Goal: Task Accomplishment & Management: Complete application form

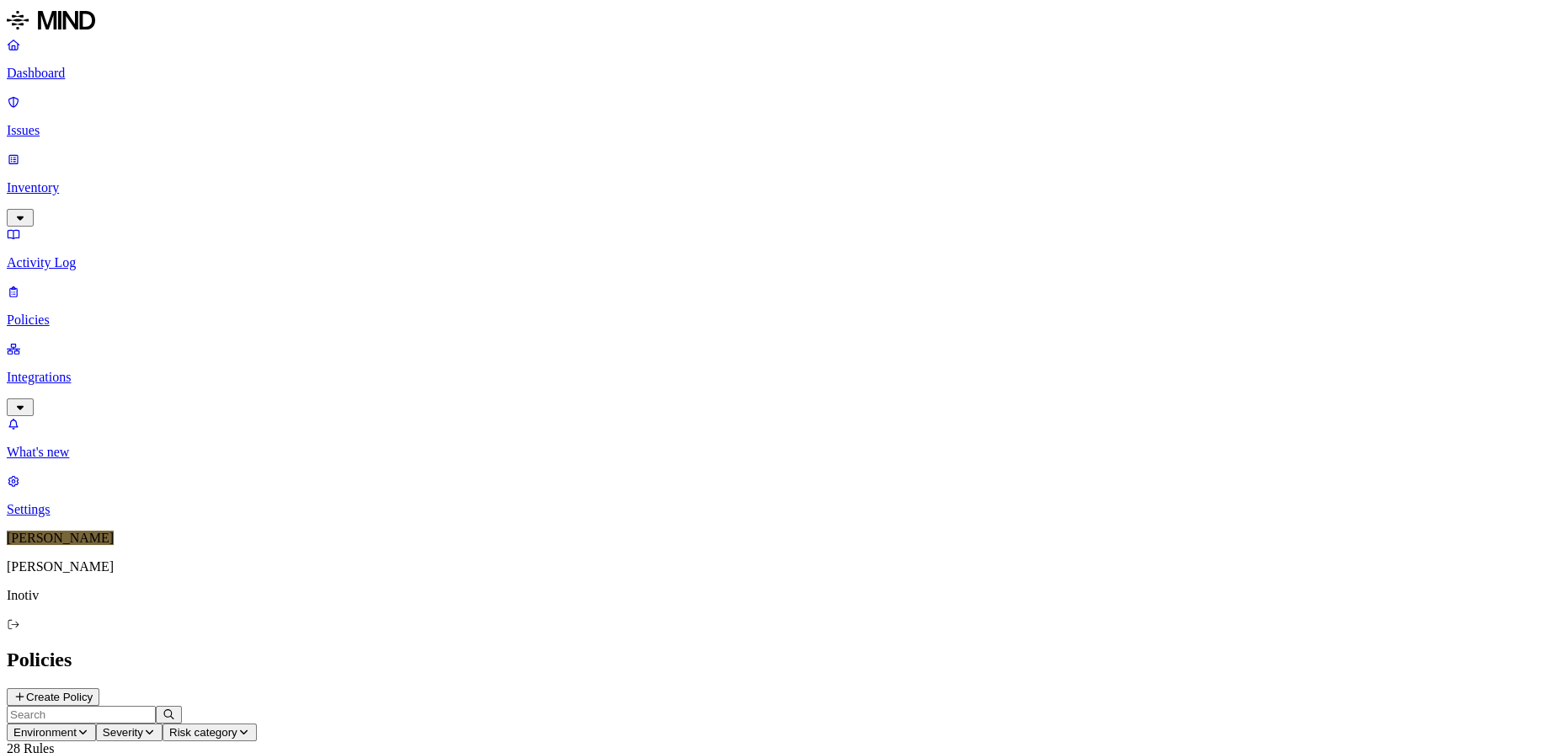
click at [143, 725] on span "Severity" at bounding box center [123, 732] width 41 height 13
click at [77, 725] on span "Environment" at bounding box center [45, 732] width 63 height 13
click at [257, 723] on button "Risk category" at bounding box center [210, 732] width 94 height 18
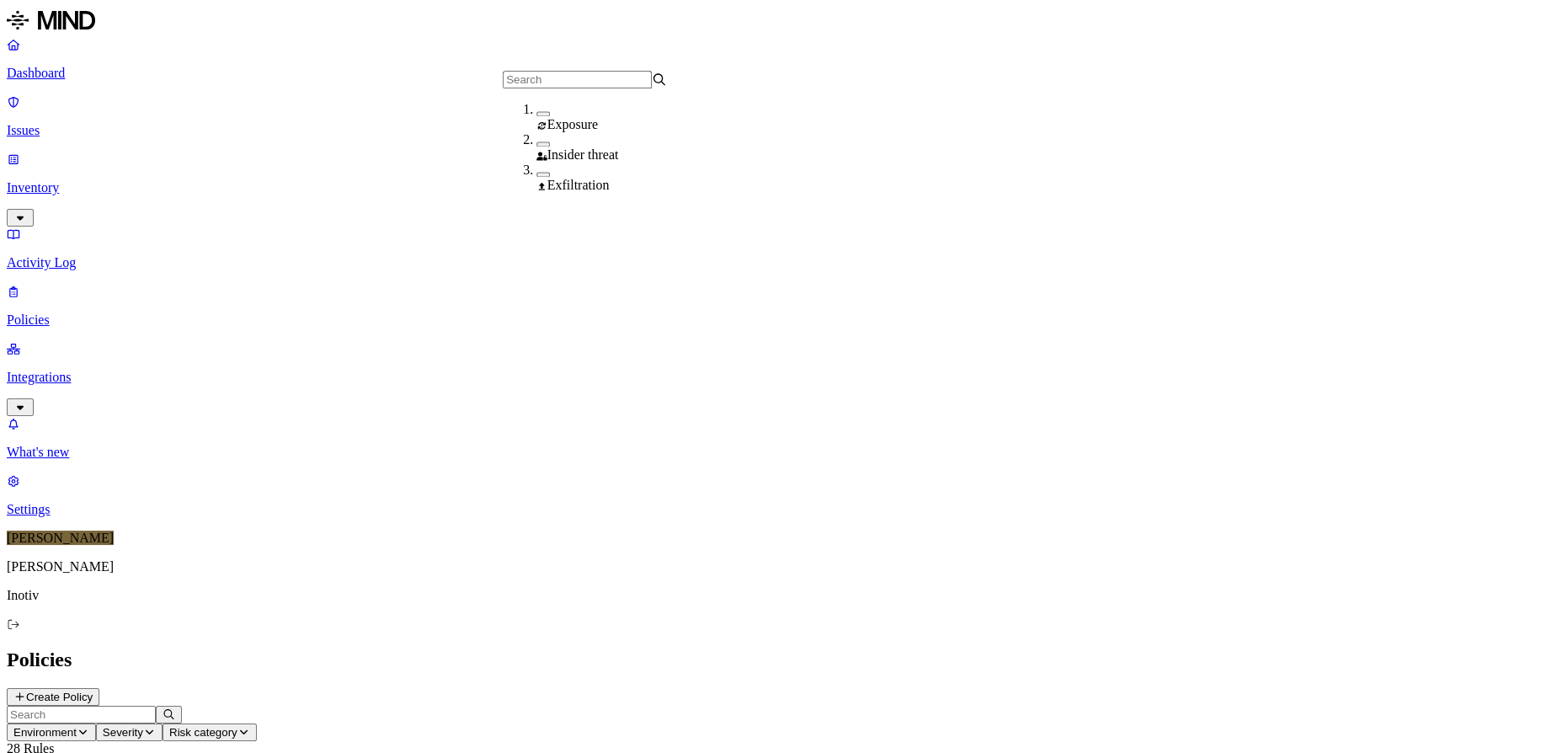
click at [673, 706] on header "Environment Severity Risk category 28 Rules" at bounding box center [784, 731] width 1554 height 51
click at [155, 706] on input "text" at bounding box center [80, 714] width 149 height 18
type input "SEDC"
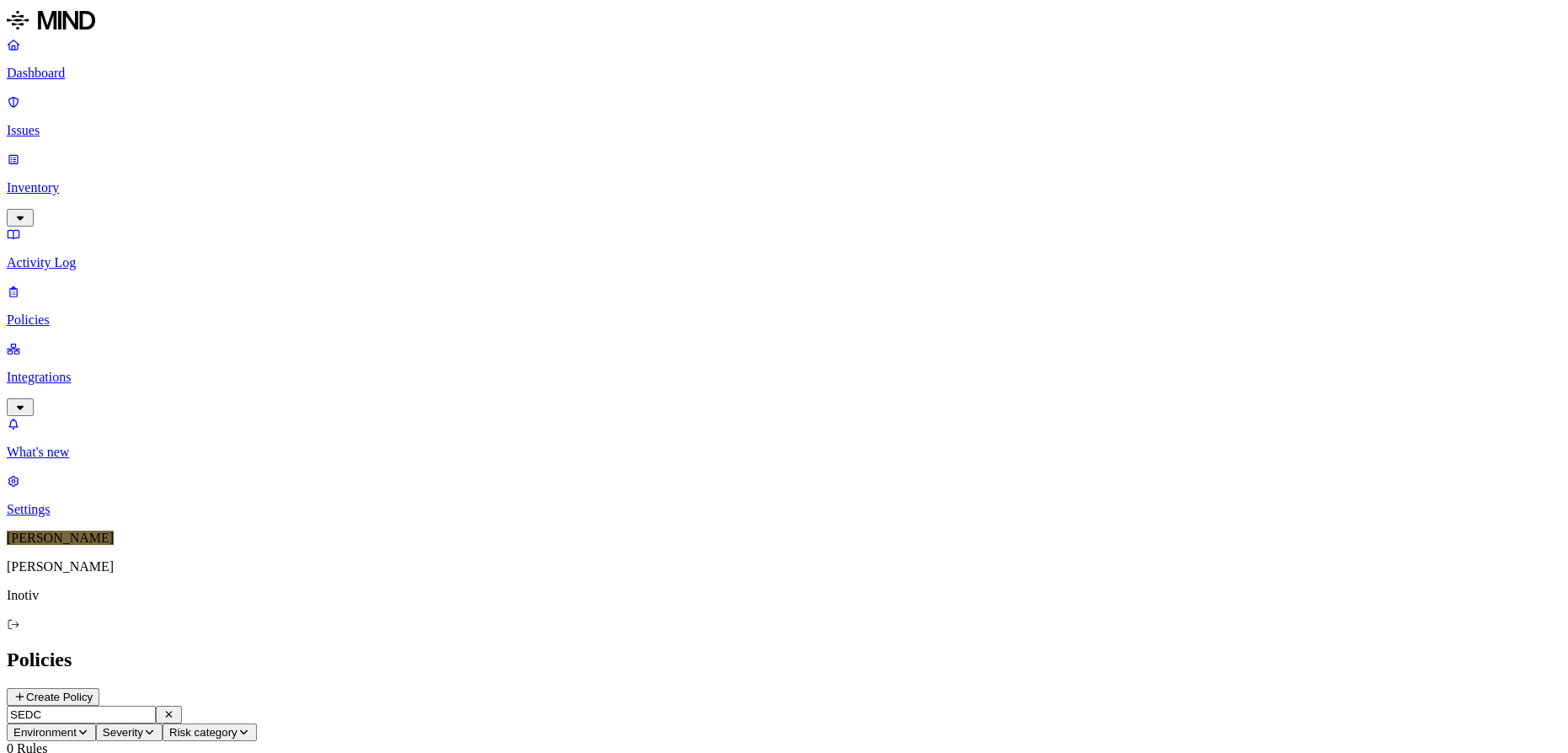
click at [175, 709] on icon "button" at bounding box center [169, 713] width 13 height 10
click at [238, 725] on span "Risk category" at bounding box center [204, 732] width 68 height 13
click at [155, 726] on icon "button" at bounding box center [150, 731] width 13 height 10
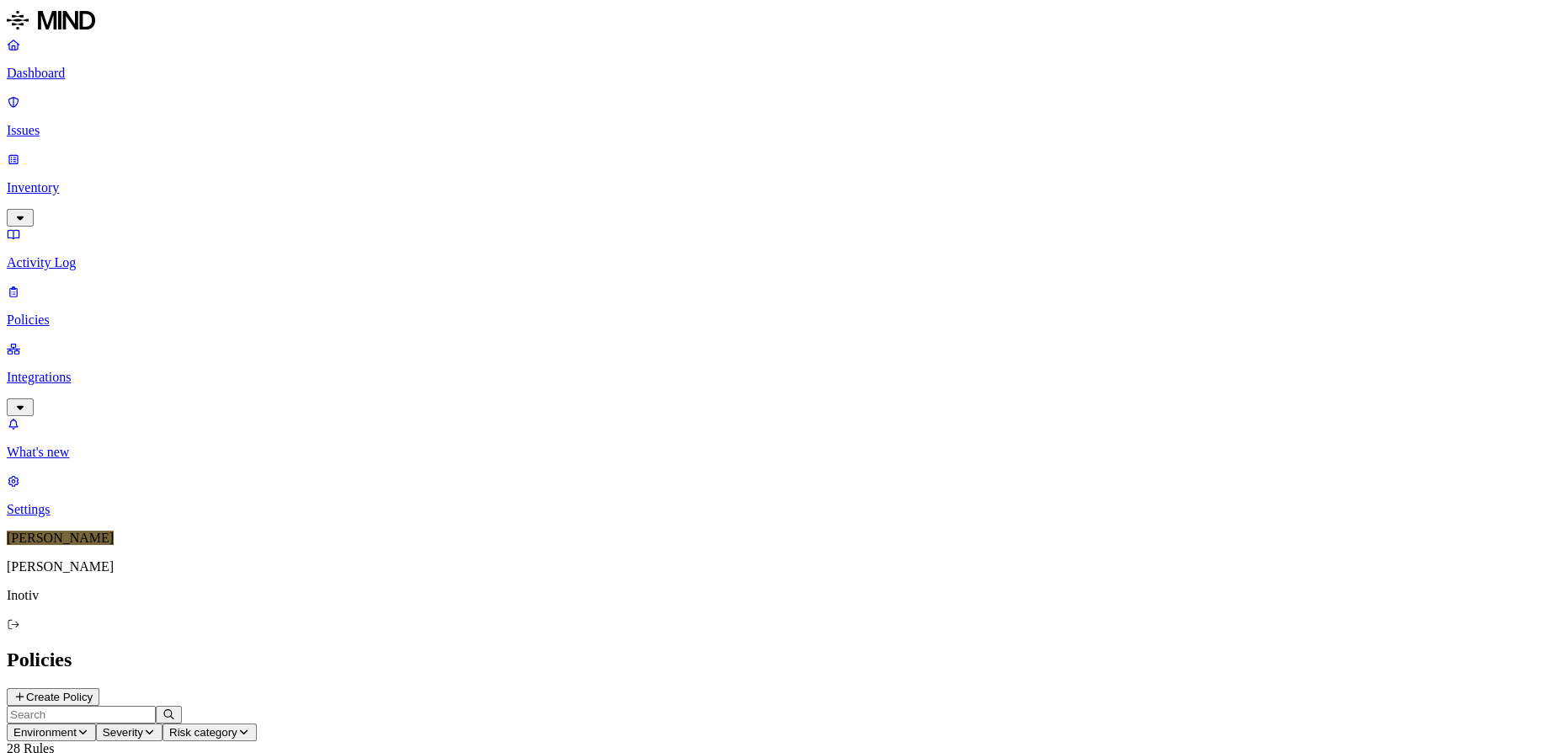
click at [96, 723] on button "Environment" at bounding box center [51, 732] width 89 height 18
click at [76, 123] on p "Issues" at bounding box center [784, 130] width 1554 height 15
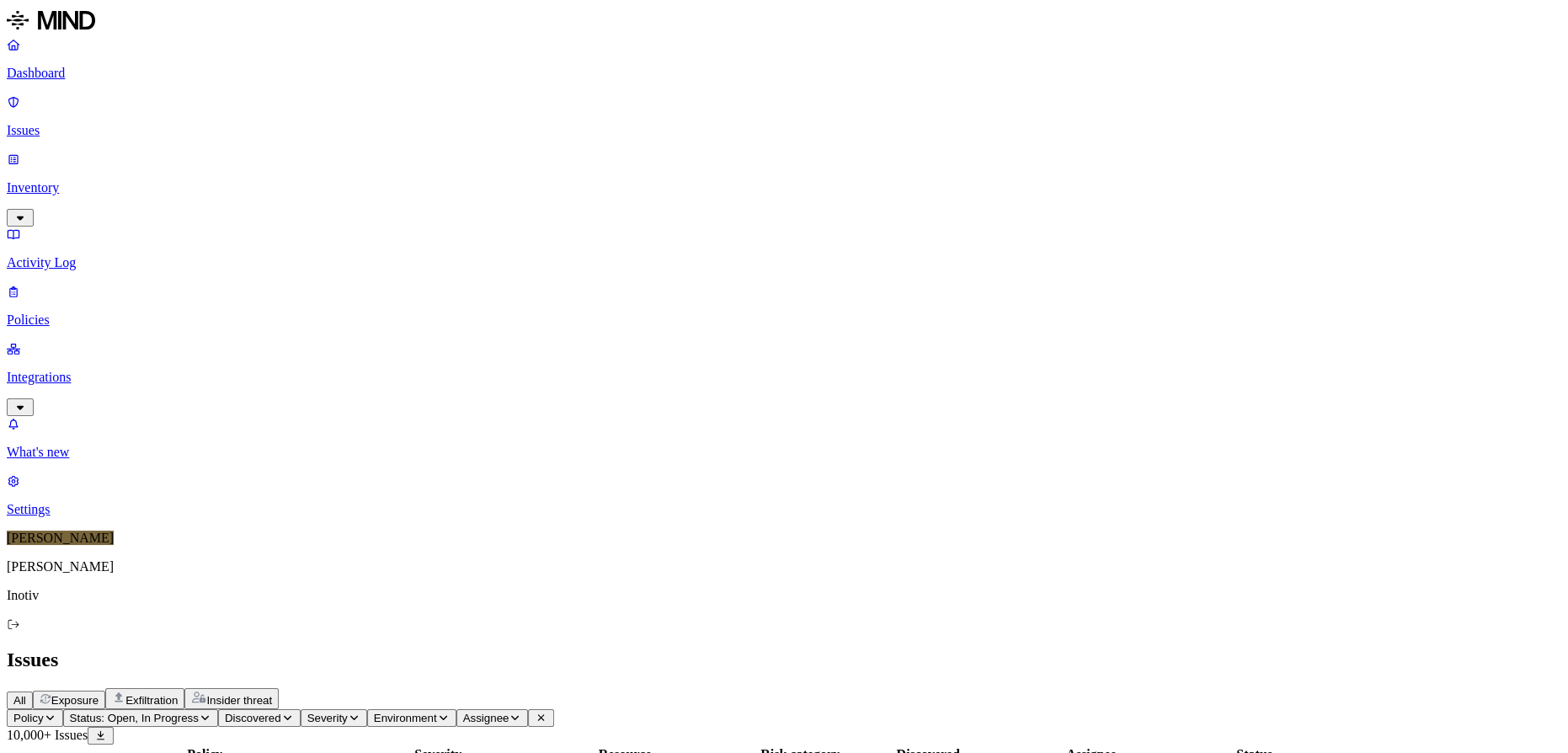
click at [43, 711] on span "Policy" at bounding box center [29, 718] width 31 height 13
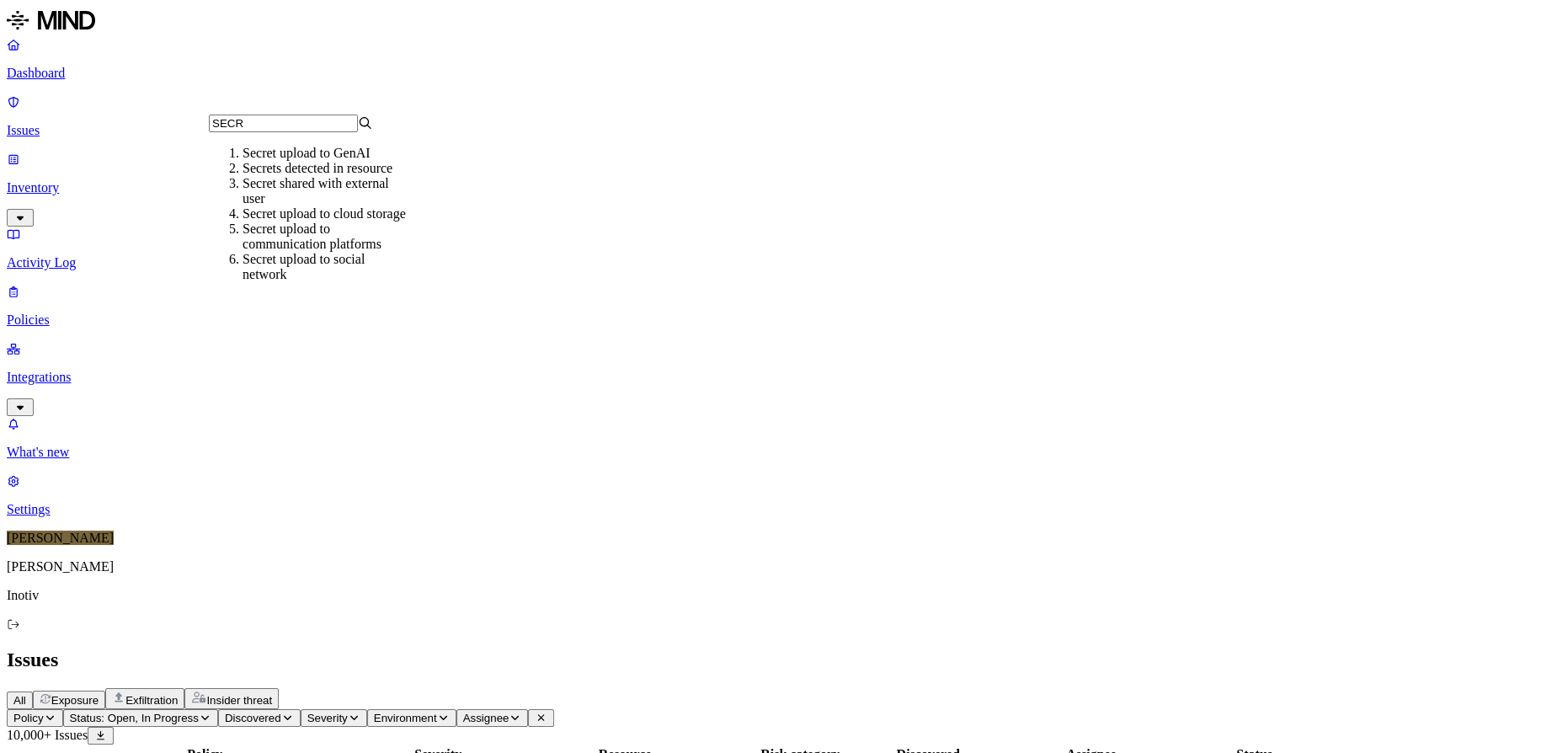
type input "SECR"
click at [357, 176] on div "Secrets detected in resource" at bounding box center [324, 168] width 164 height 15
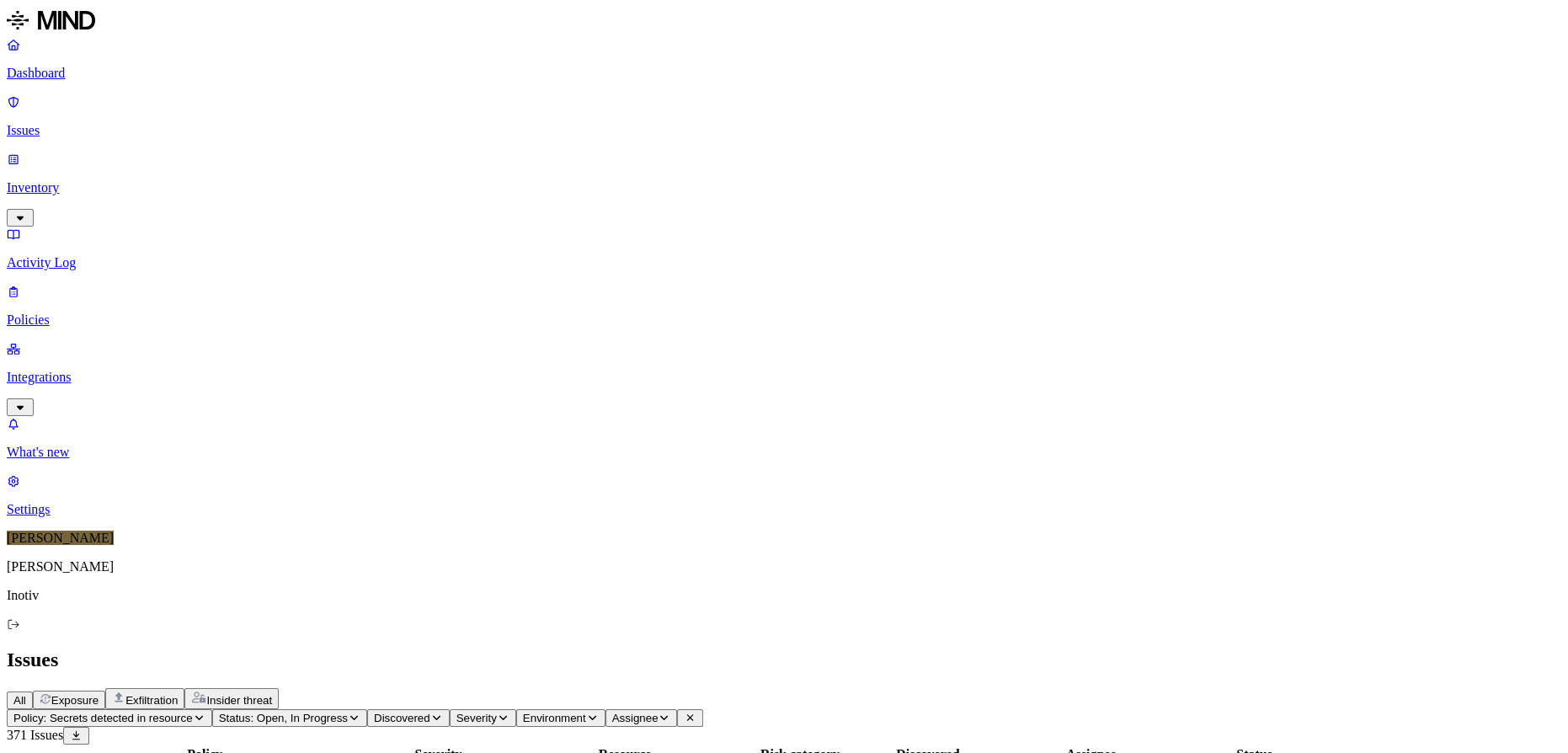
scroll to position [459, 0]
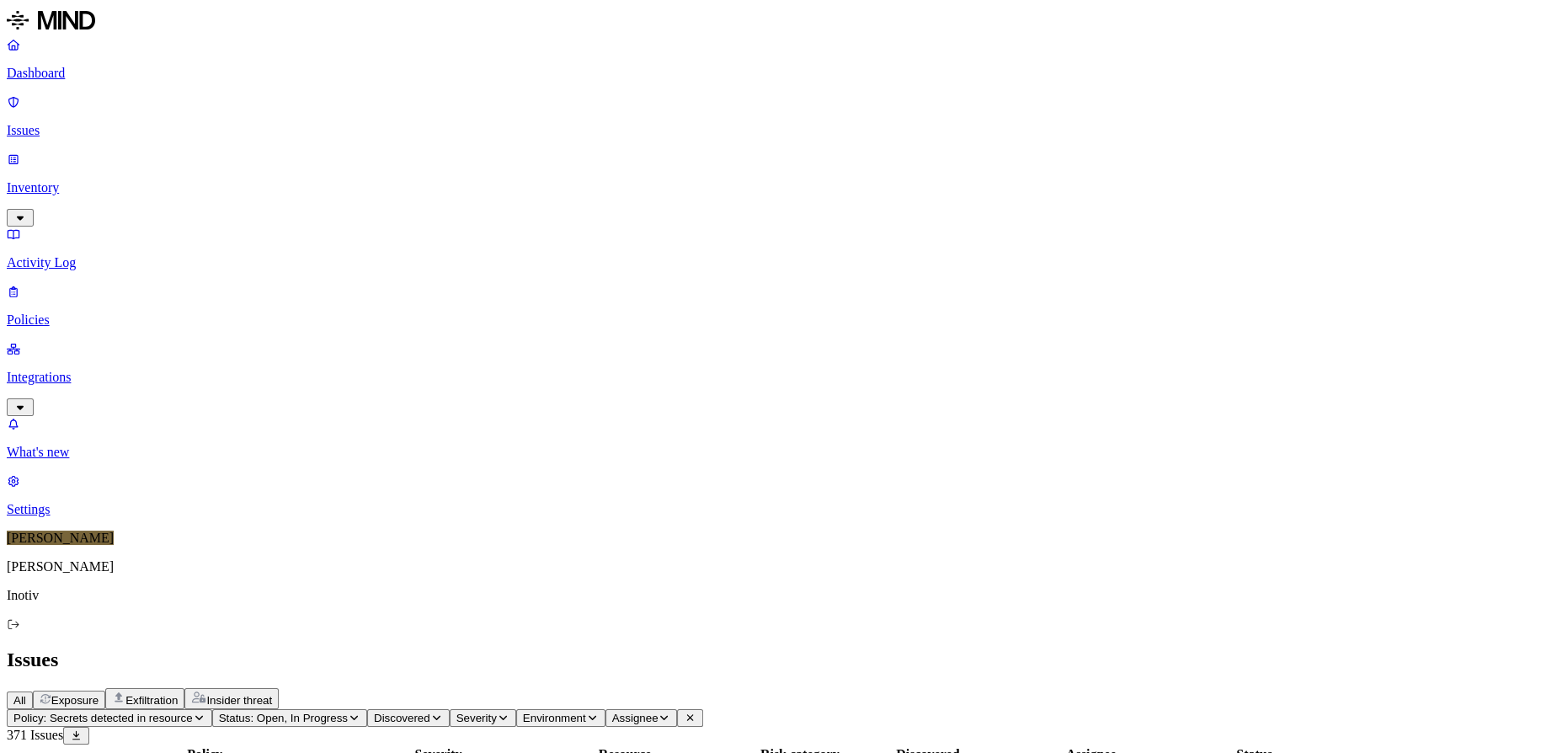
click at [205, 712] on icon "button" at bounding box center [199, 717] width 13 height 10
type input "SSN"
click at [341, 191] on div "SSN shared with external user" at bounding box center [324, 183] width 164 height 15
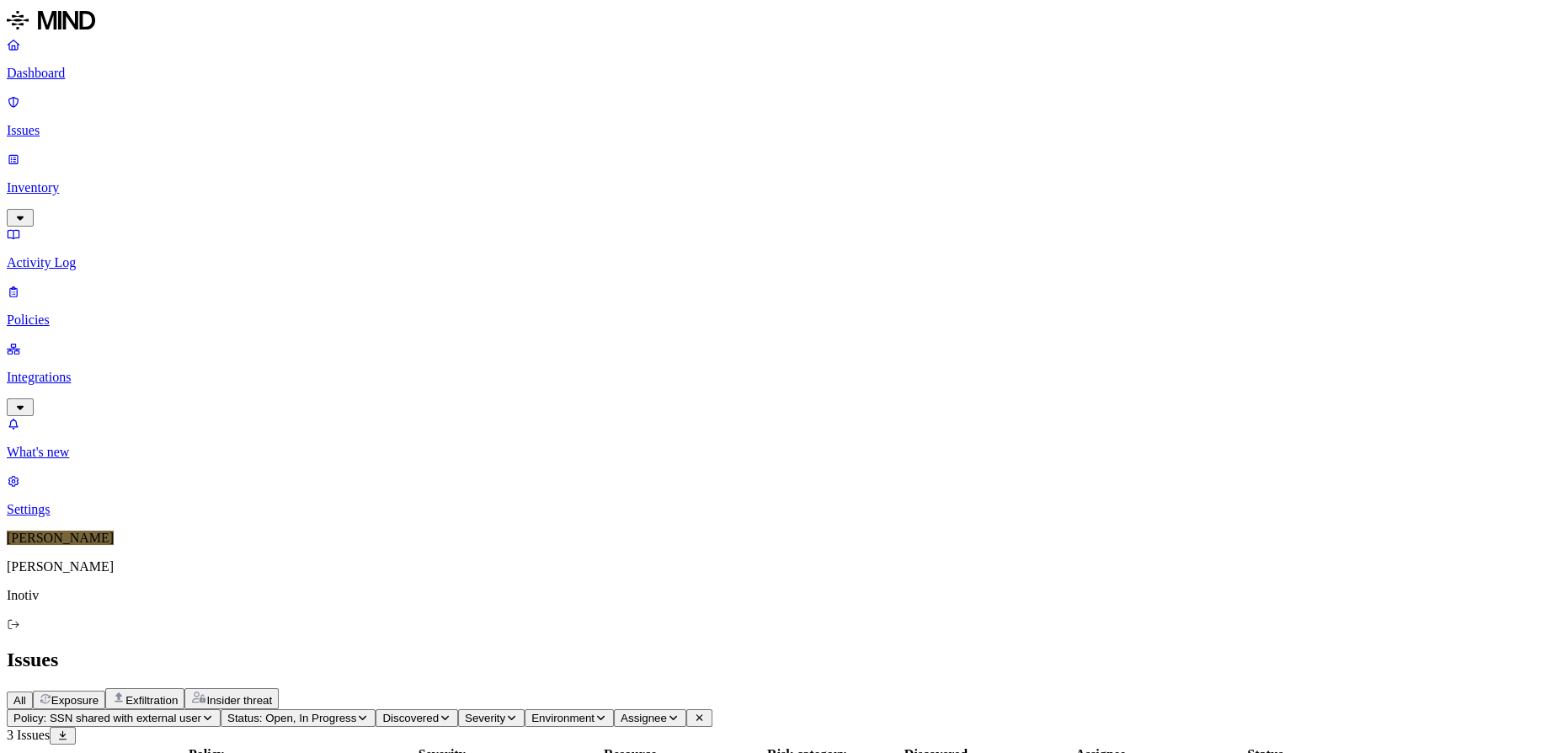
scroll to position [118, 0]
click at [376, 709] on button "Status: Open, In Progress" at bounding box center [297, 717] width 154 height 18
click at [442, 223] on button "button" at bounding box center [449, 222] width 14 height 5
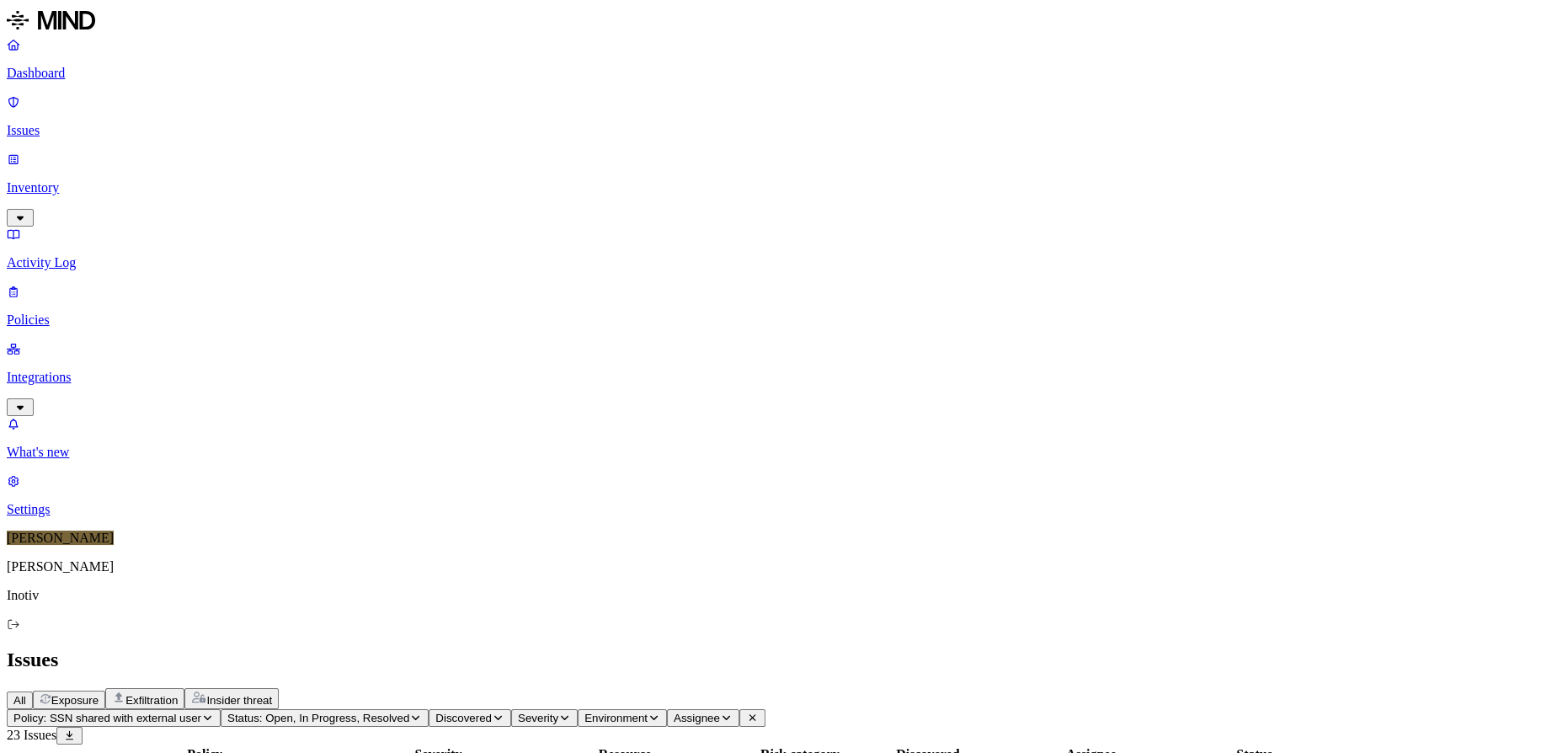
click at [214, 712] on icon "button" at bounding box center [208, 717] width 13 height 10
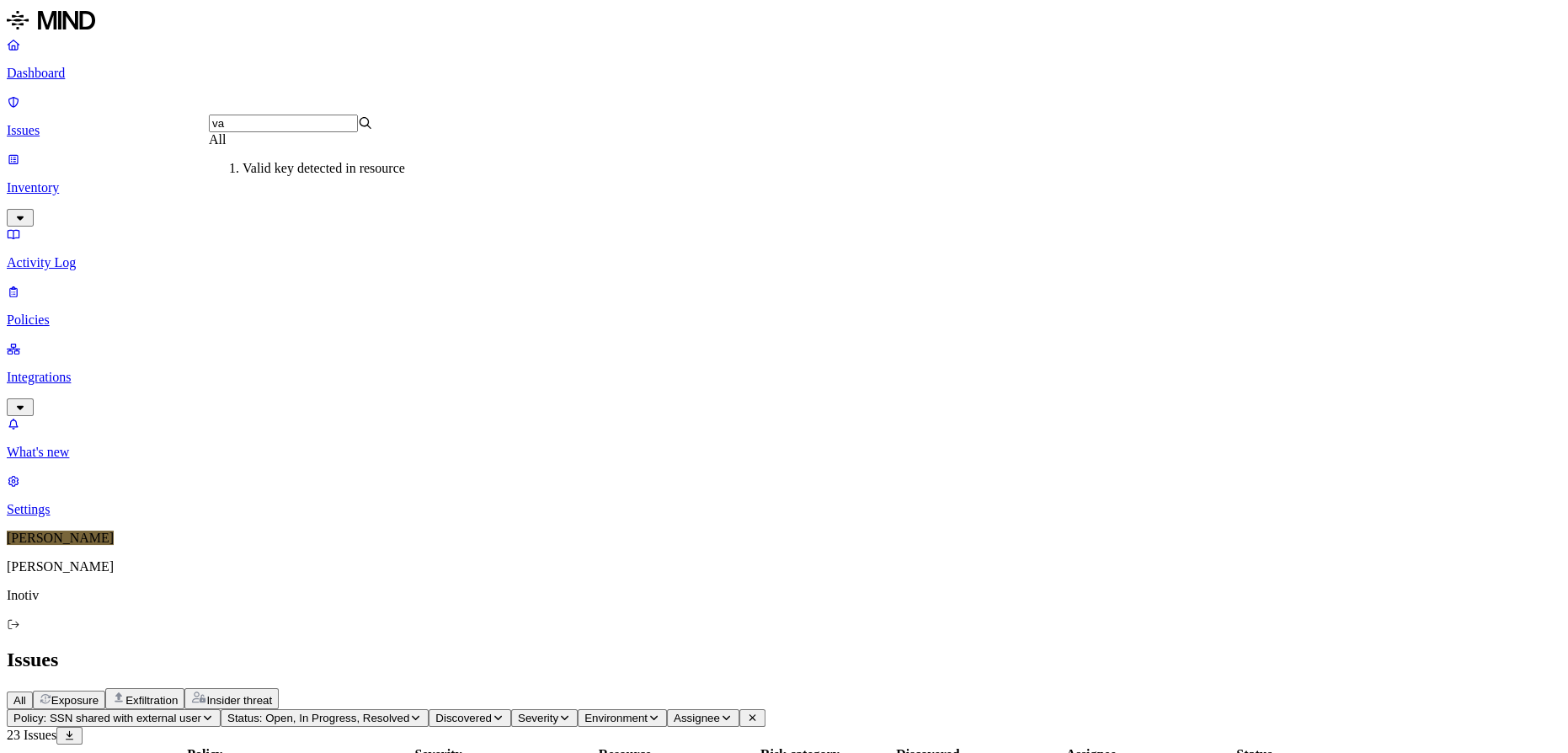
type input "va"
click at [352, 176] on div "Valid key detected in resource" at bounding box center [324, 168] width 164 height 15
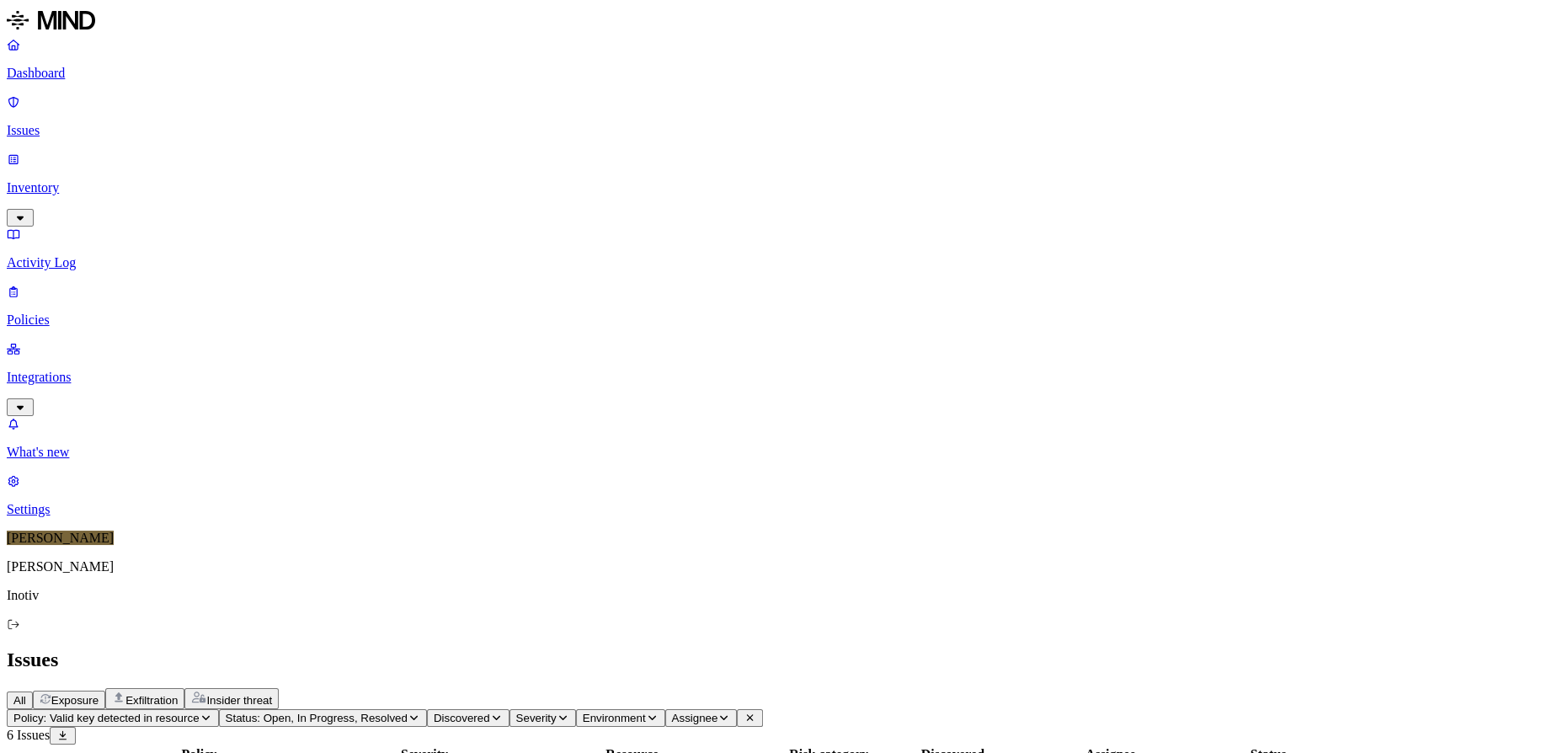
drag, startPoint x: 1080, startPoint y: 22, endPoint x: 1063, endPoint y: 23, distance: 17.0
click at [212, 712] on icon "button" at bounding box center [206, 717] width 13 height 10
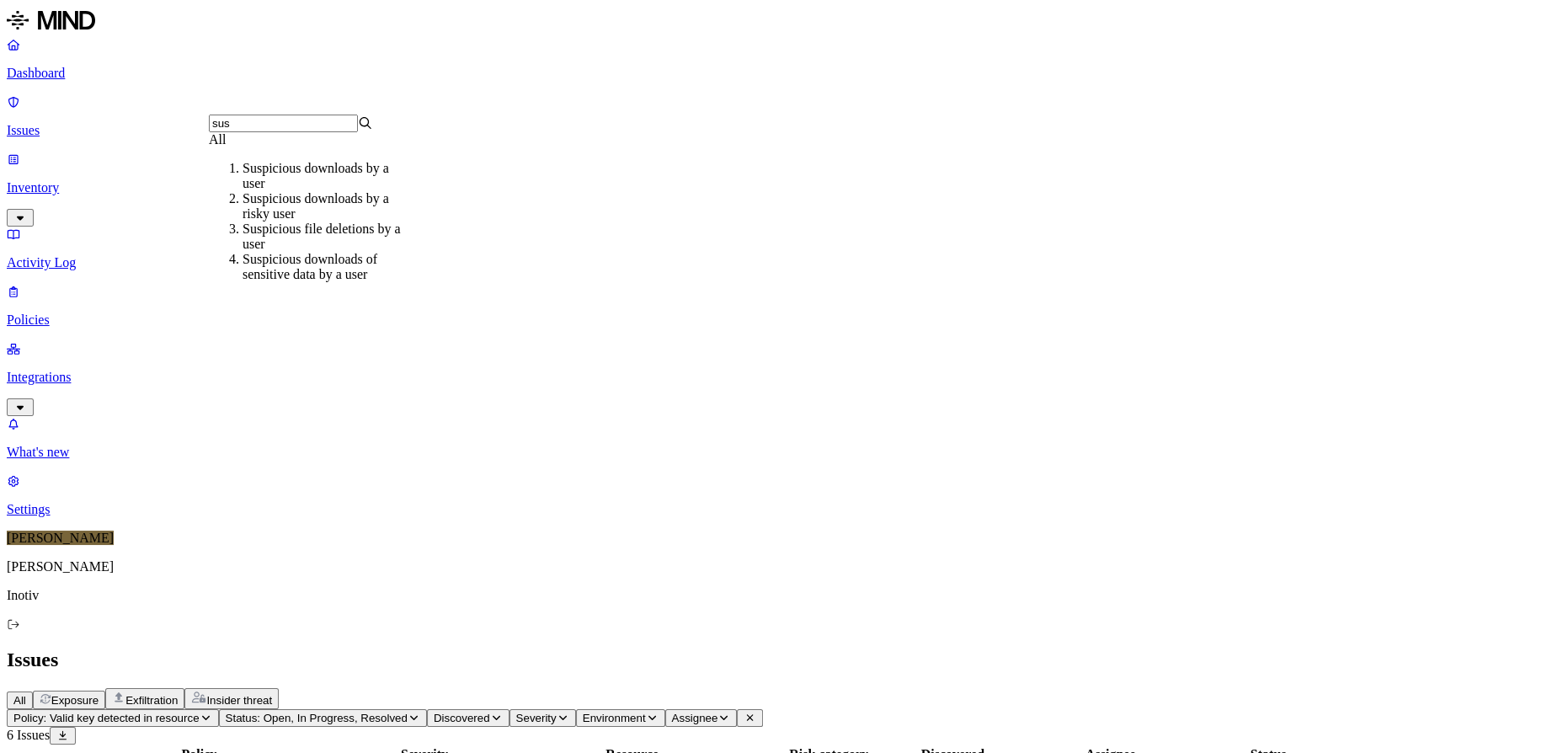
type input "sus"
click at [348, 277] on div "Suspicious downloads of sensitive data by a user" at bounding box center [324, 266] width 164 height 31
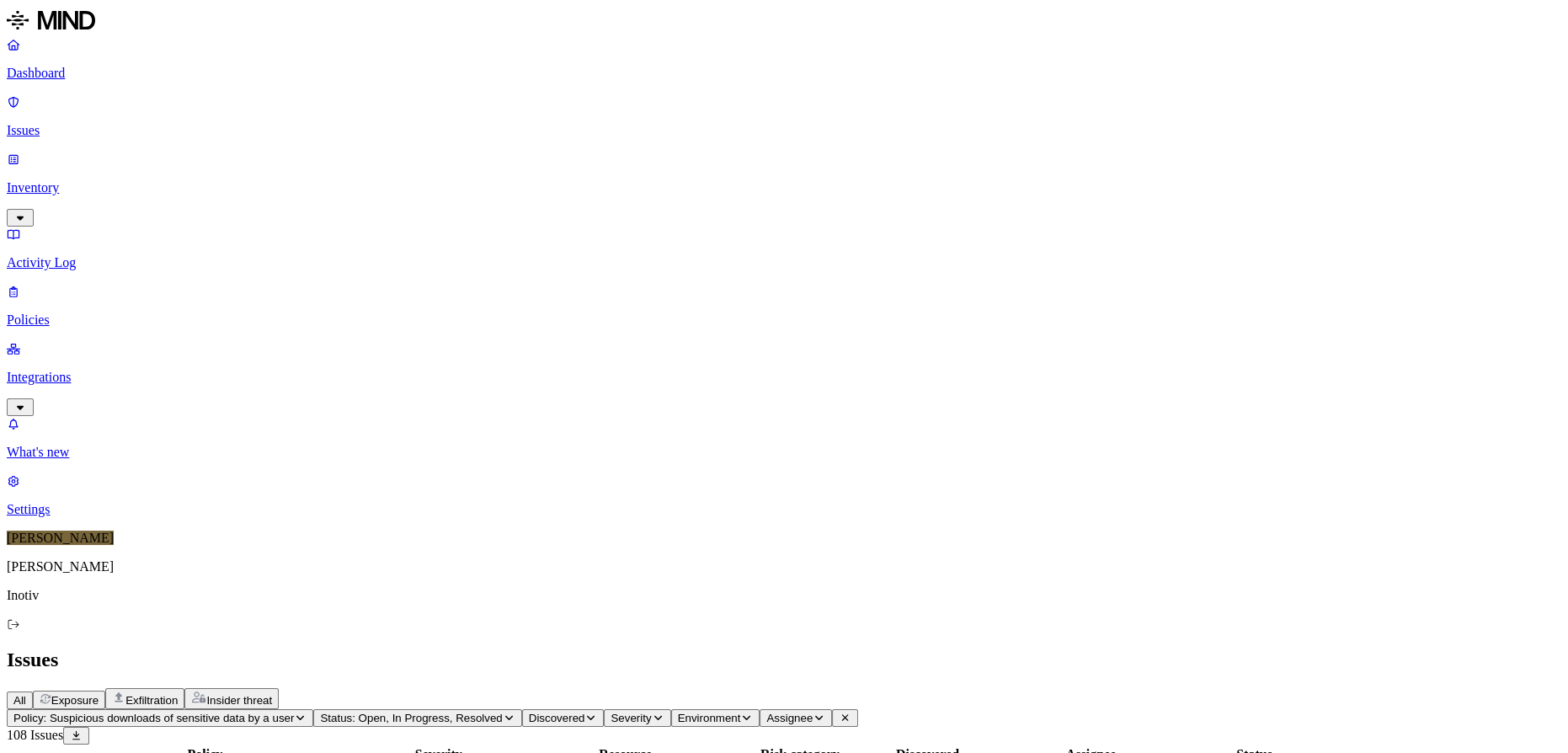
scroll to position [5, 0]
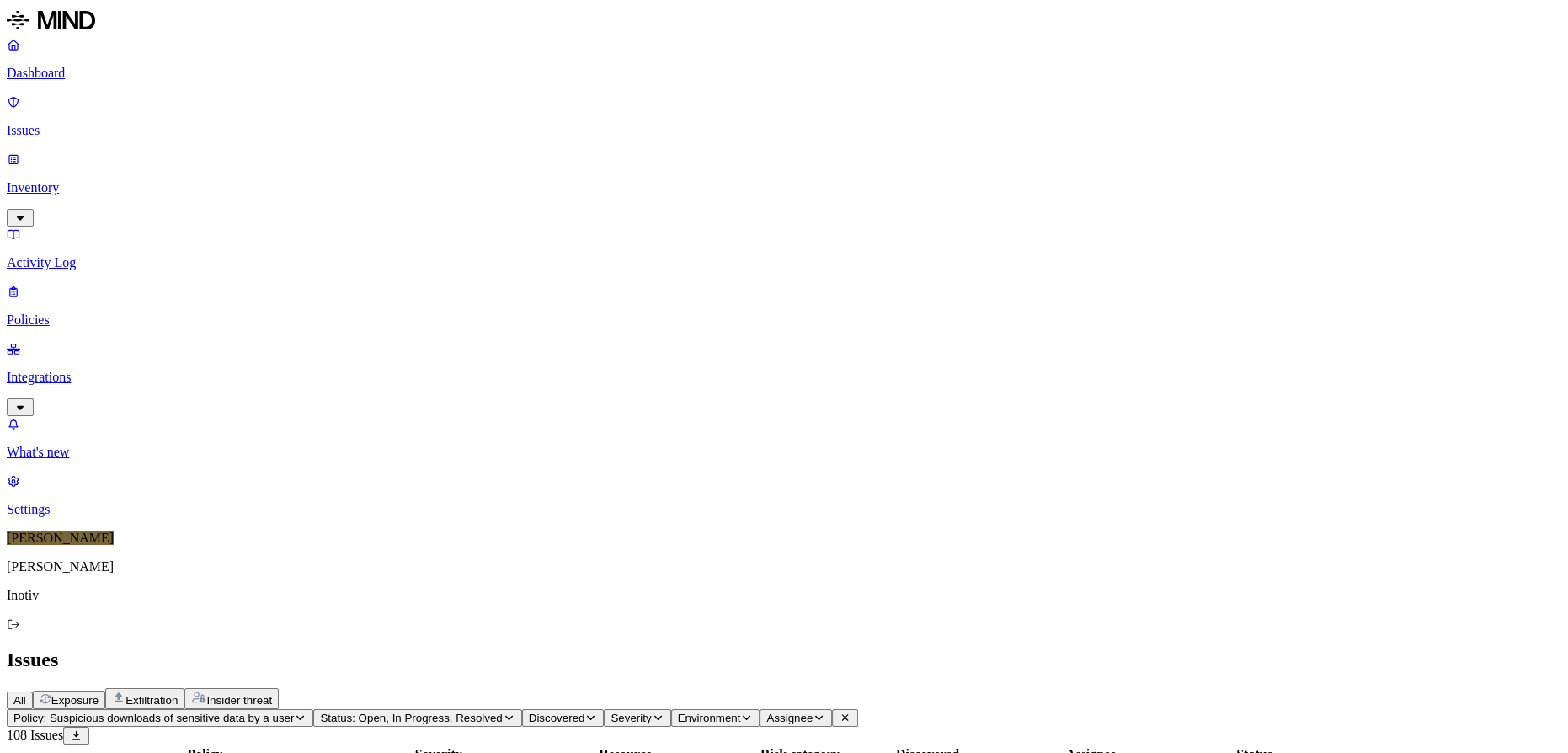
scroll to position [0, 0]
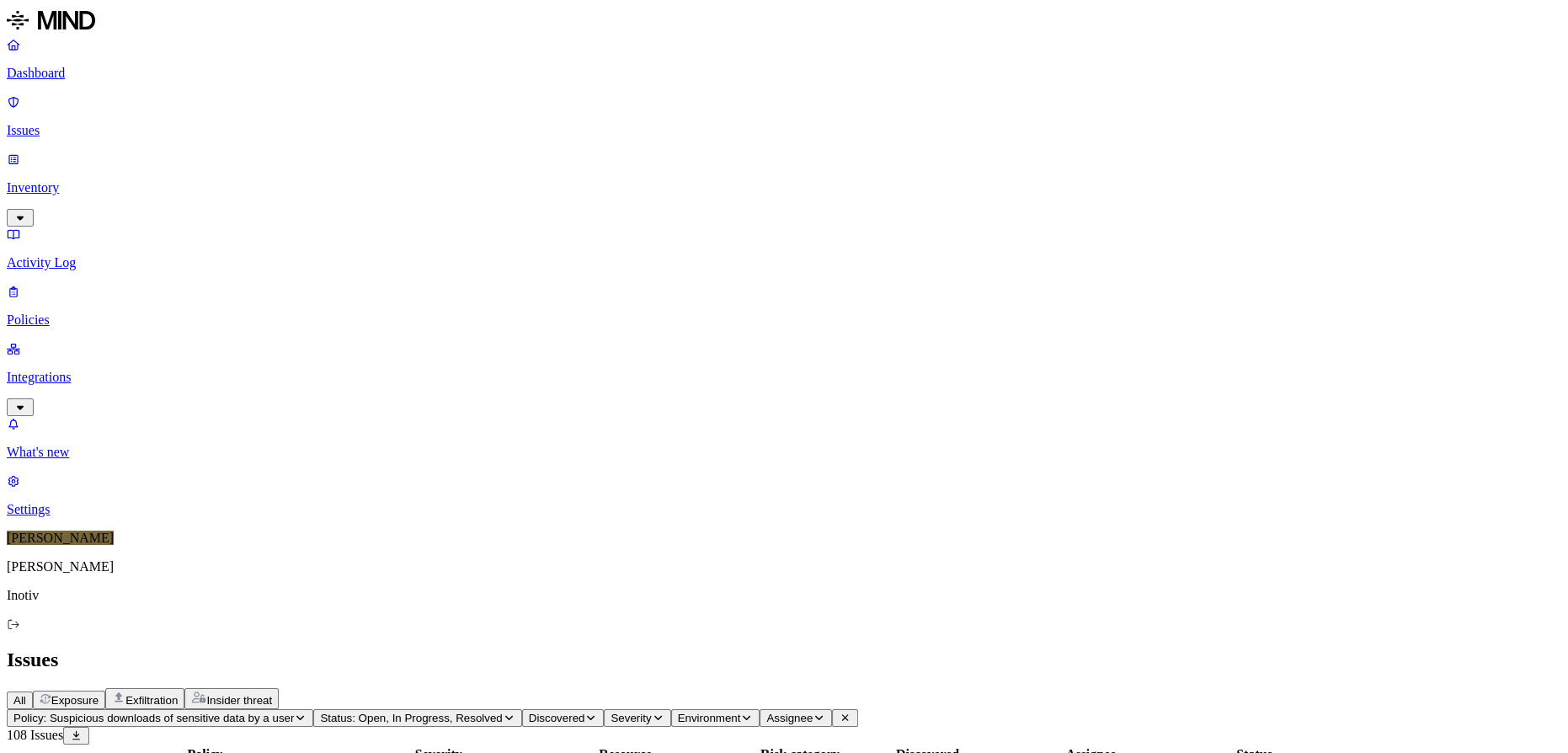
scroll to position [172, 0]
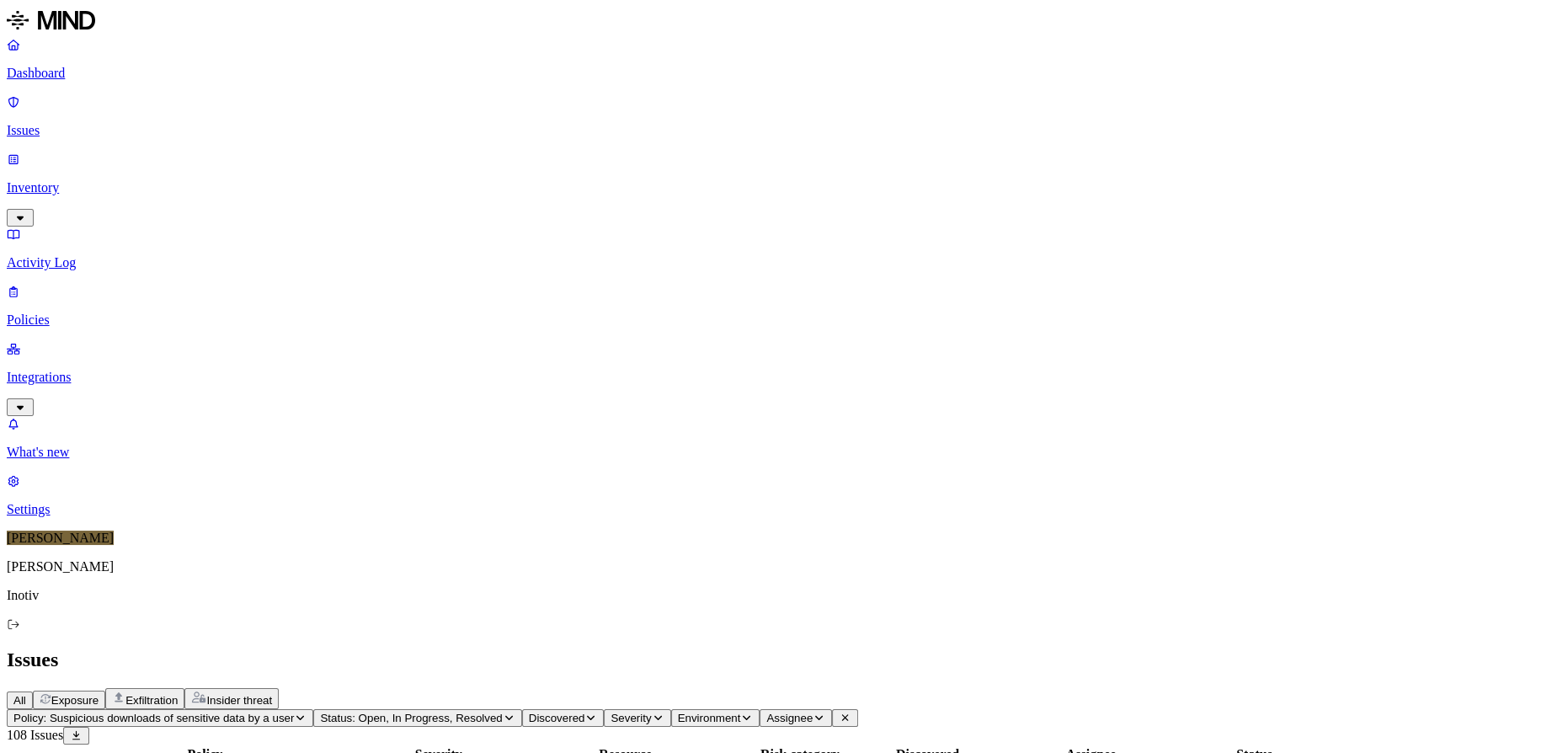
copy div "Severity Medium Risks Insider threat Status Open Action taken Monitored Environ…"
click at [304, 716] on icon "button" at bounding box center [300, 718] width 7 height 5
type input "ss"
click at [361, 176] on div "SSN detected in resource" at bounding box center [324, 168] width 164 height 15
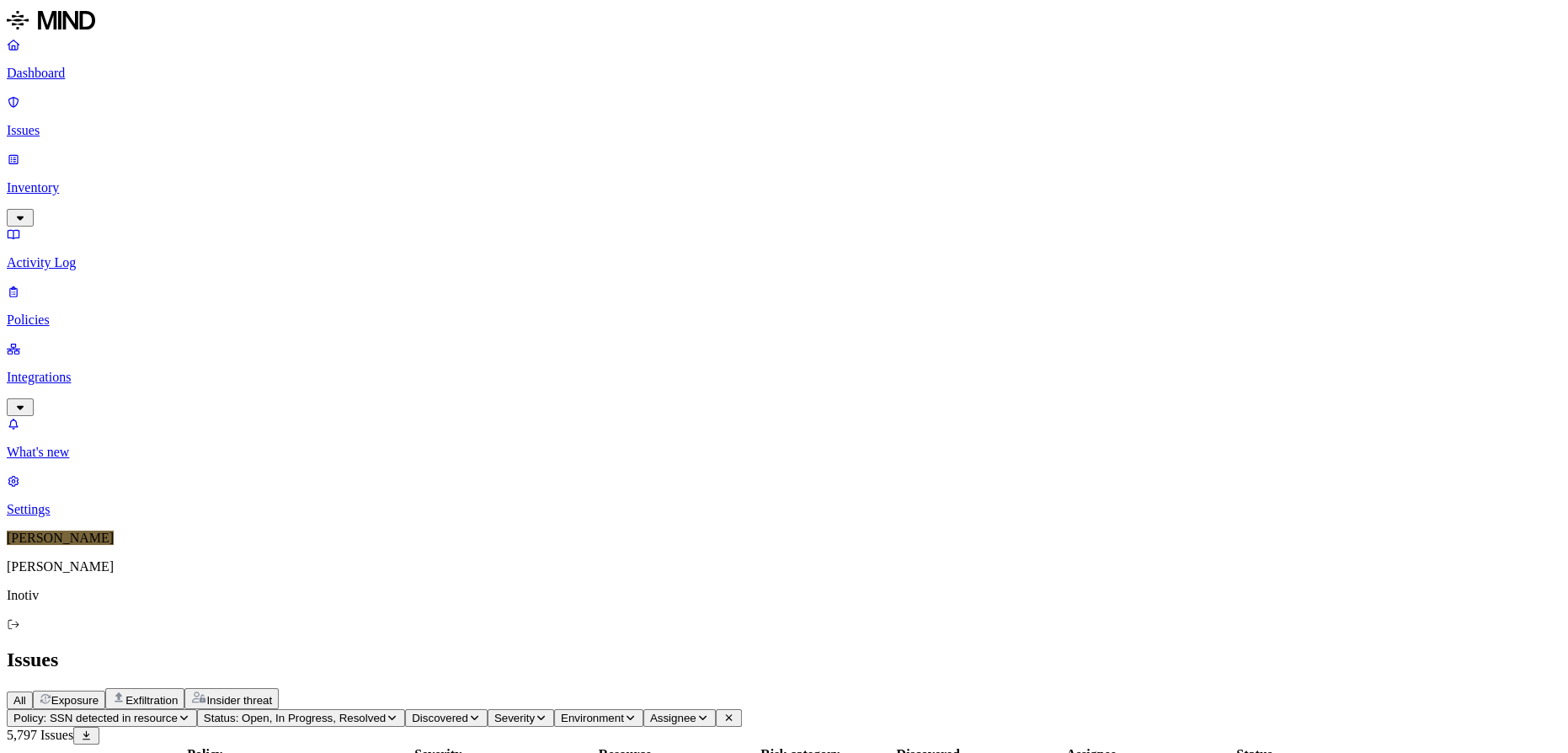
click at [197, 709] on button "Policy: SSN detected in resource" at bounding box center [102, 717] width 191 height 18
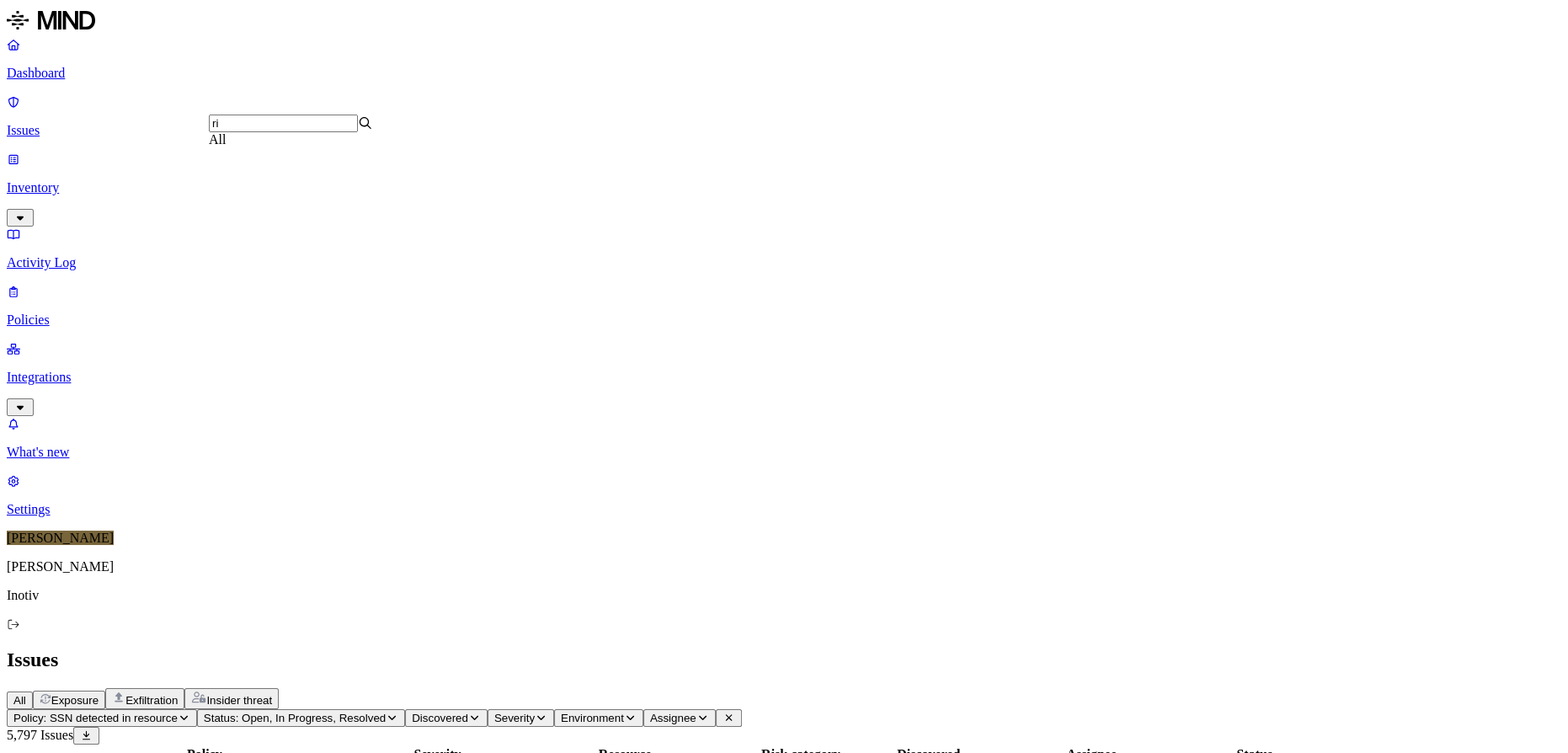
type input "r"
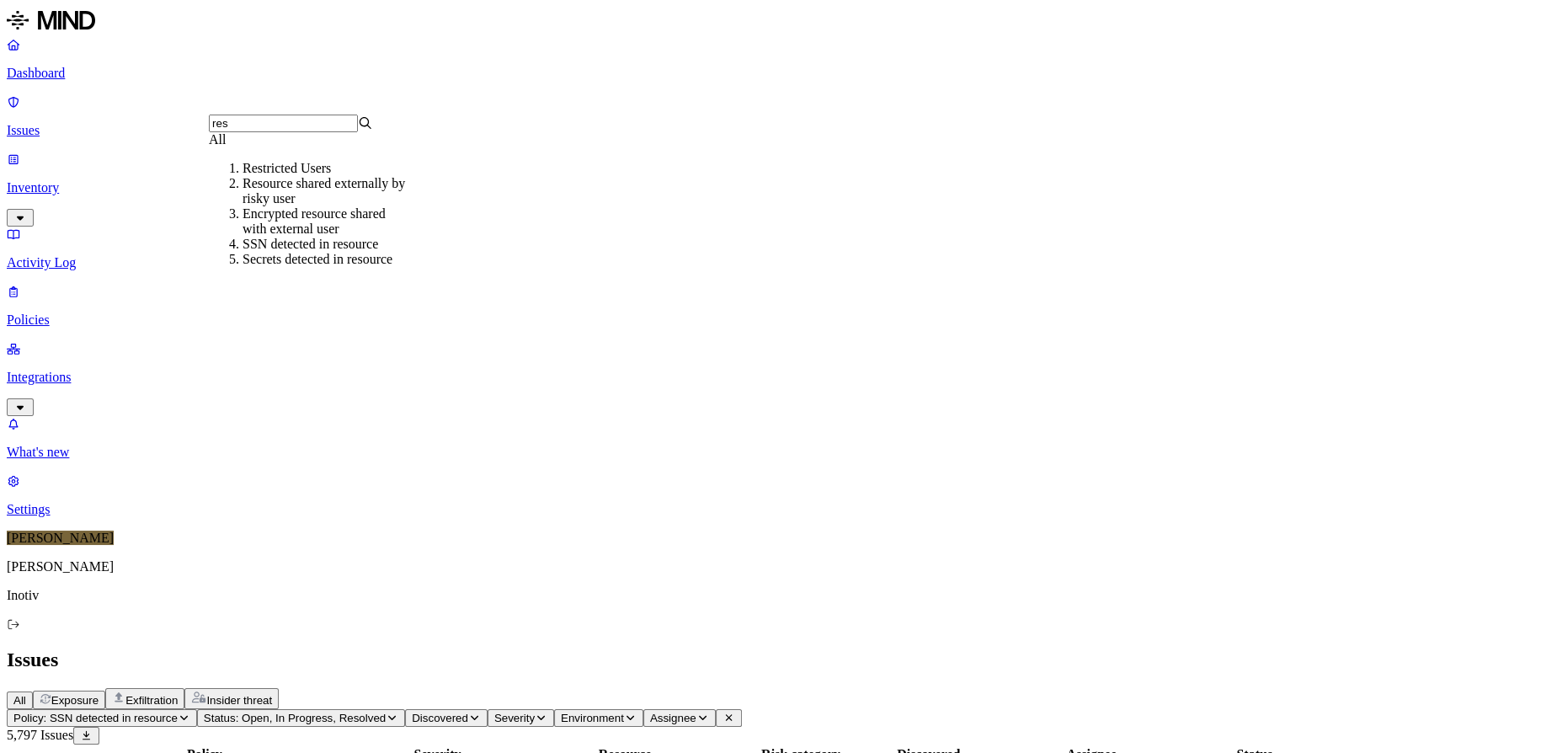
type input "res"
click at [376, 206] on div "Resource shared externally by risky user" at bounding box center [324, 191] width 164 height 31
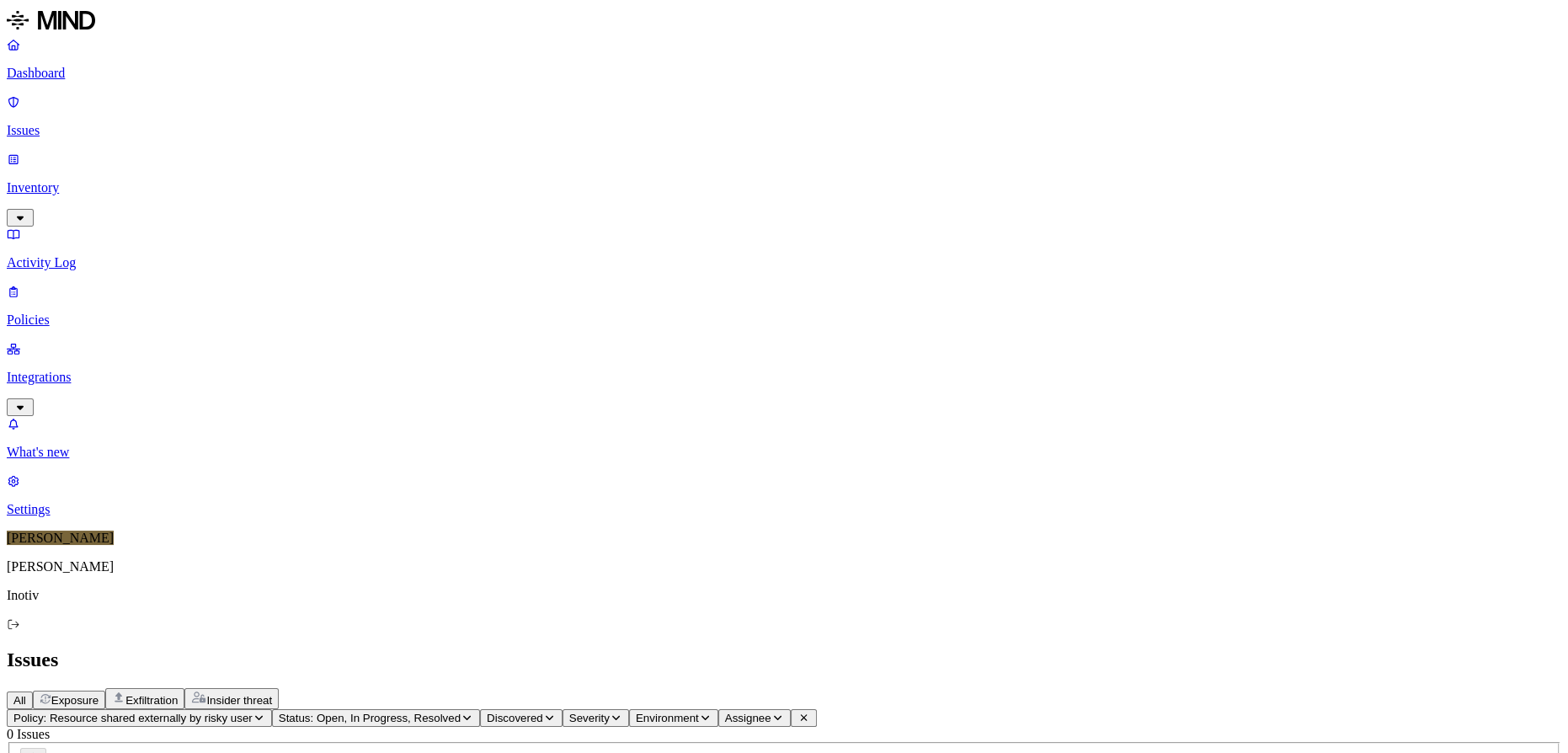
click at [272, 709] on button "Policy: Resource shared externally by risky user" at bounding box center [139, 717] width 265 height 18
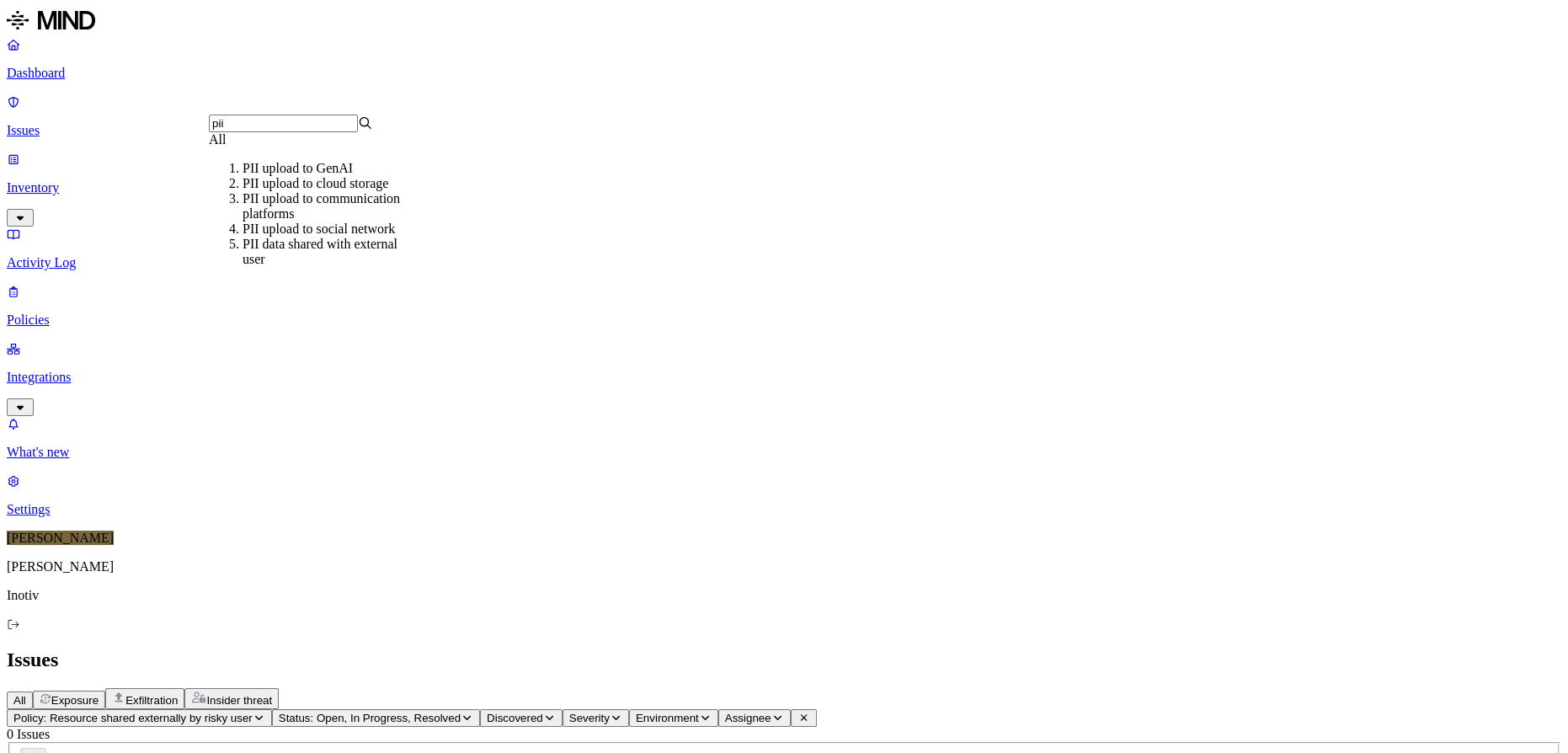
type input "pii"
click at [364, 266] on div "PII data shared with external user" at bounding box center [324, 252] width 164 height 31
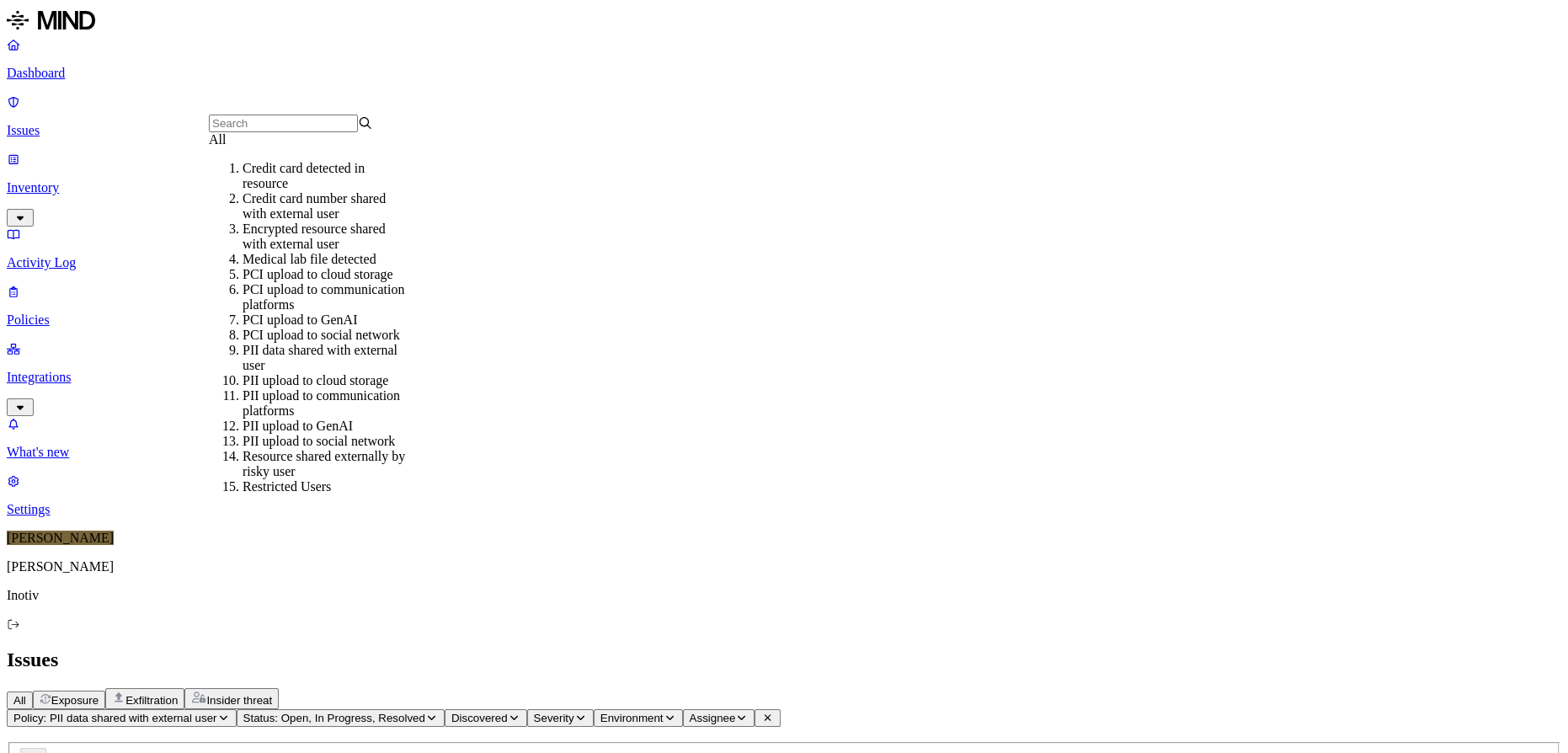
scroll to position [35, 0]
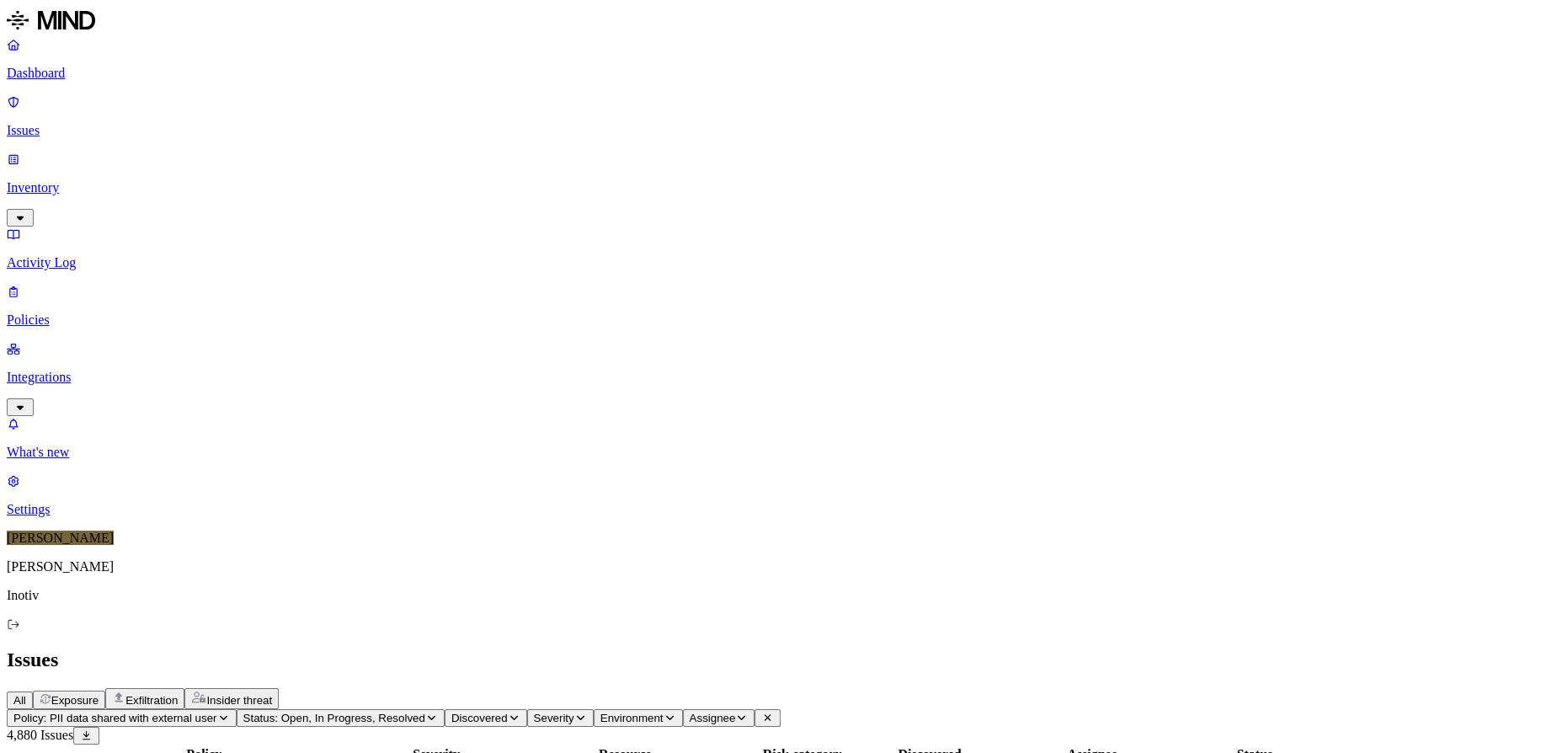
click at [237, 709] on button "Policy: PII data shared with external user" at bounding box center [121, 717] width 229 height 18
type input "encr"
click at [332, 191] on div "Encrypted resource shared with external user" at bounding box center [324, 176] width 164 height 31
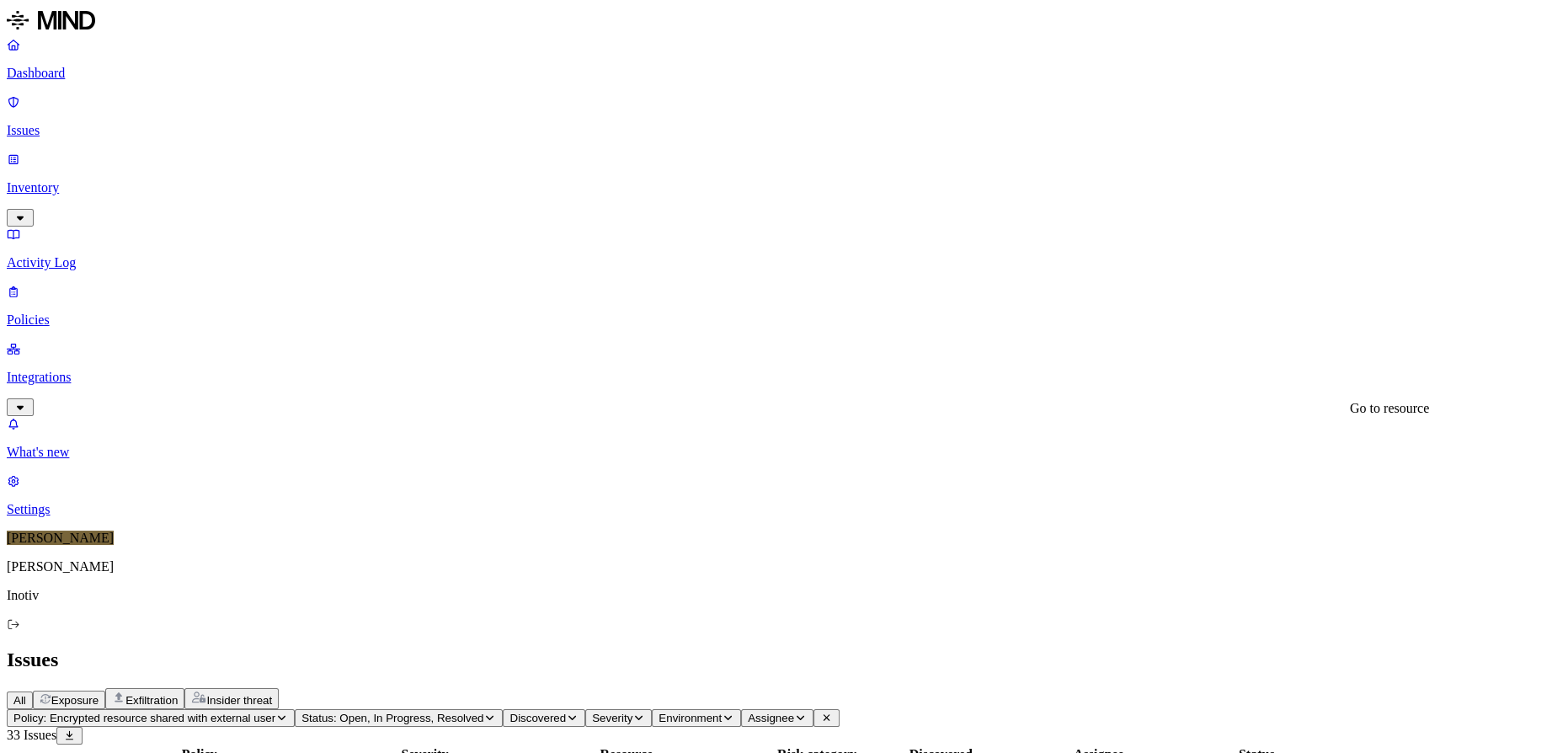
click at [276, 711] on span "Policy: Encrypted resource shared with external user" at bounding box center [144, 718] width 262 height 13
type input "med"
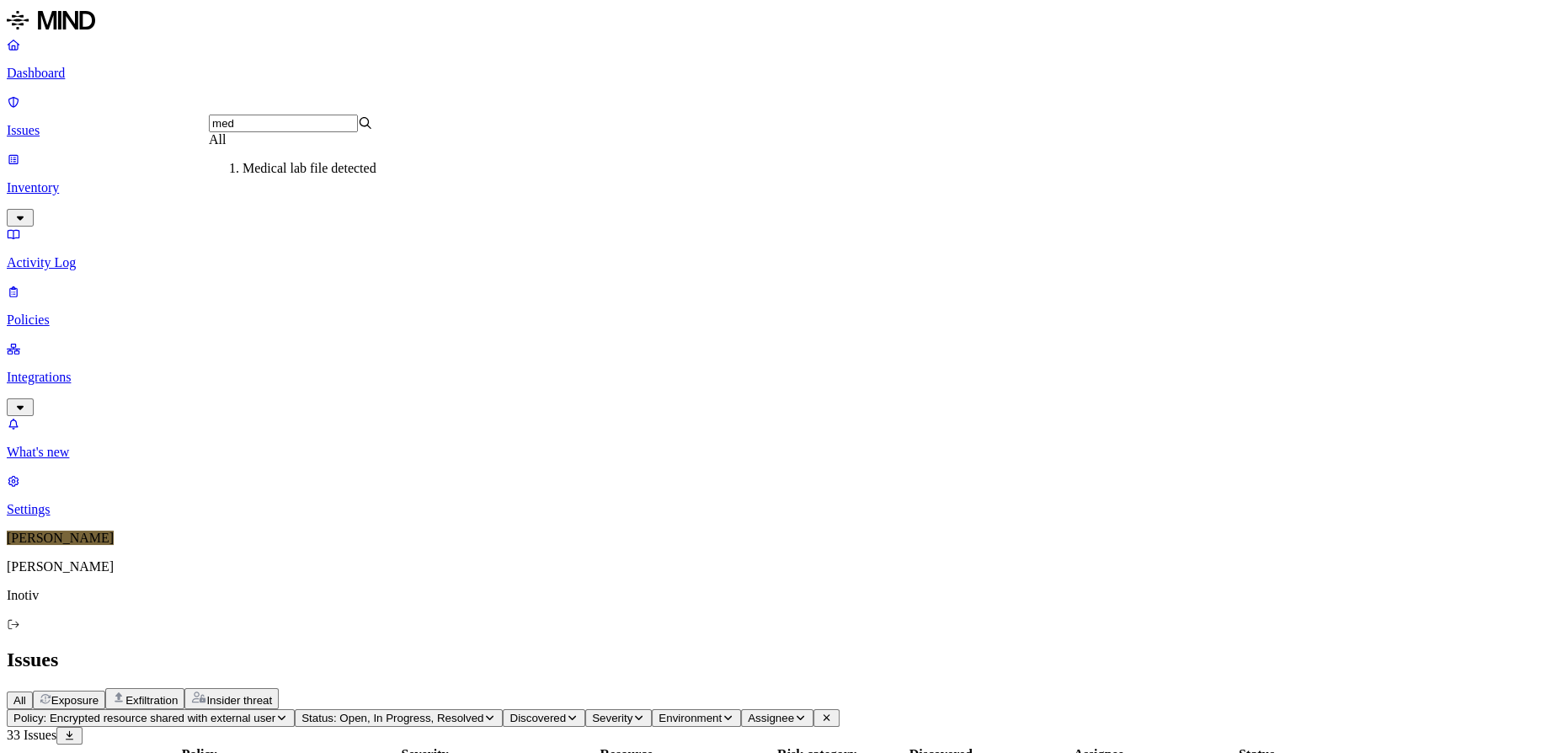
click at [606, 688] on div "All Exposure Exfiltration Insider threat" at bounding box center [784, 698] width 1554 height 21
click at [98, 313] on p "Policies" at bounding box center [784, 320] width 1554 height 15
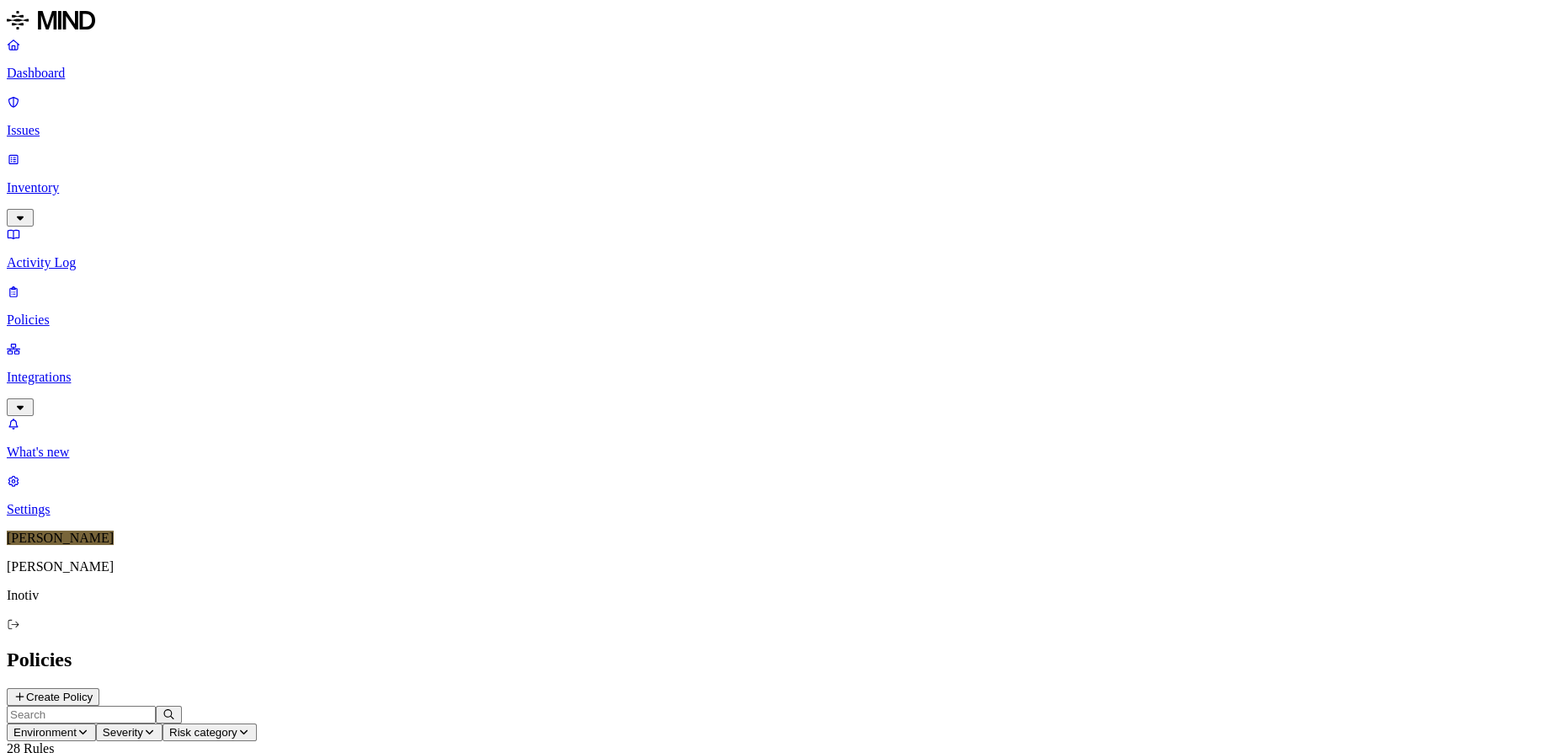
click at [99, 688] on button "Create Policy" at bounding box center [53, 697] width 93 height 18
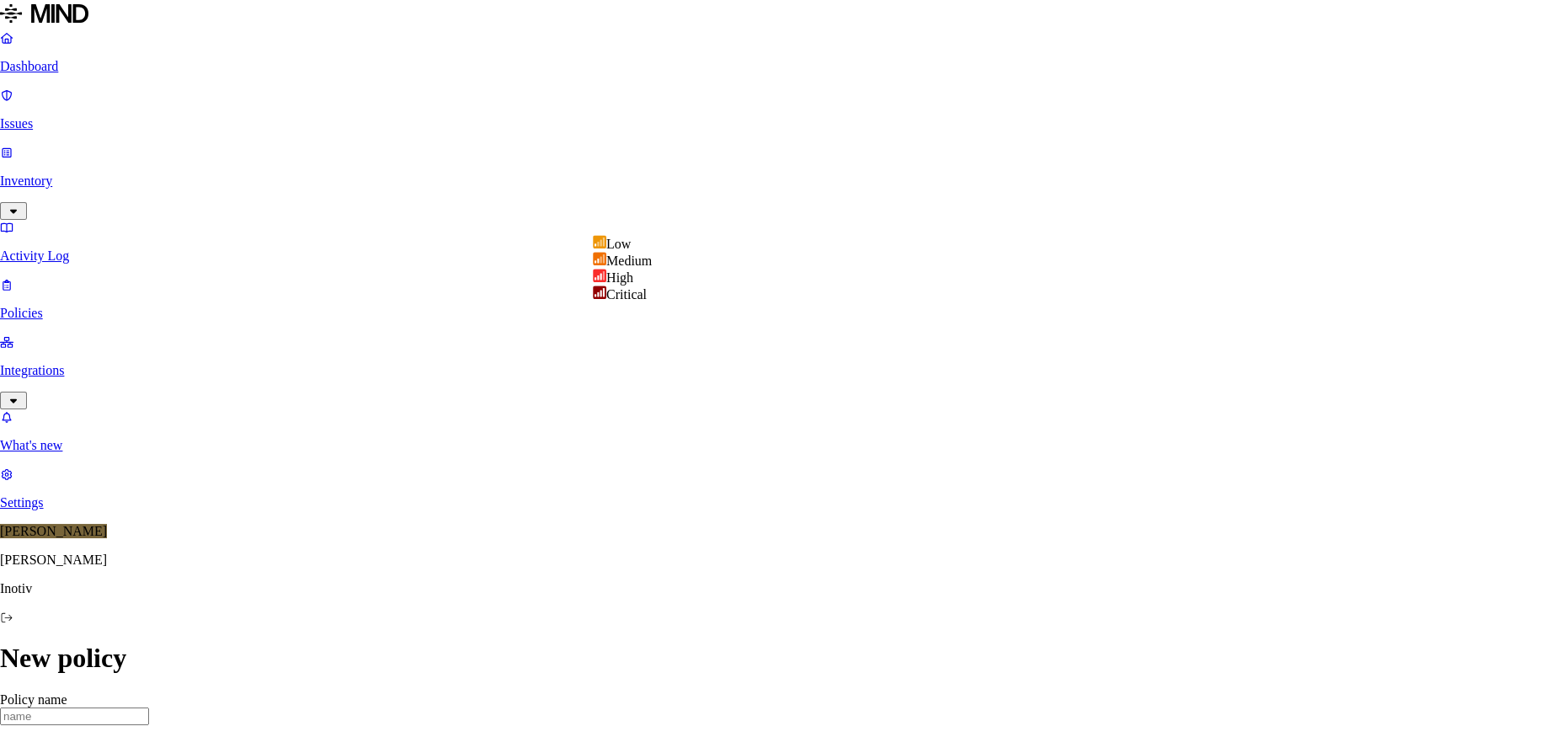
select select "2"
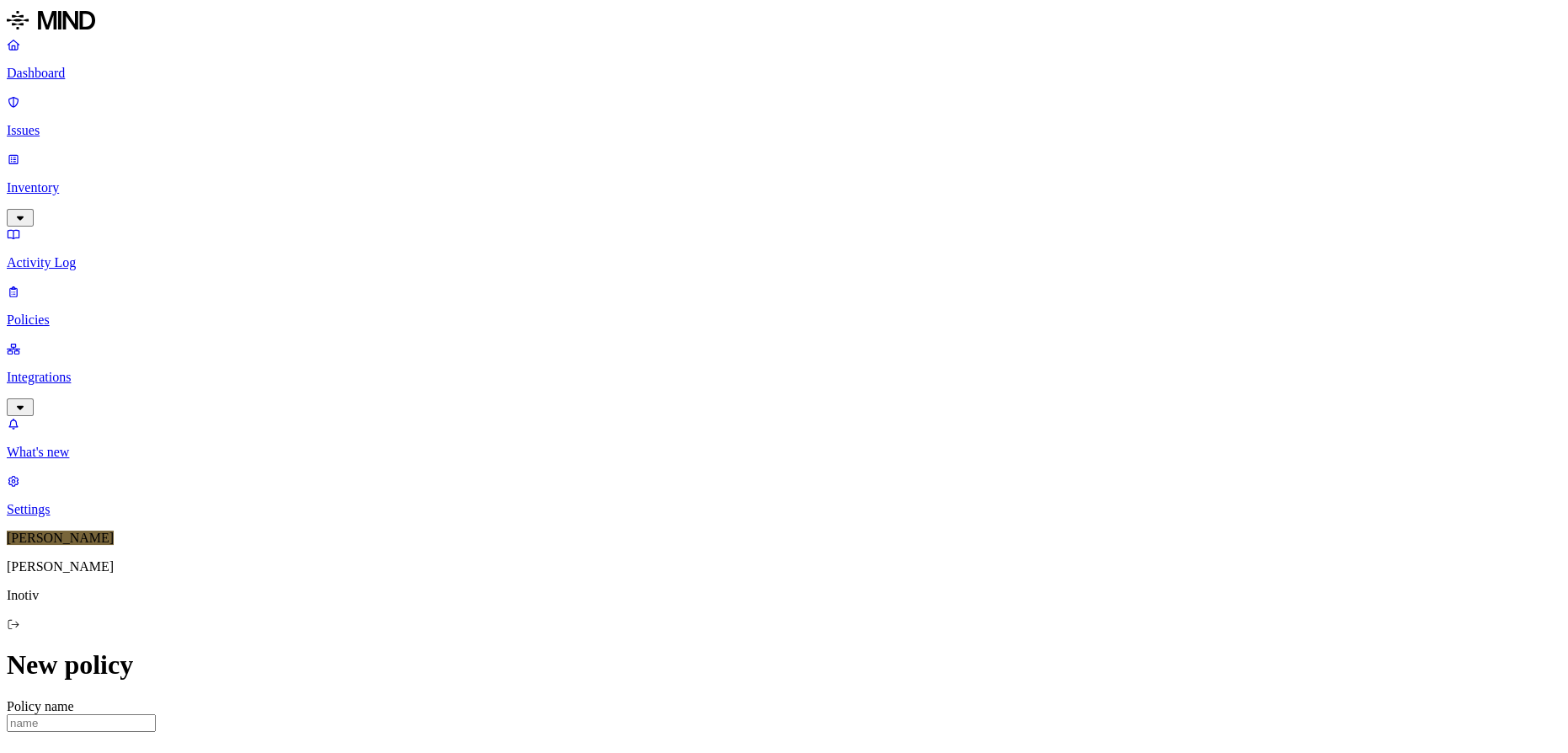
scroll to position [305, 0]
click at [732, 454] on label "Classification" at bounding box center [695, 448] width 74 height 14
click at [770, 471] on input "search" at bounding box center [732, 467] width 149 height 18
type input "medi"
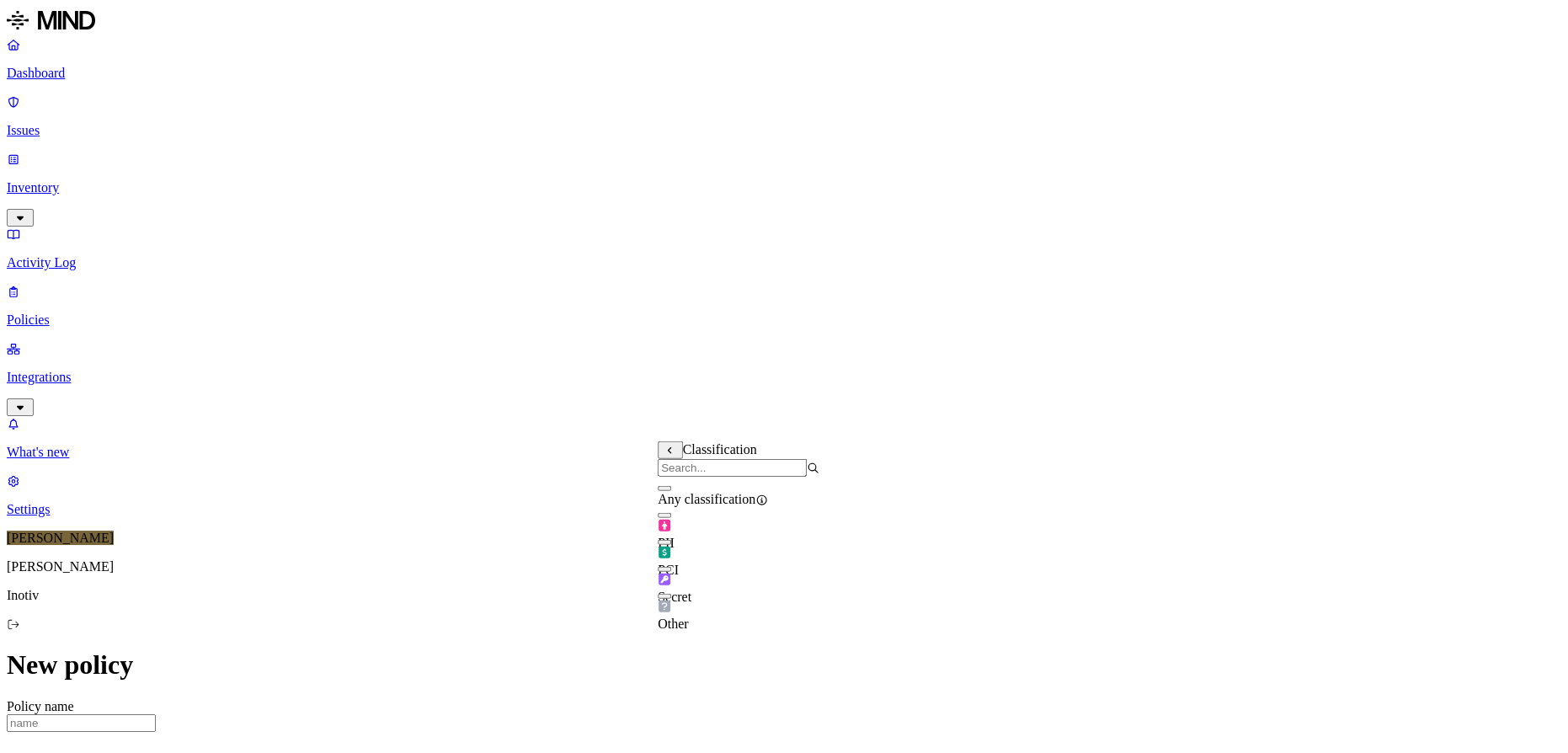
click at [671, 599] on button "button" at bounding box center [664, 596] width 14 height 5
click at [683, 491] on label "Data type" at bounding box center [670, 483] width 25 height 30
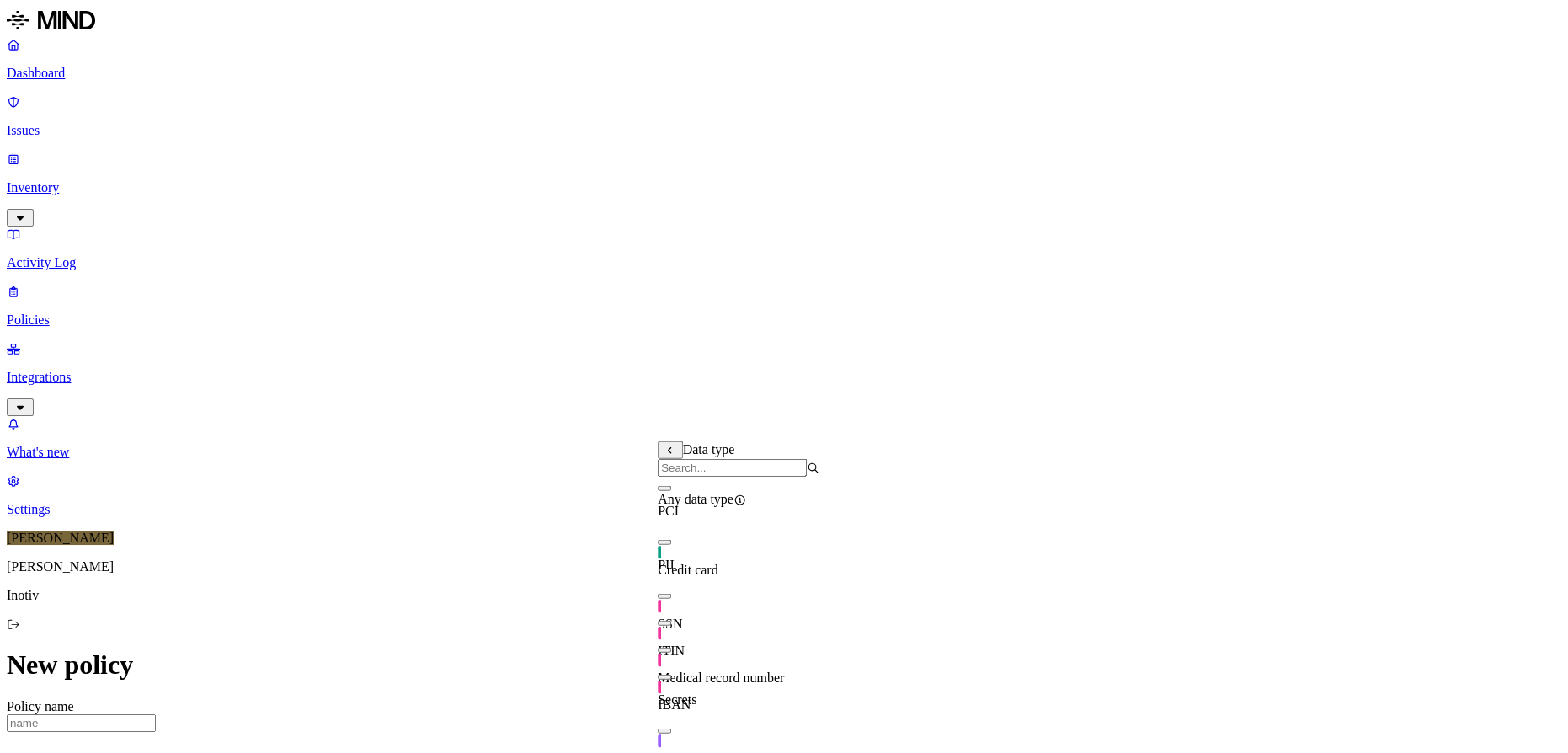
scroll to position [76, 0]
click at [681, 519] on label "File type" at bounding box center [669, 510] width 23 height 30
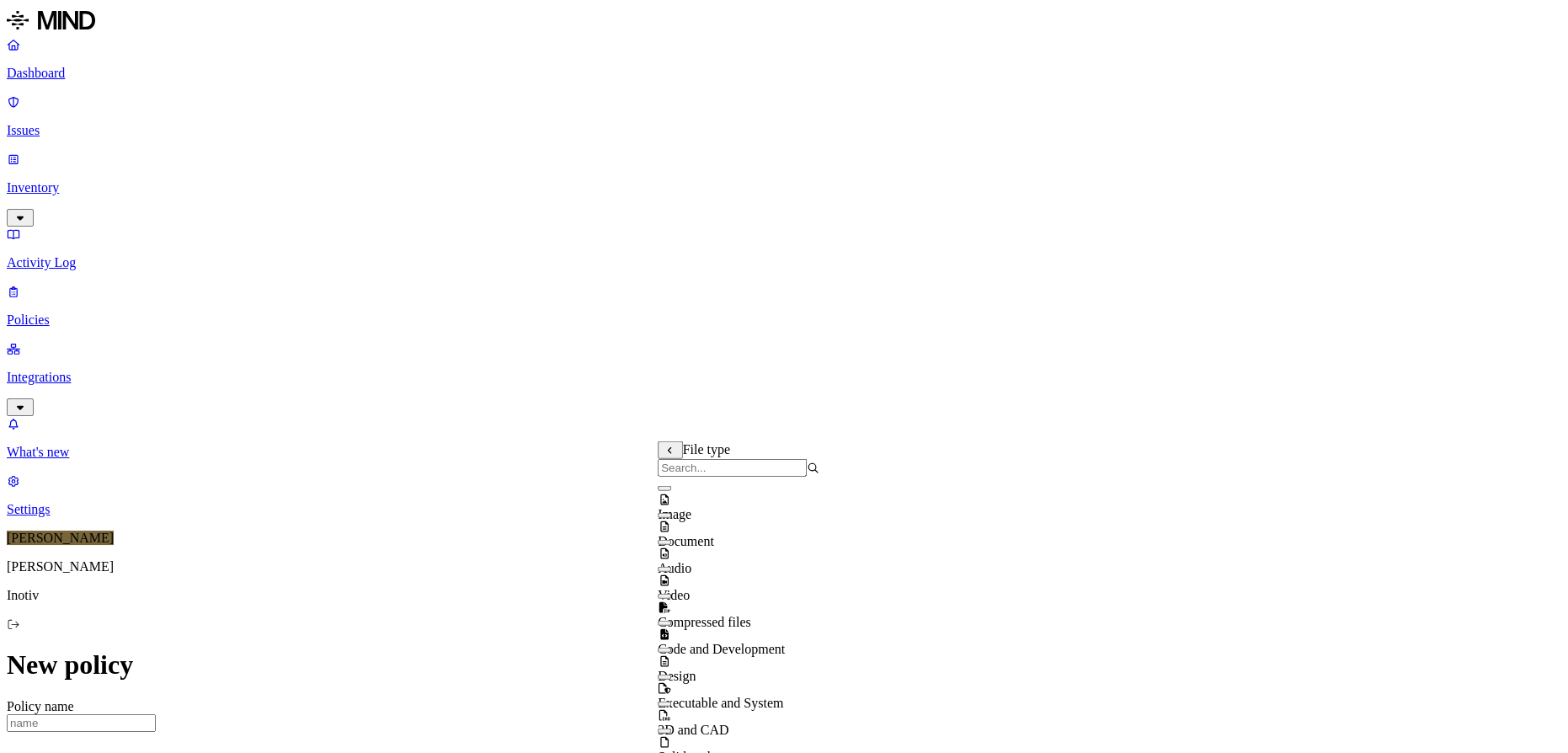
scroll to position [0, 0]
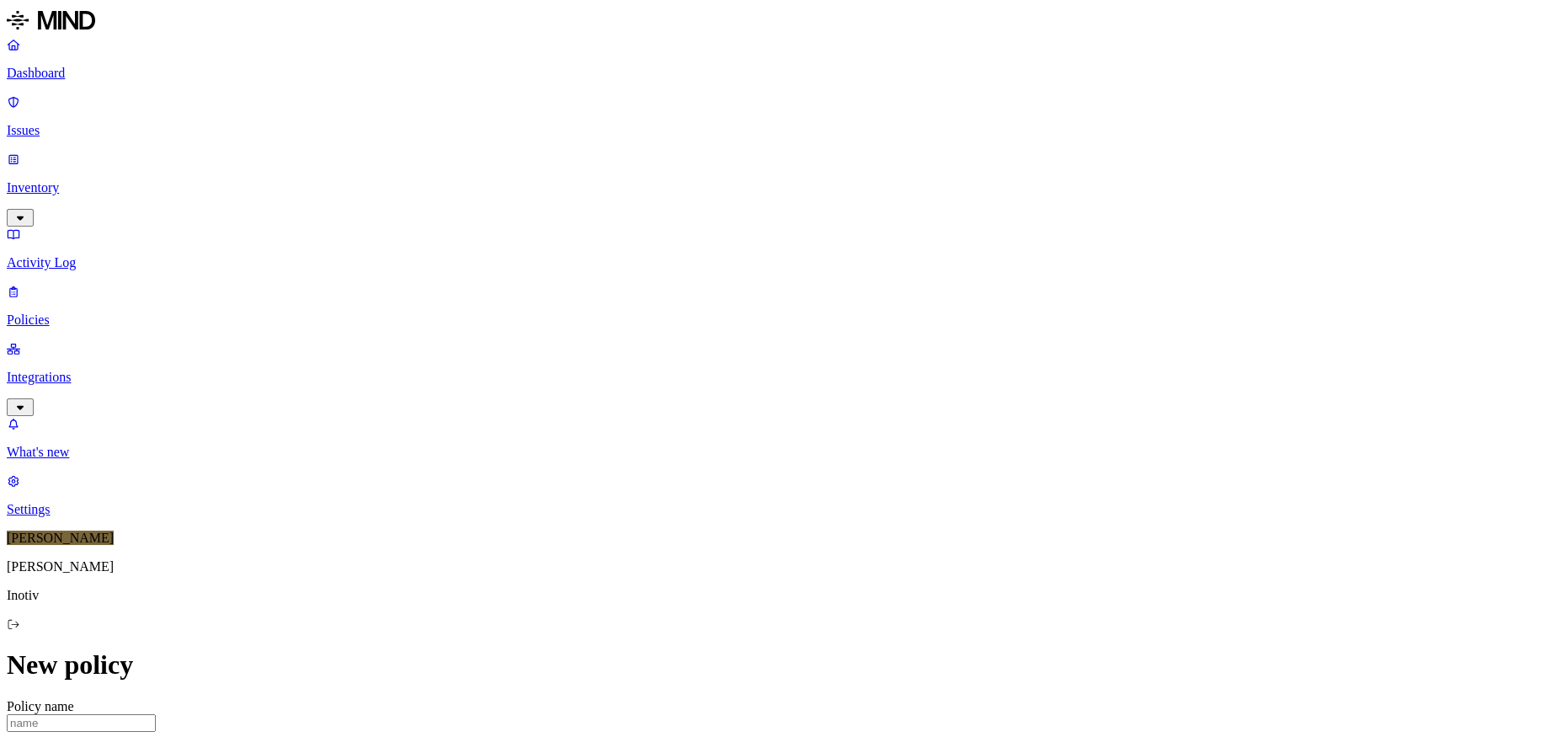
click at [683, 488] on label "Data type" at bounding box center [670, 483] width 25 height 30
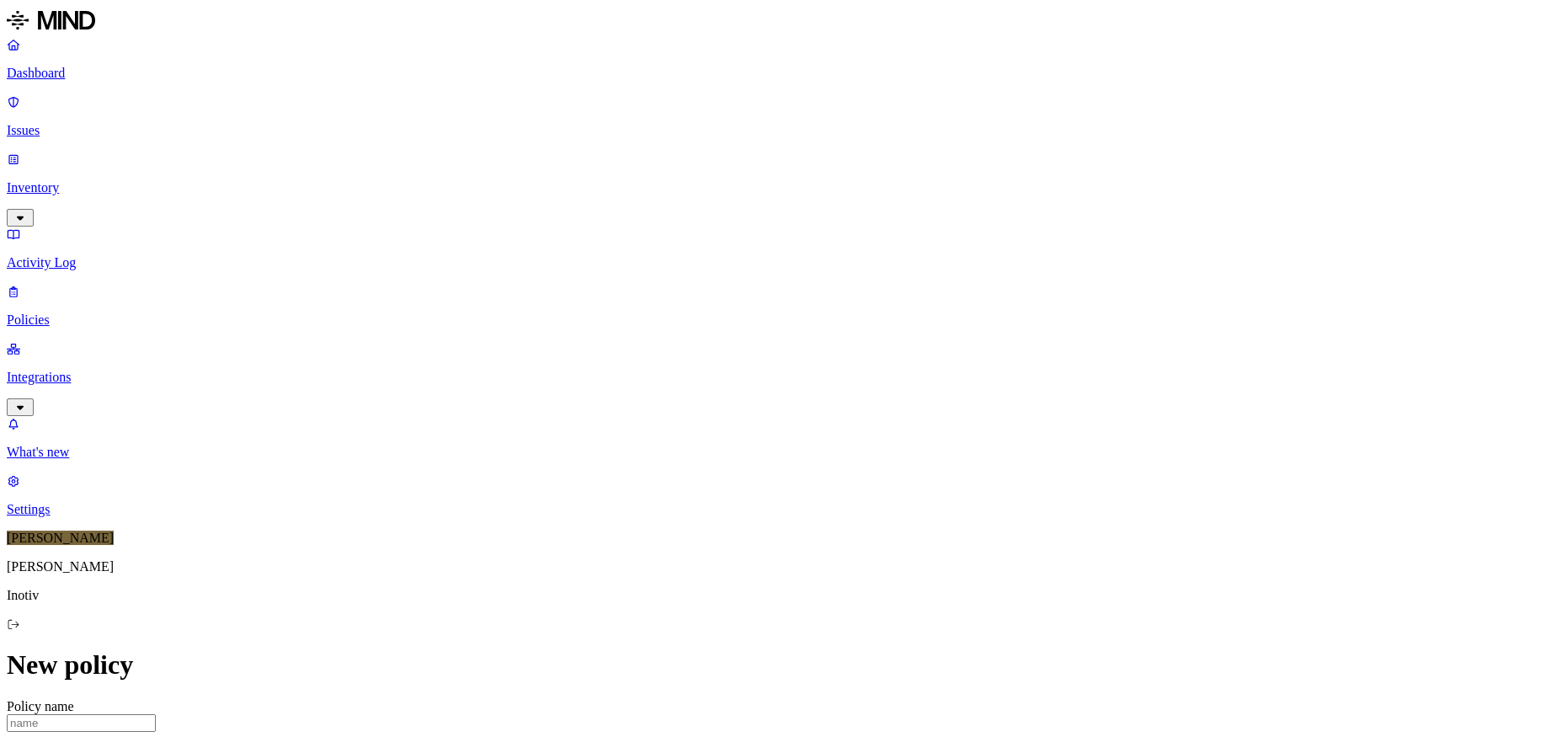
scroll to position [229, 0]
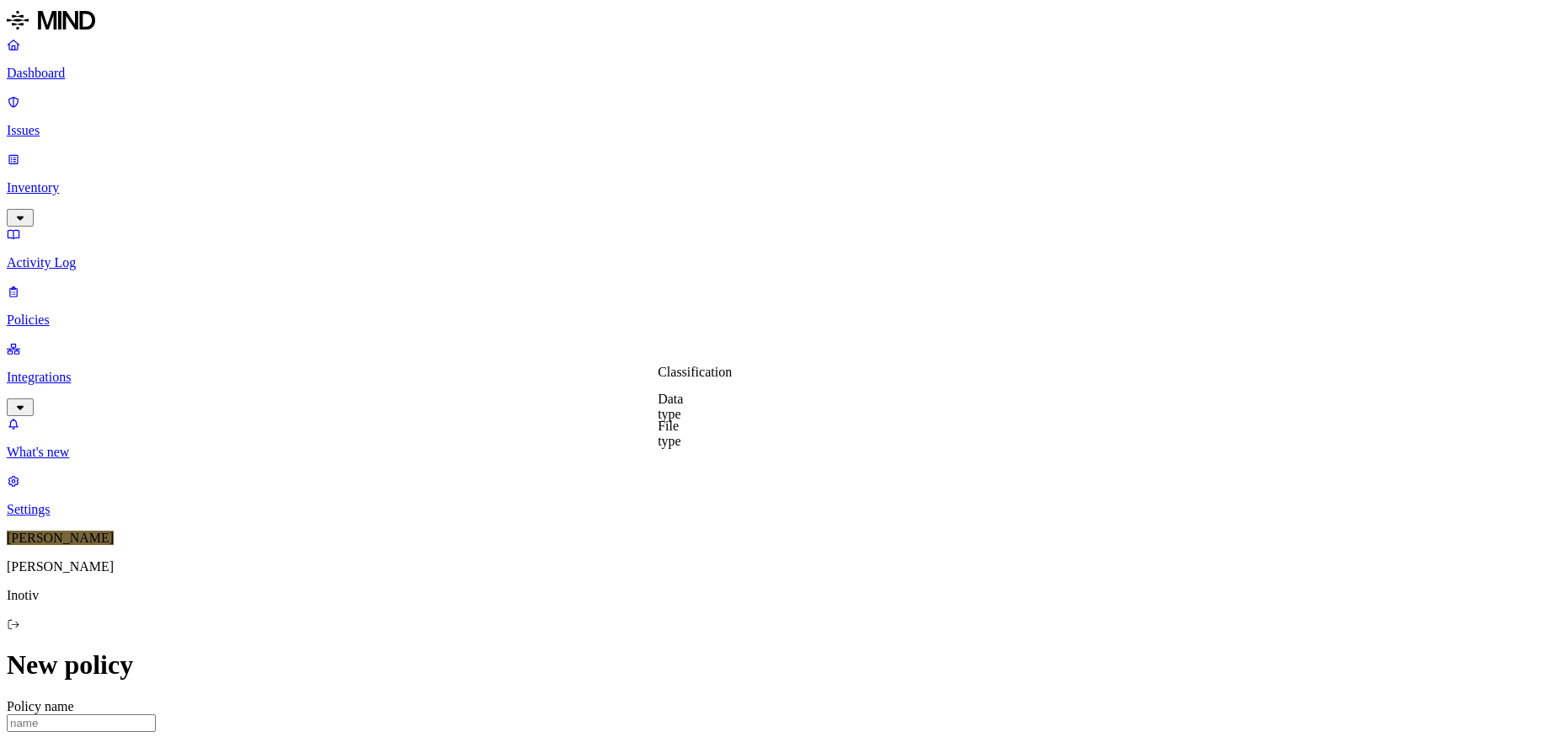
click at [683, 407] on label "Data type" at bounding box center [670, 406] width 25 height 30
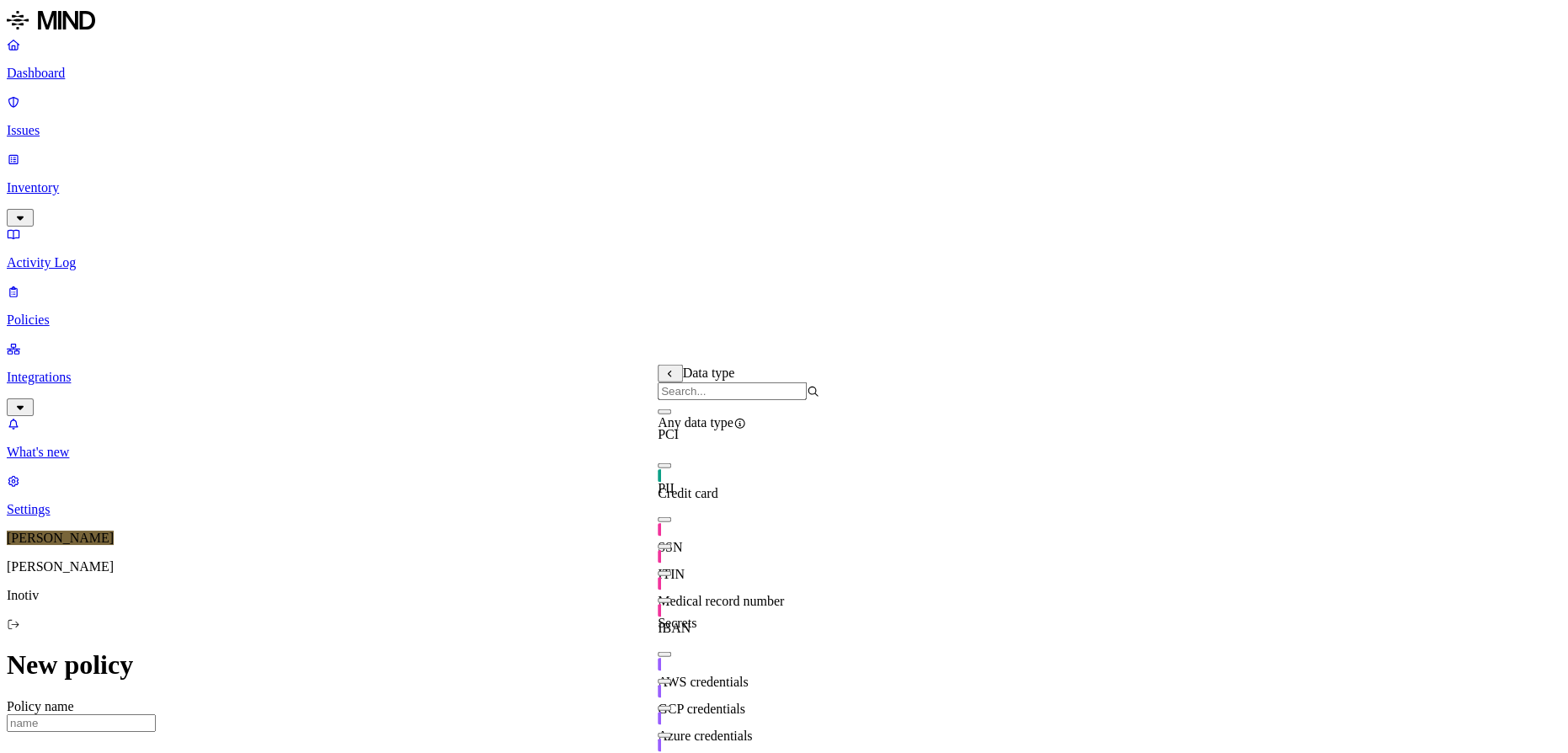
scroll to position [117, 0]
click at [745, 594] on span "Medical record number" at bounding box center [721, 600] width 127 height 14
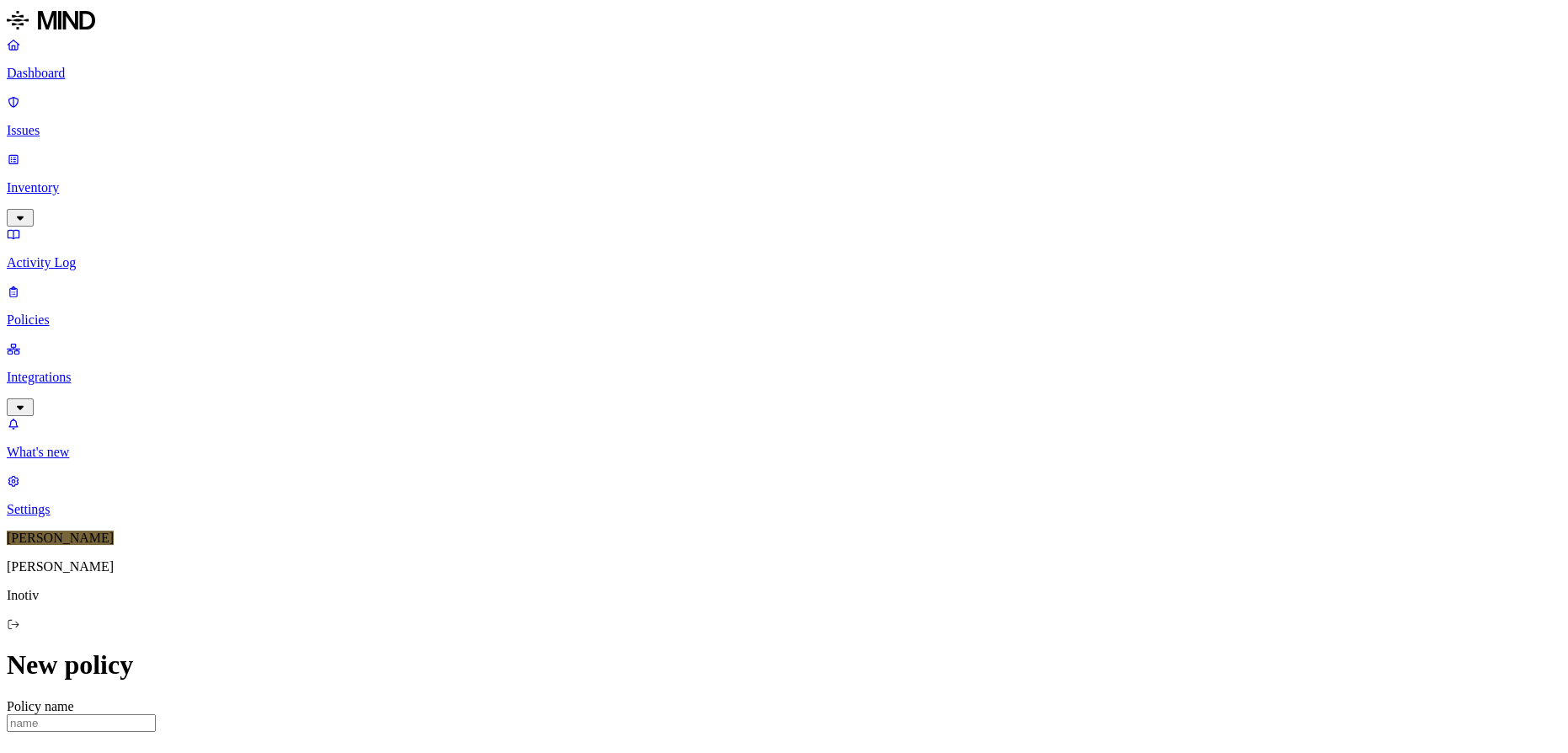
paste input "Medical Lab file upload to cloud storage"
type input "Medical Lab file upload to cloud storage"
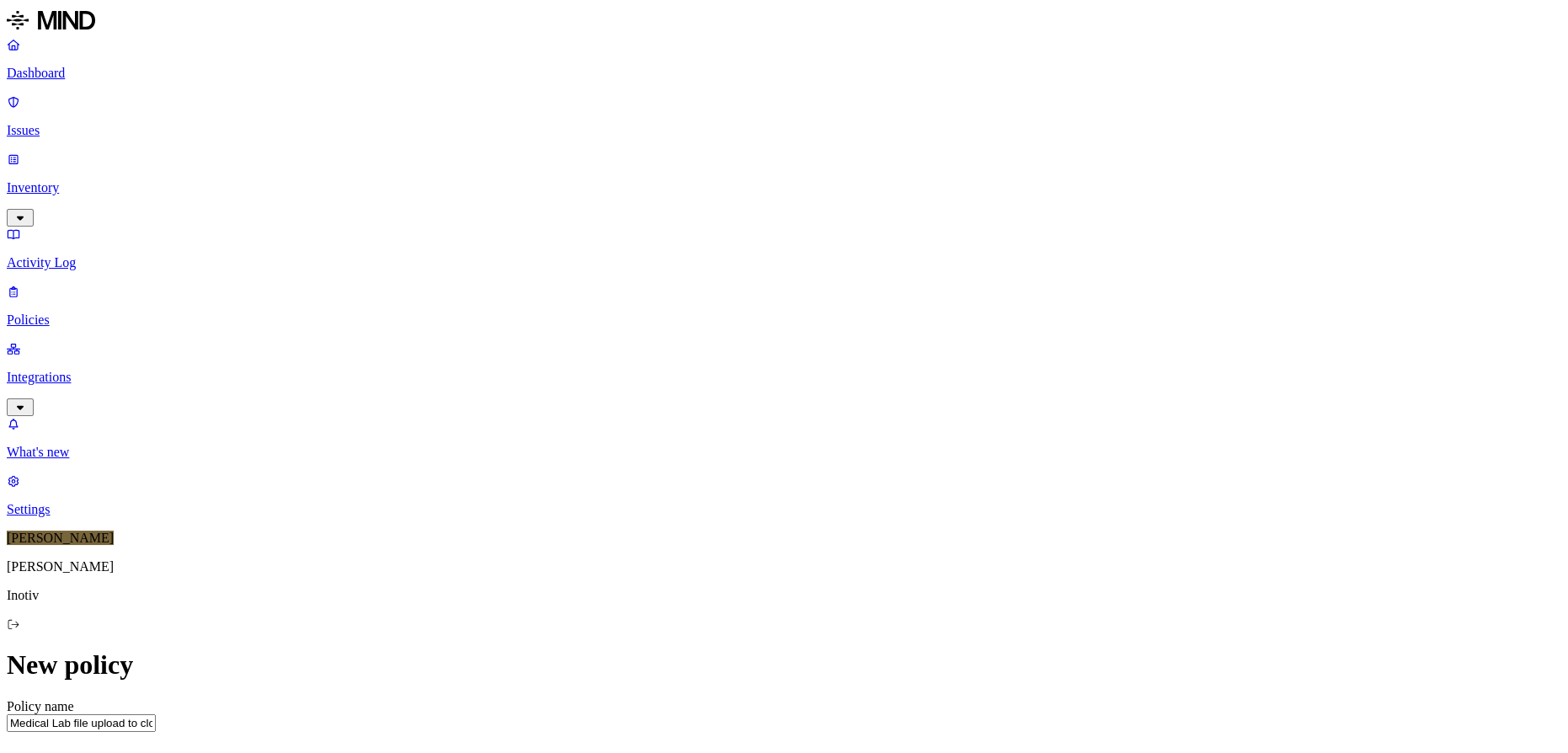
click at [737, 455] on label "Web Category" at bounding box center [713, 451] width 50 height 30
click at [701, 566] on button "button" at bounding box center [695, 562] width 14 height 5
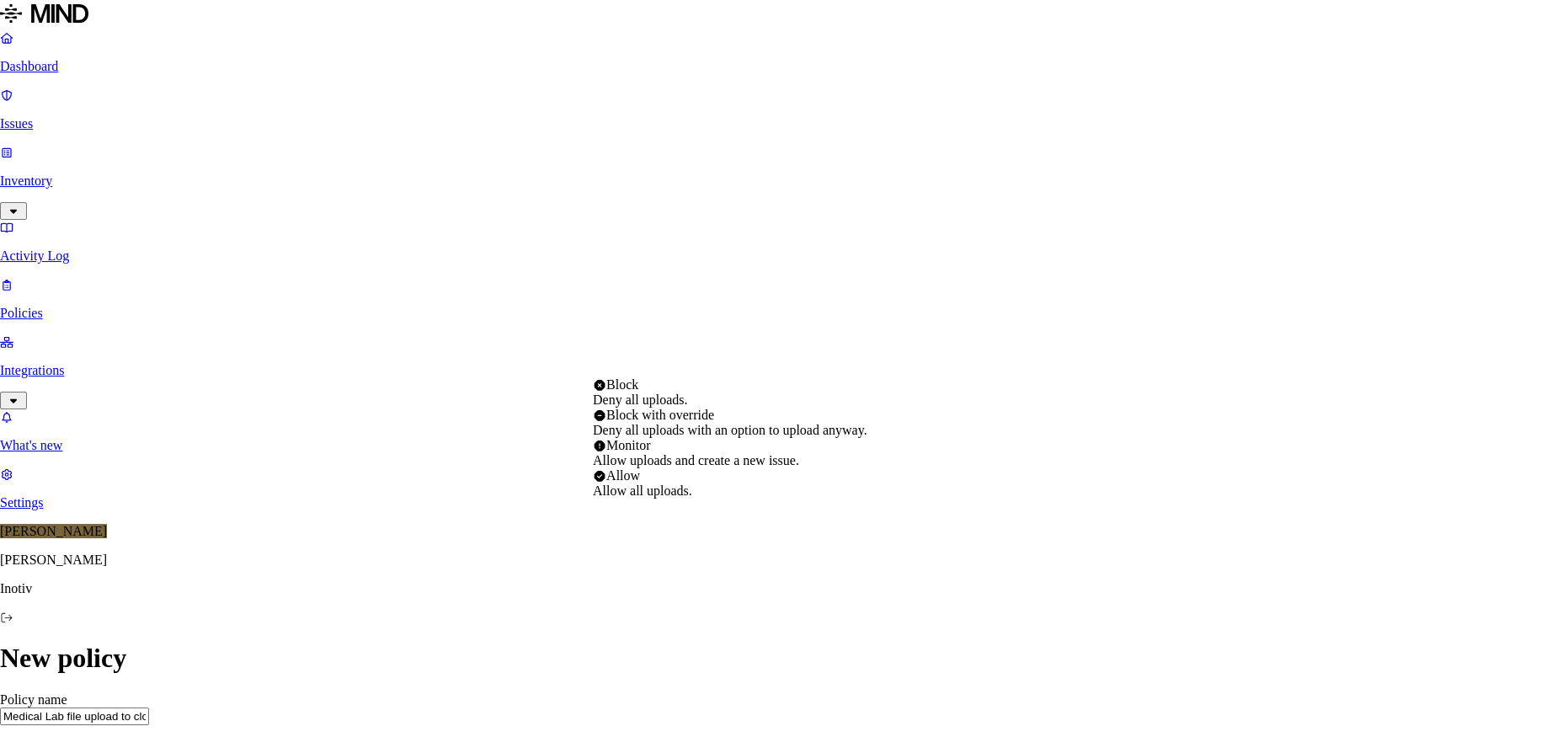
select select "2"
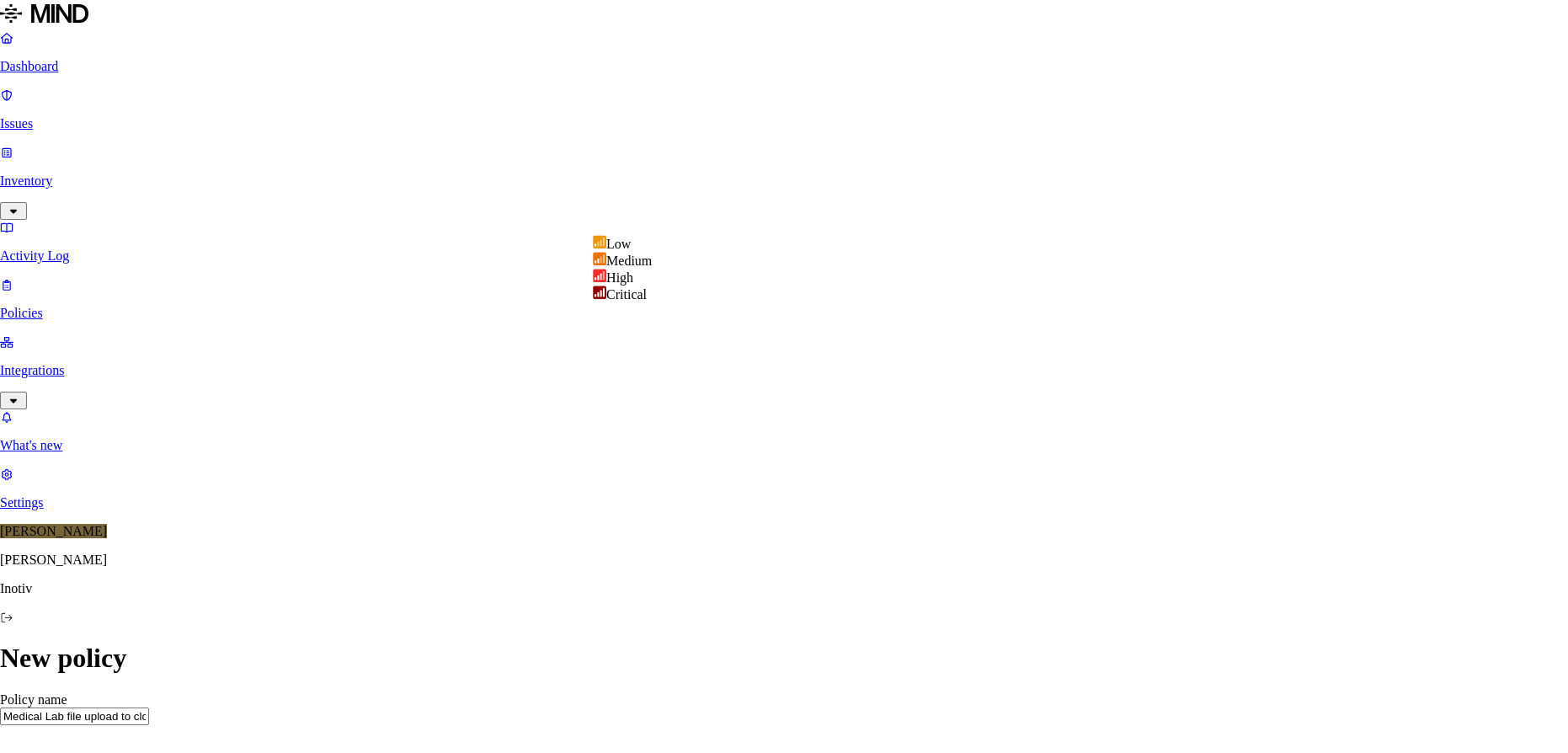
select select "1"
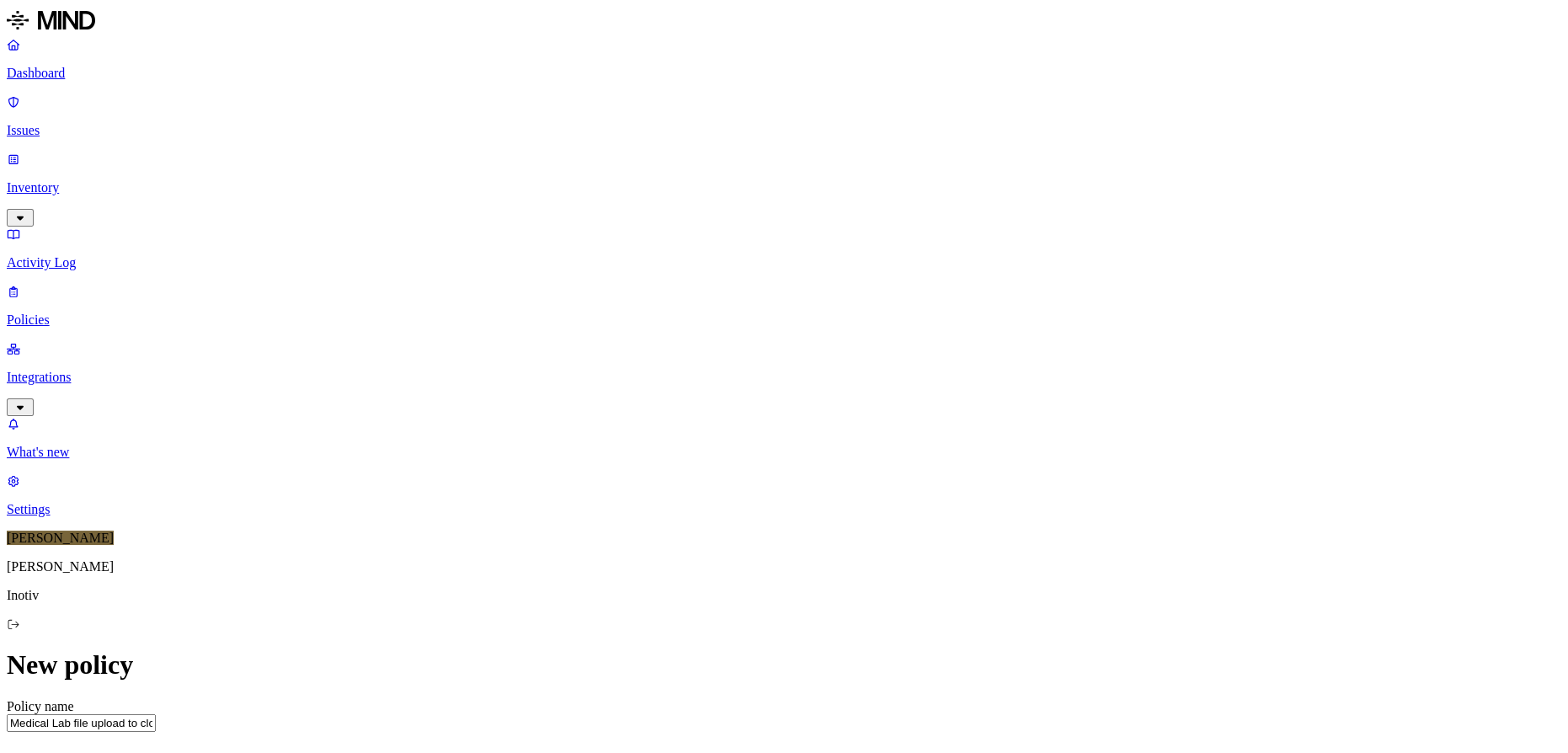
scroll to position [688, 0]
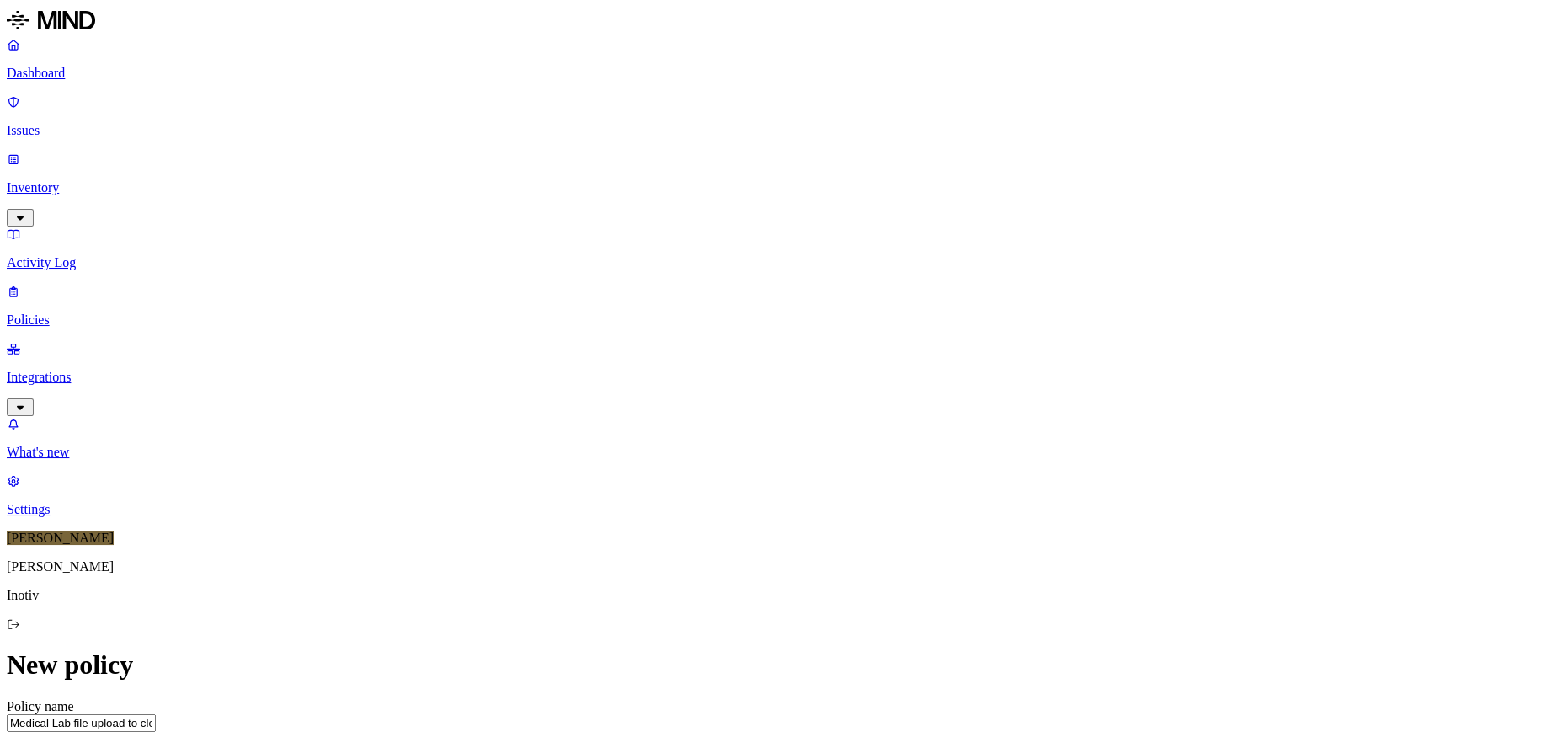
scroll to position [842, 0]
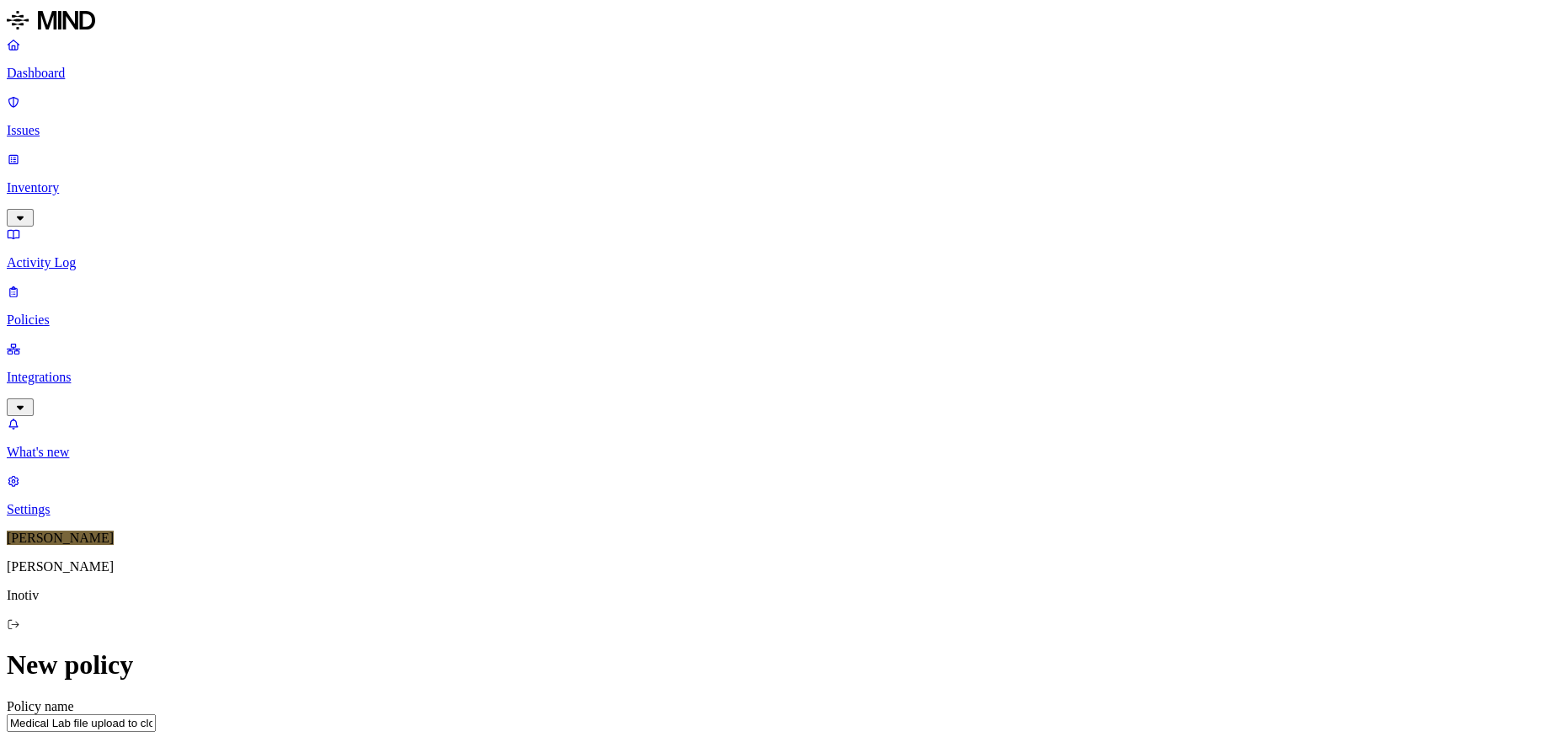
scroll to position [765, 0]
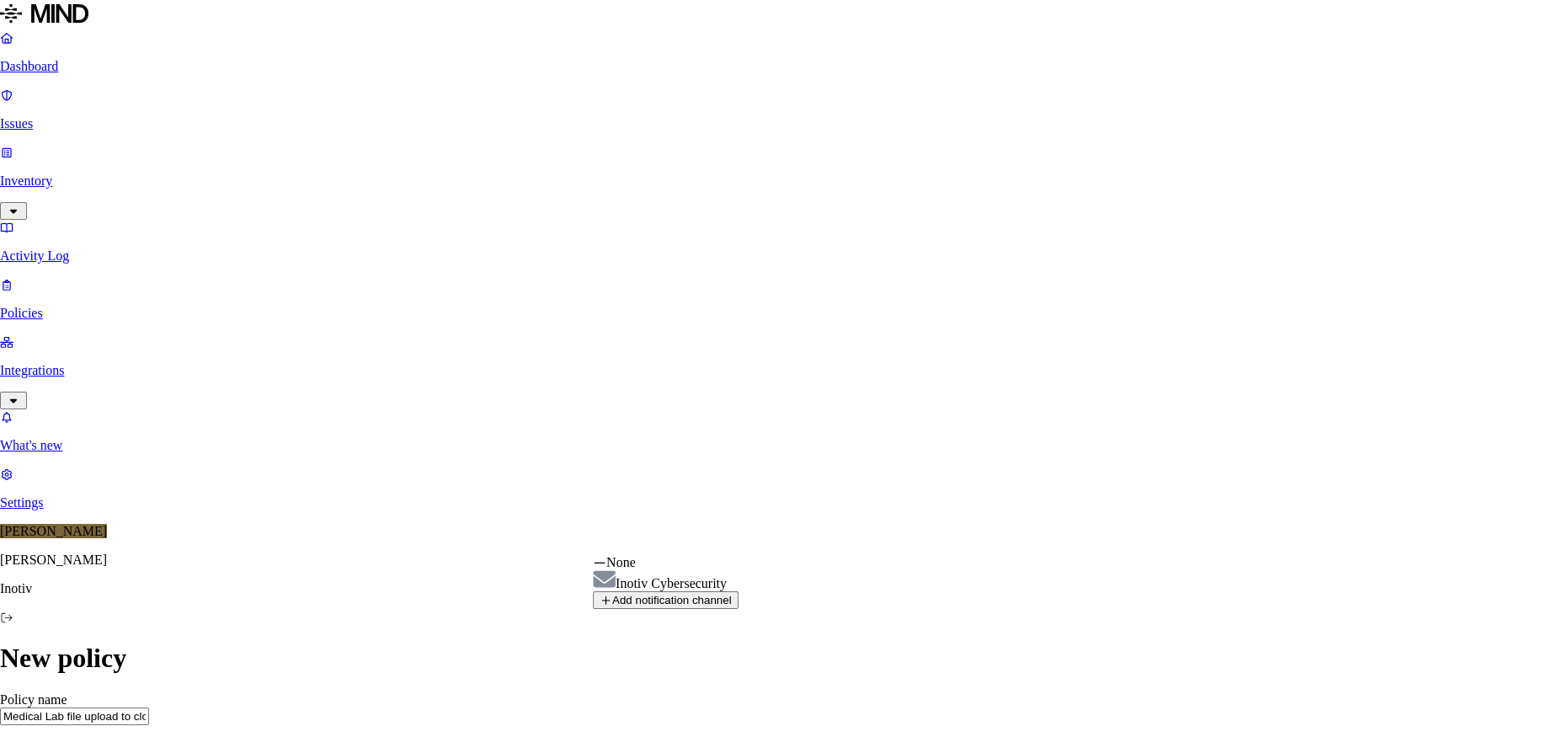
select select "01976605-2a78-77b4-9aaa-9b0277d73b64"
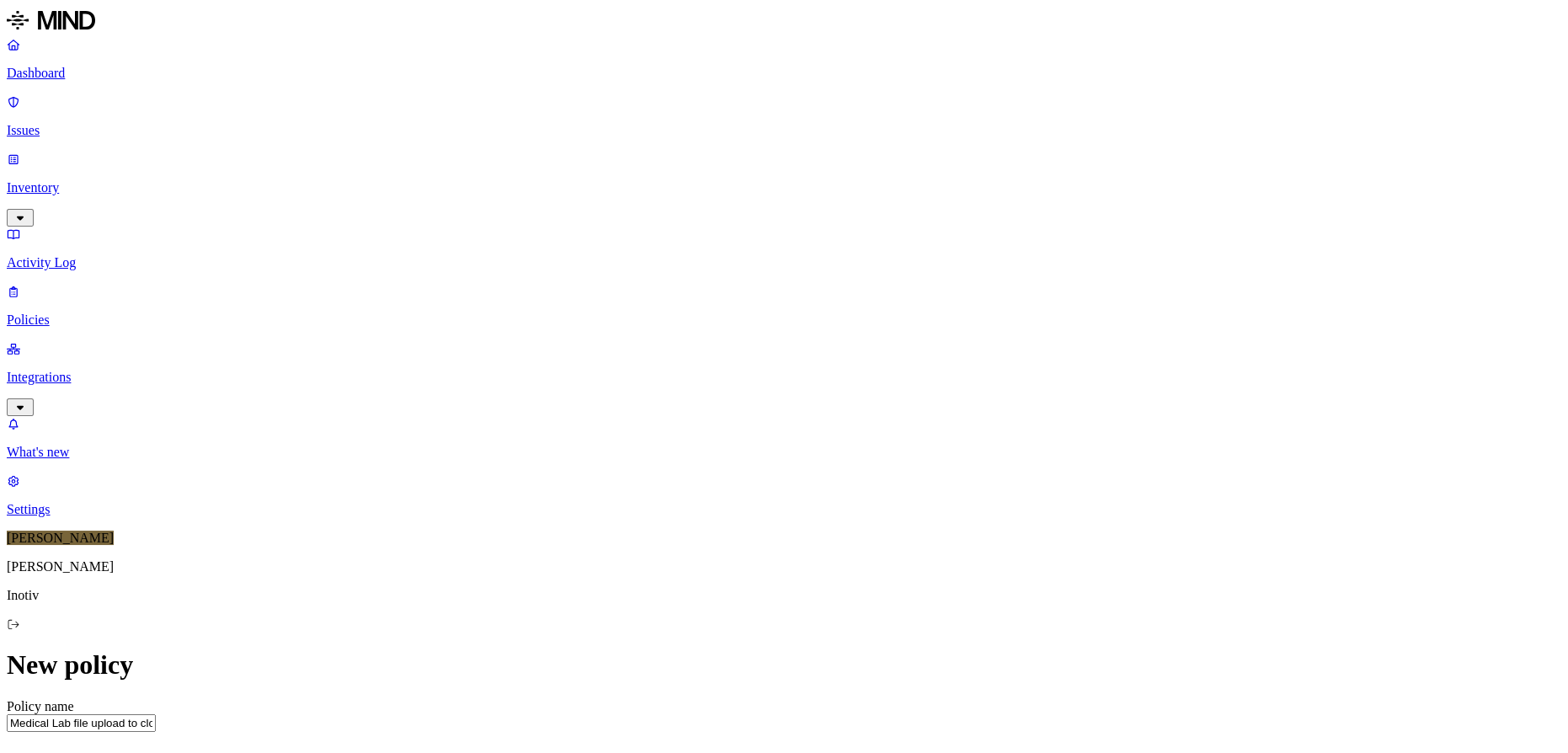
scroll to position [929, 0]
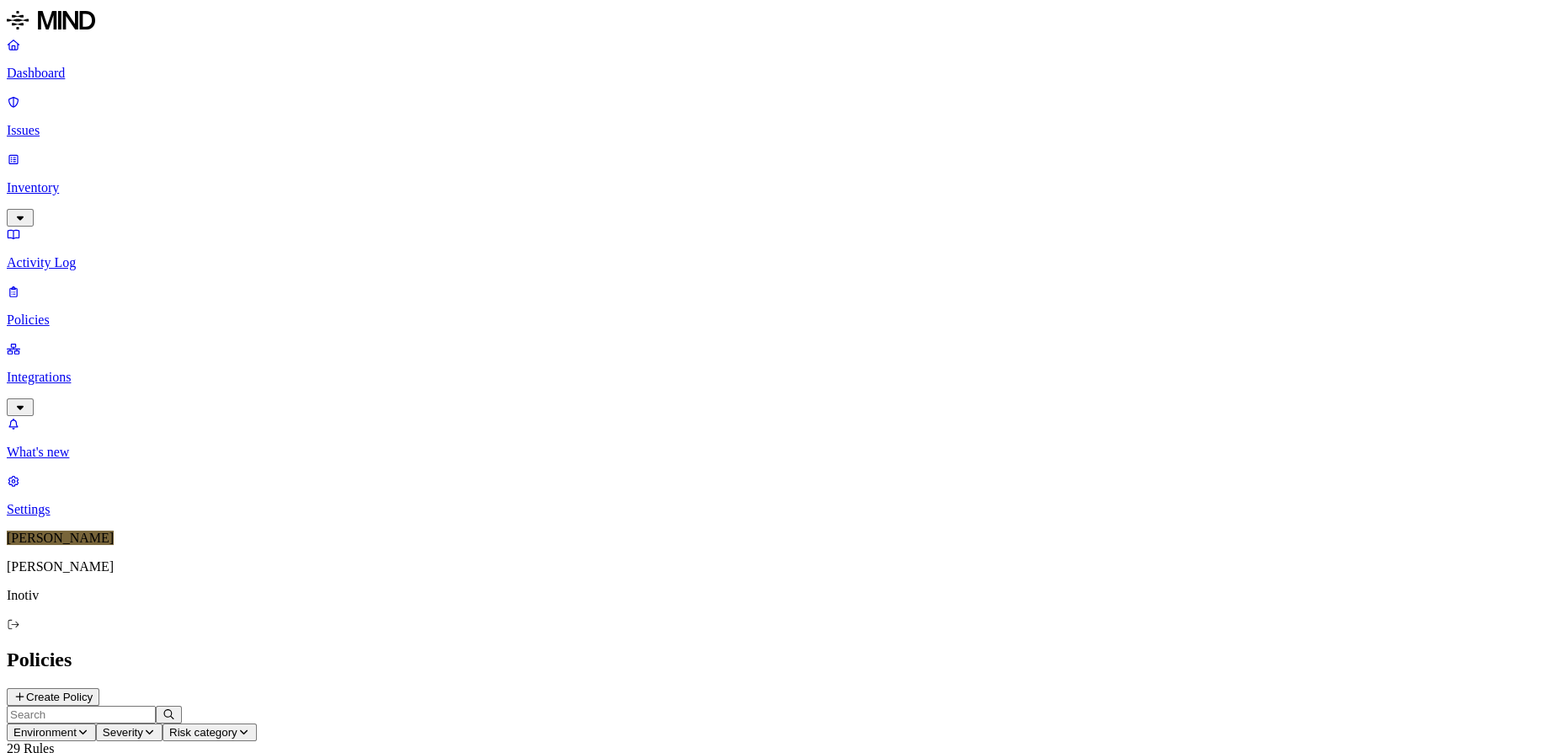
drag, startPoint x: 231, startPoint y: 646, endPoint x: 285, endPoint y: 660, distance: 55.8
click at [26, 691] on icon at bounding box center [20, 696] width 13 height 10
click at [155, 714] on input "Policy name" at bounding box center [80, 722] width 149 height 18
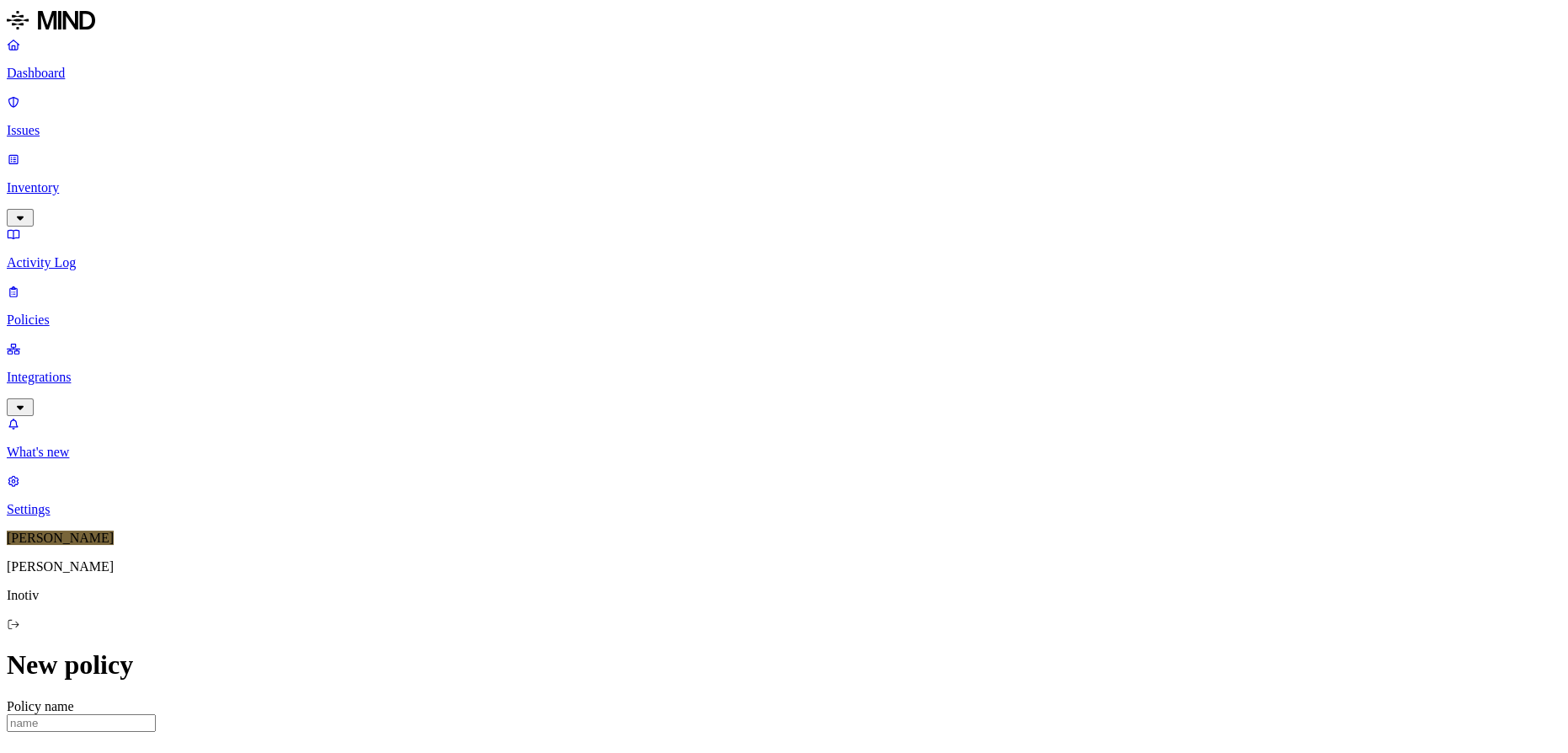
paste input "Medical Lab file upload to GenAI"
type input "Medical Lab file upload to GenAI"
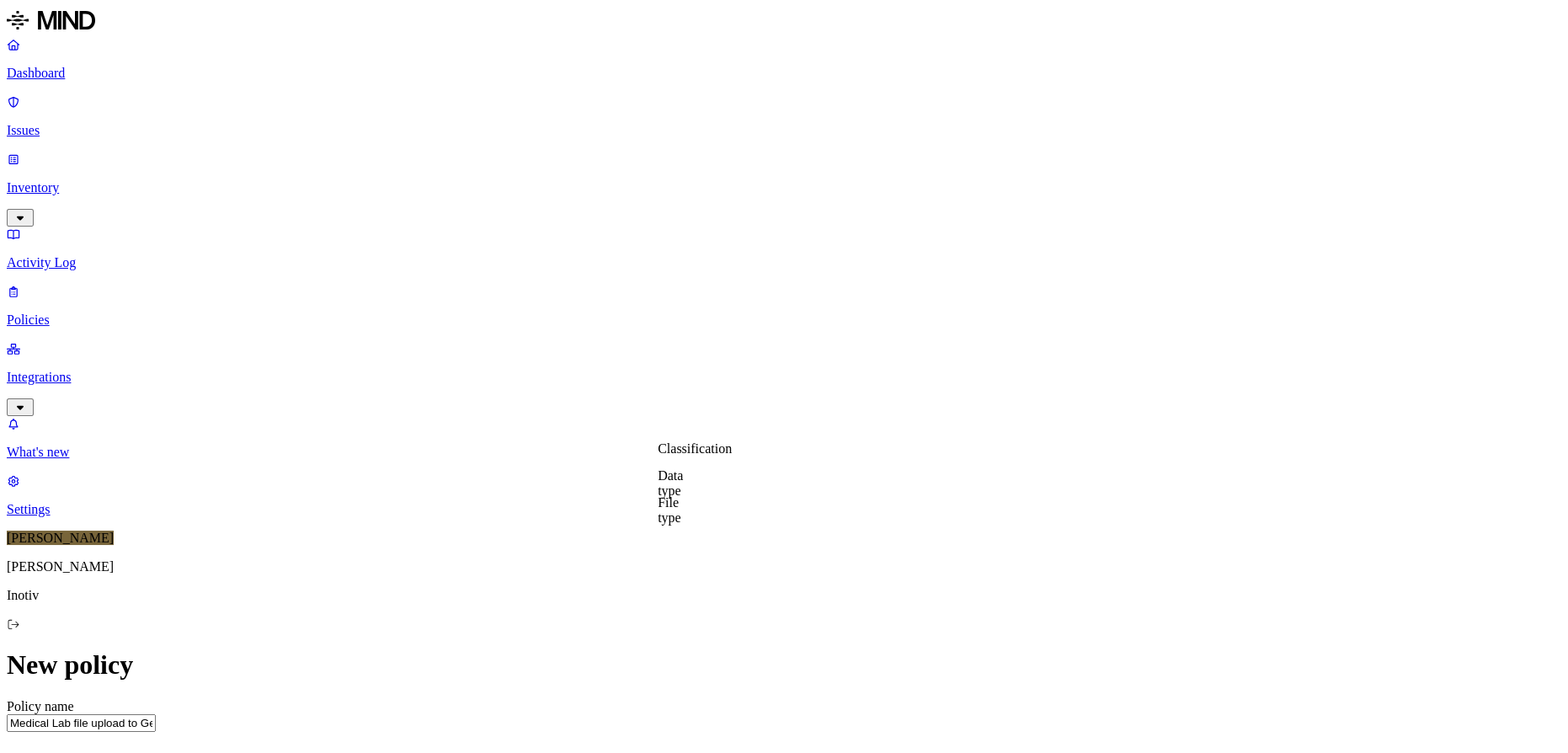
click at [682, 482] on label "Data type" at bounding box center [670, 483] width 25 height 30
click at [750, 670] on span "Medical record number" at bounding box center [721, 676] width 127 height 14
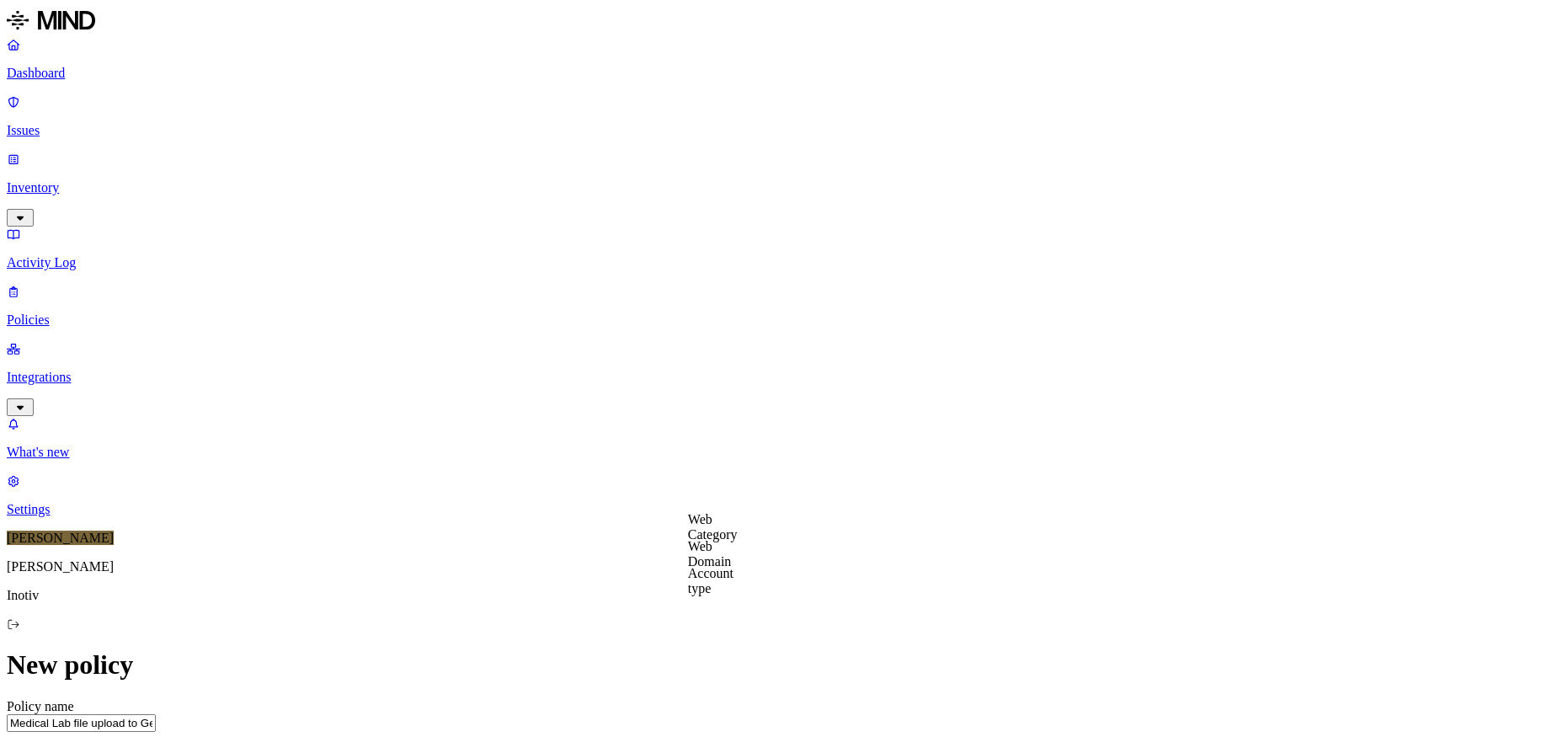
click at [737, 532] on label "Web Category" at bounding box center [713, 526] width 50 height 30
click at [772, 584] on div "Gen AI" at bounding box center [769, 570] width 162 height 45
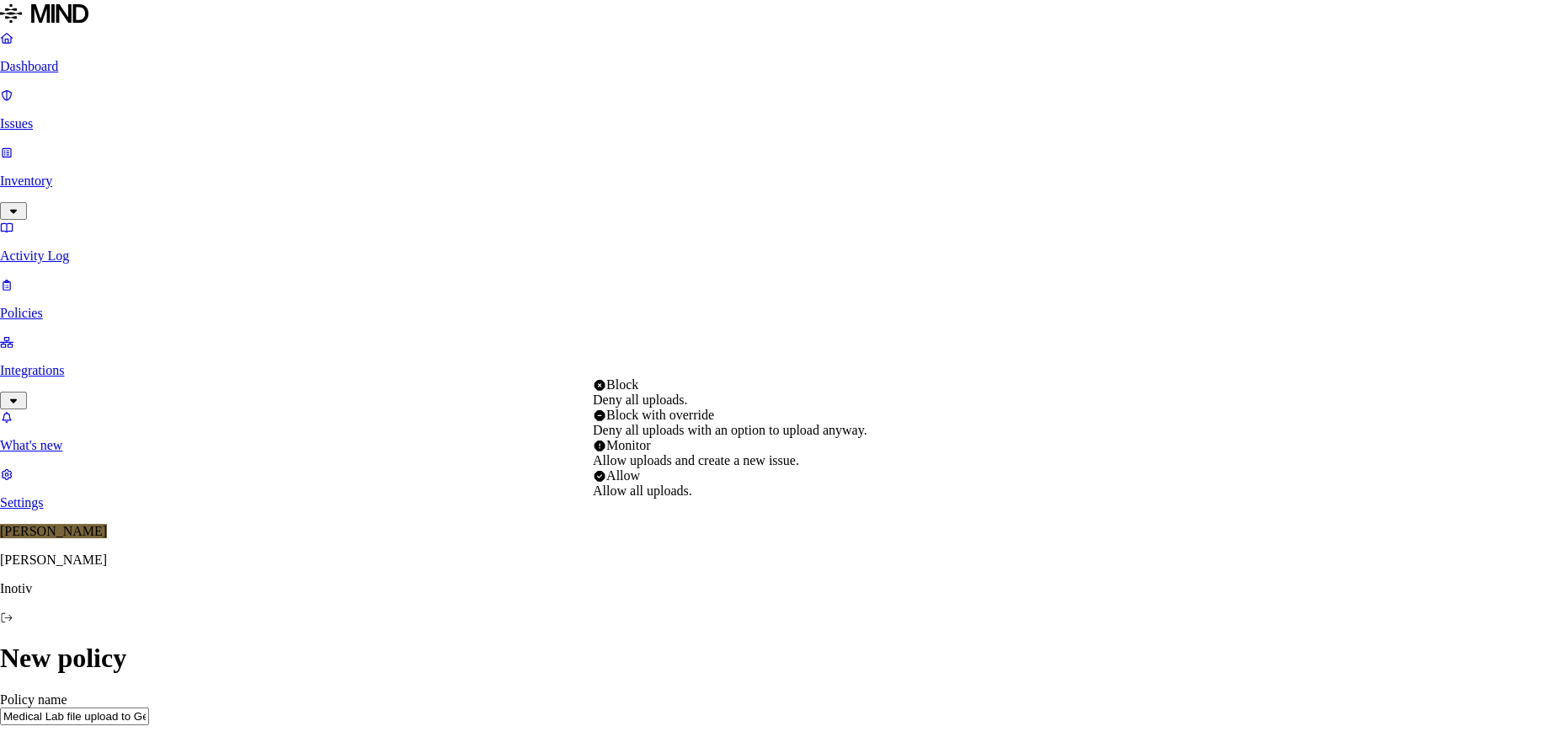
select select "4"
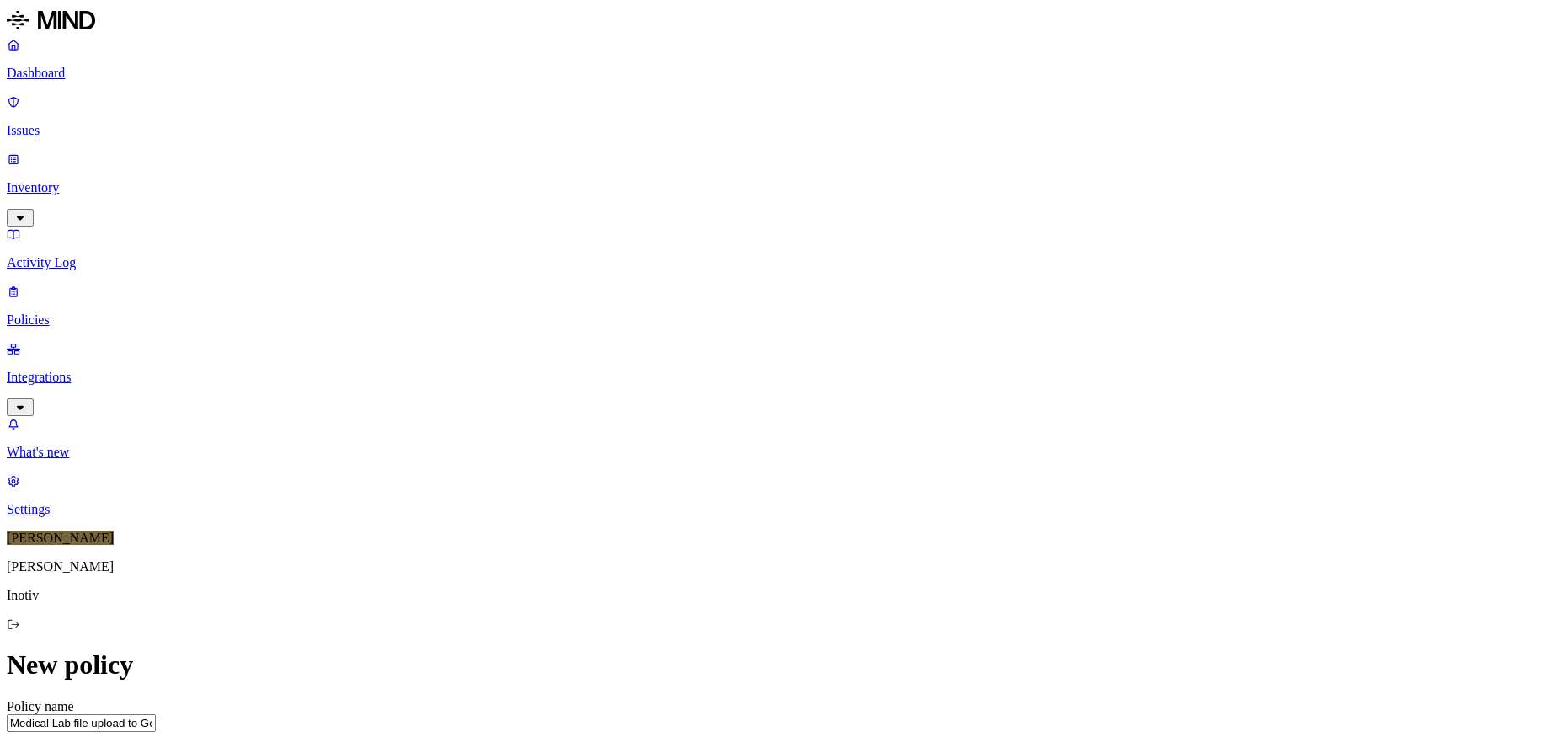
scroll to position [853, 0]
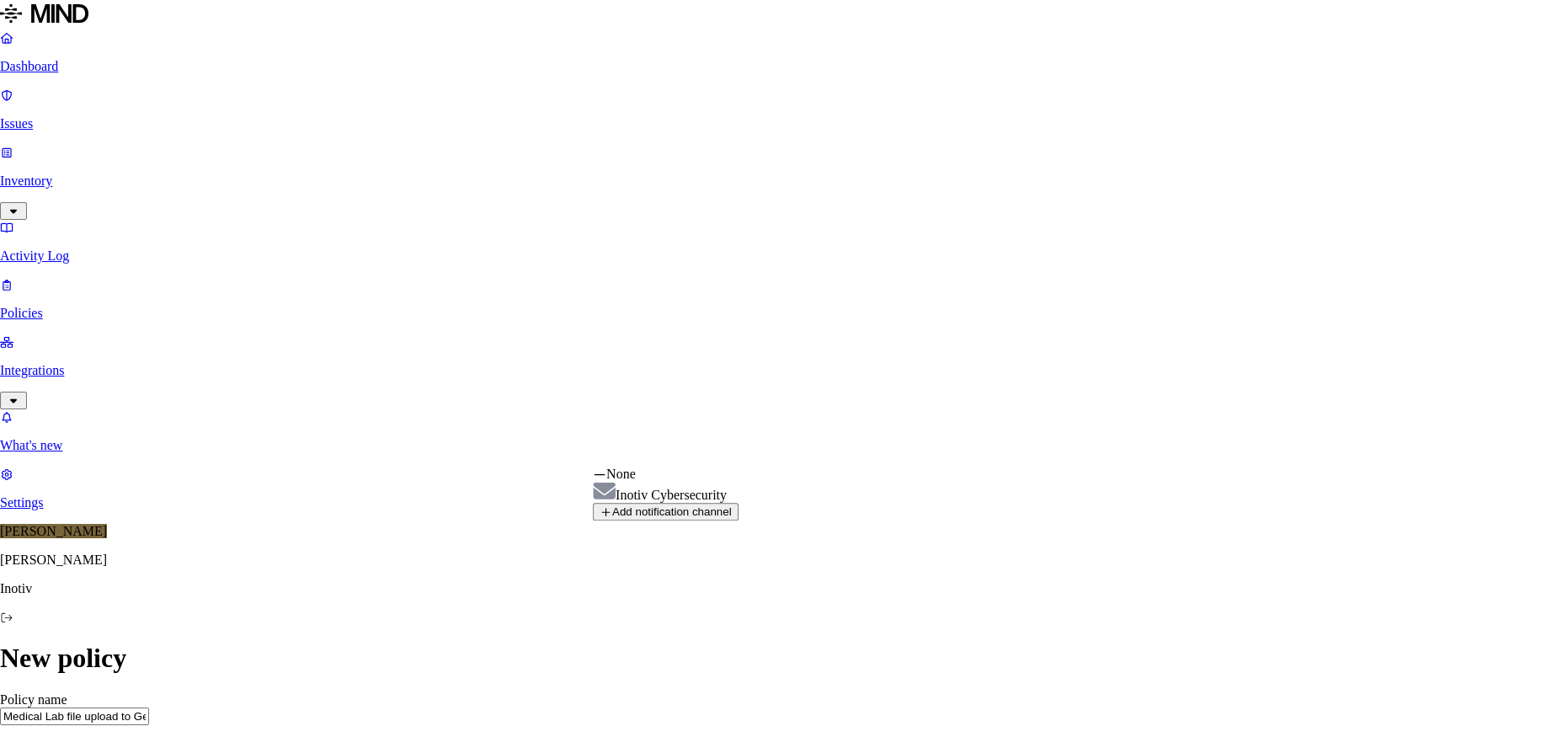
select select "01976605-2a78-77b4-9aaa-9b0277d73b64"
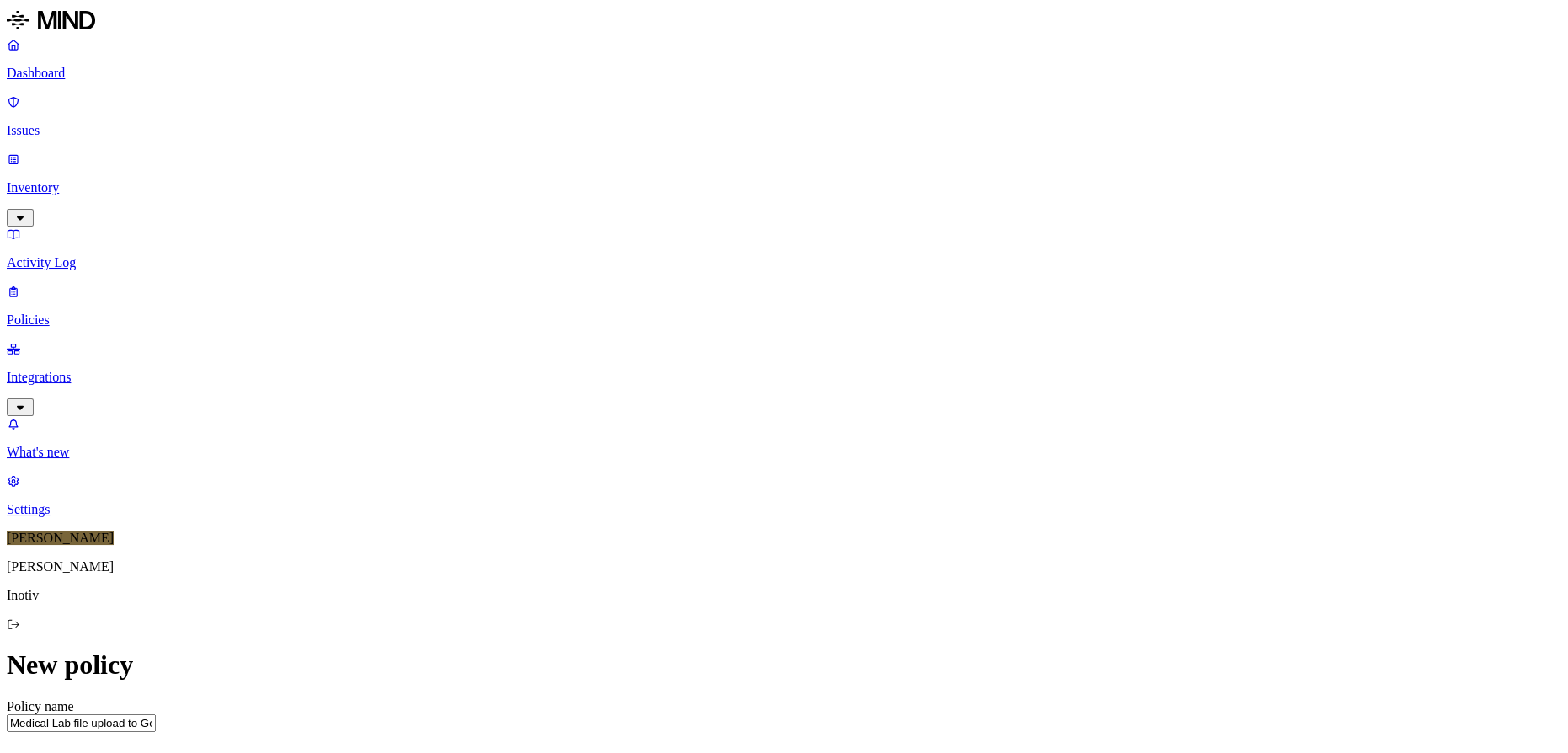
scroll to position [929, 0]
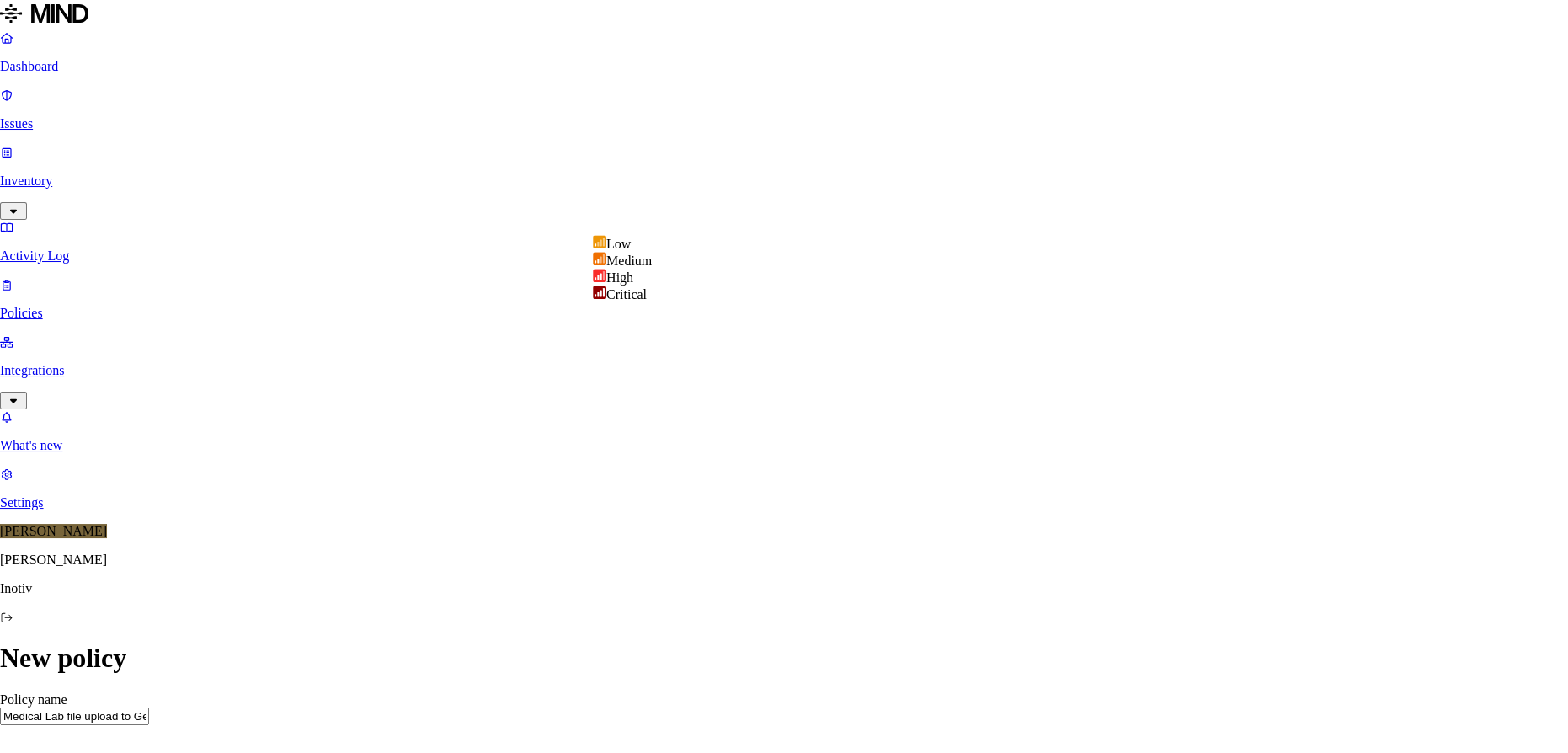
select select "2"
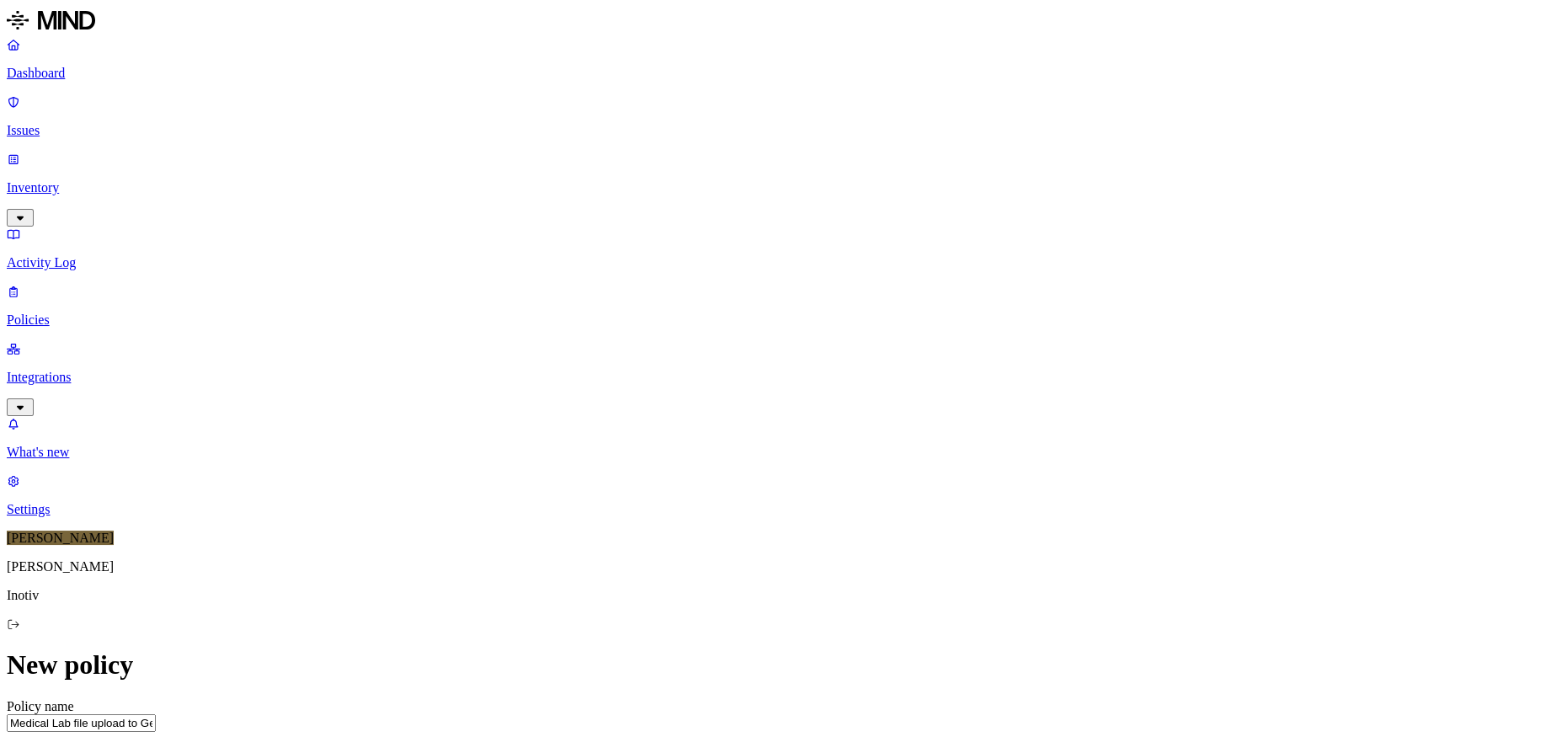
scroll to position [929, 0]
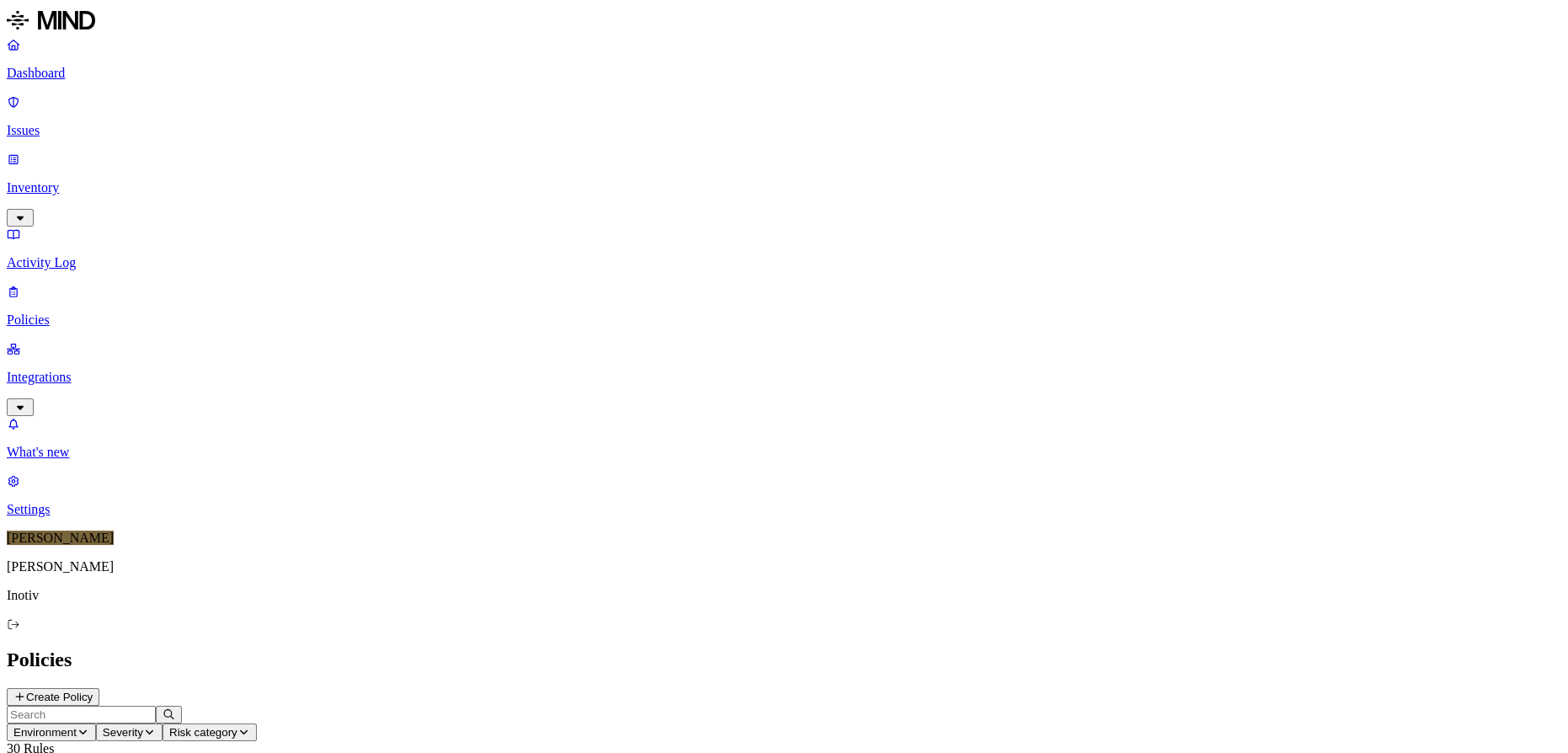
click at [99, 688] on button "Create Policy" at bounding box center [53, 697] width 93 height 18
click at [155, 714] on input "Policy name" at bounding box center [80, 722] width 149 height 18
paste input "Medical Lab file shared to social network"
type input "Medical Lab file shared to social network"
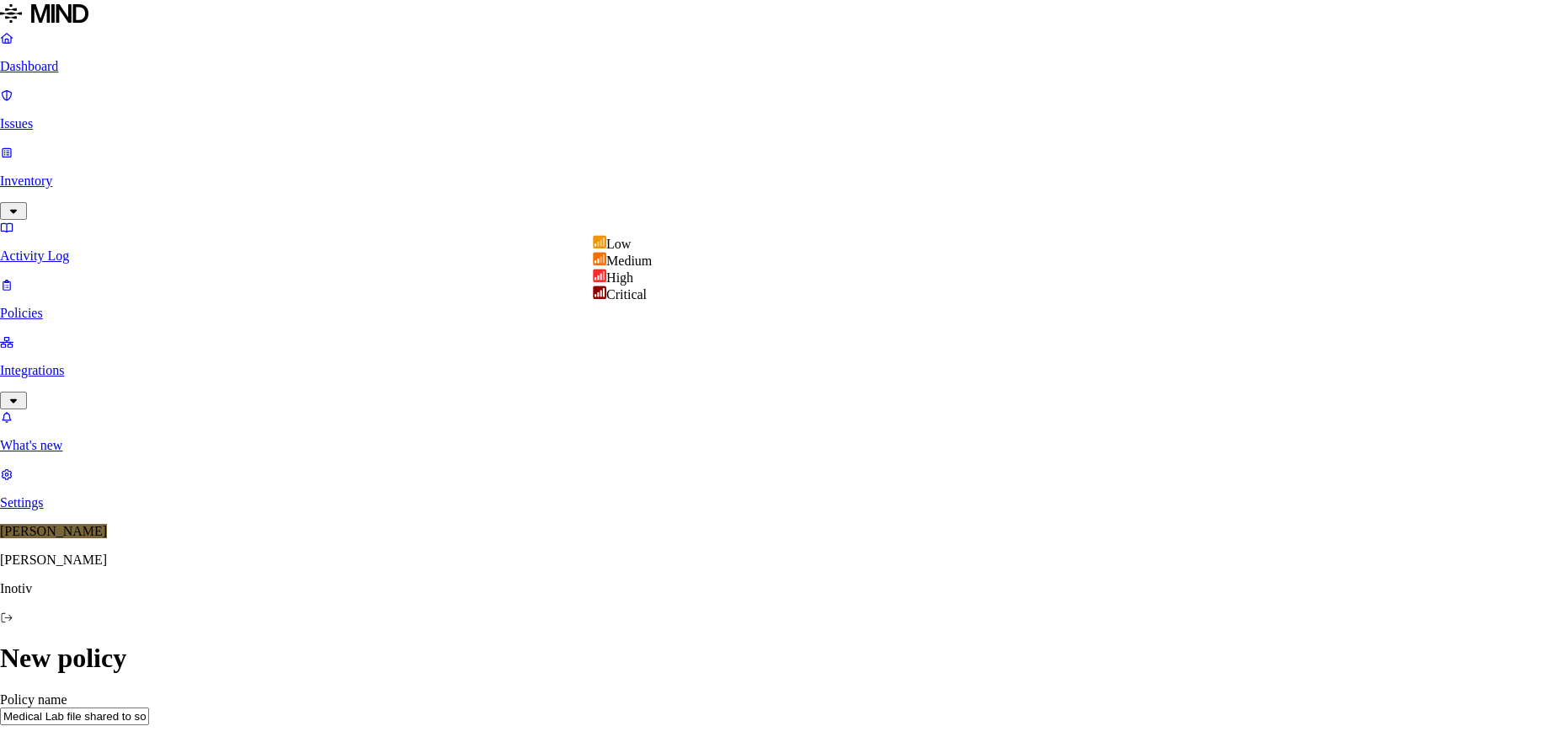
select select "2"
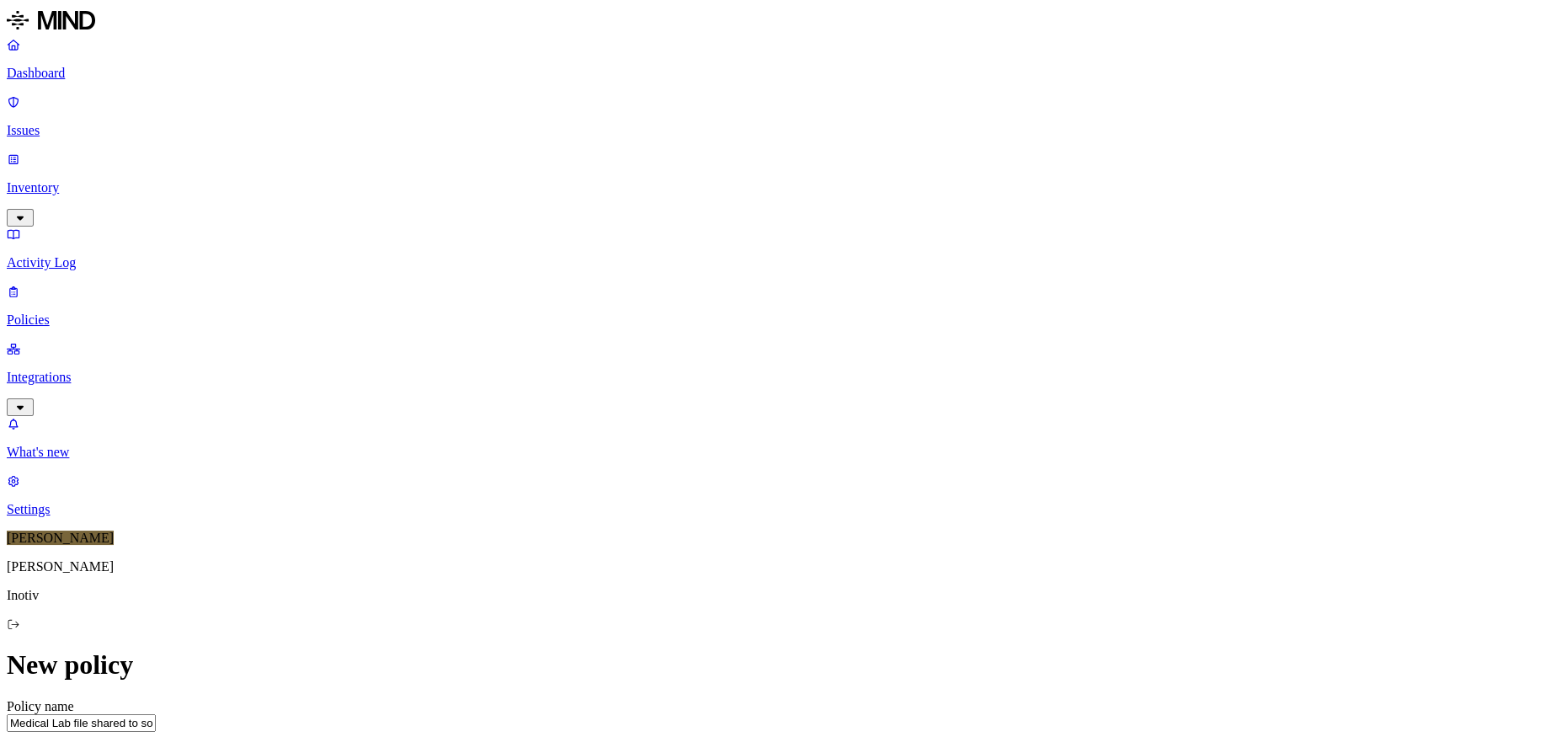
scroll to position [382, 0]
click at [683, 416] on label "Data type" at bounding box center [670, 406] width 25 height 30
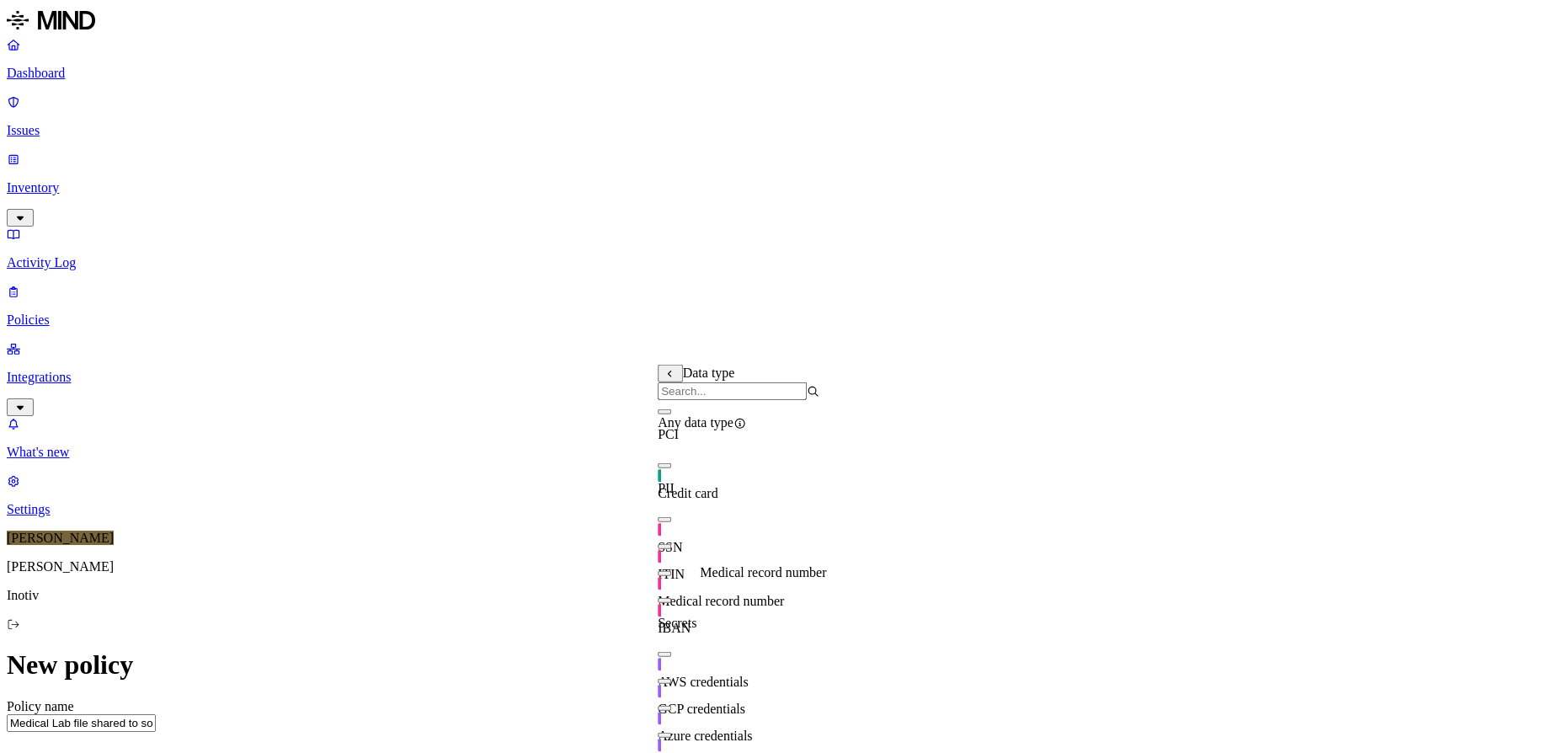
click at [735, 595] on span "Medical record number" at bounding box center [721, 600] width 127 height 14
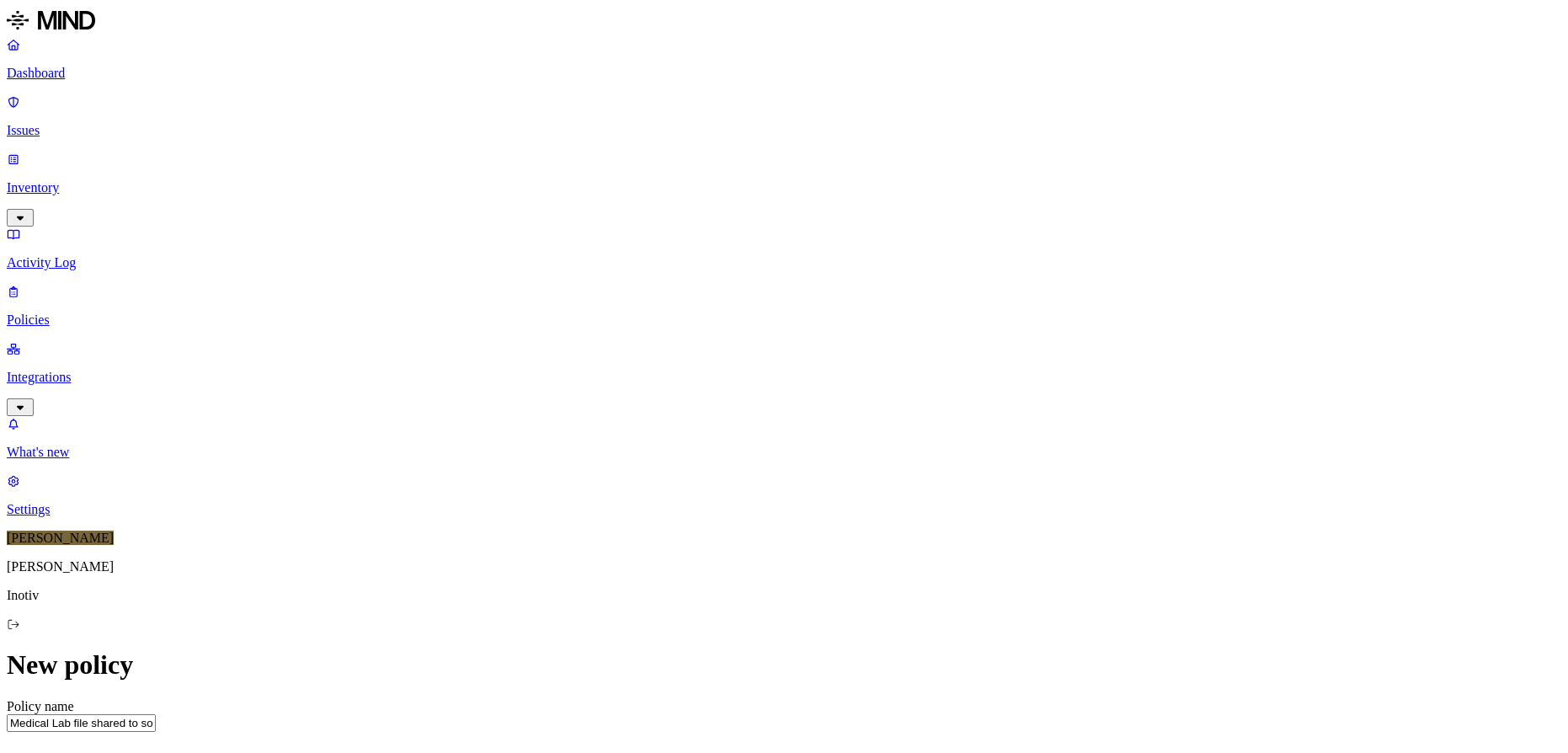
click at [737, 462] on label "Web Category" at bounding box center [713, 451] width 50 height 30
click at [765, 529] on span "Social networks" at bounding box center [732, 535] width 87 height 14
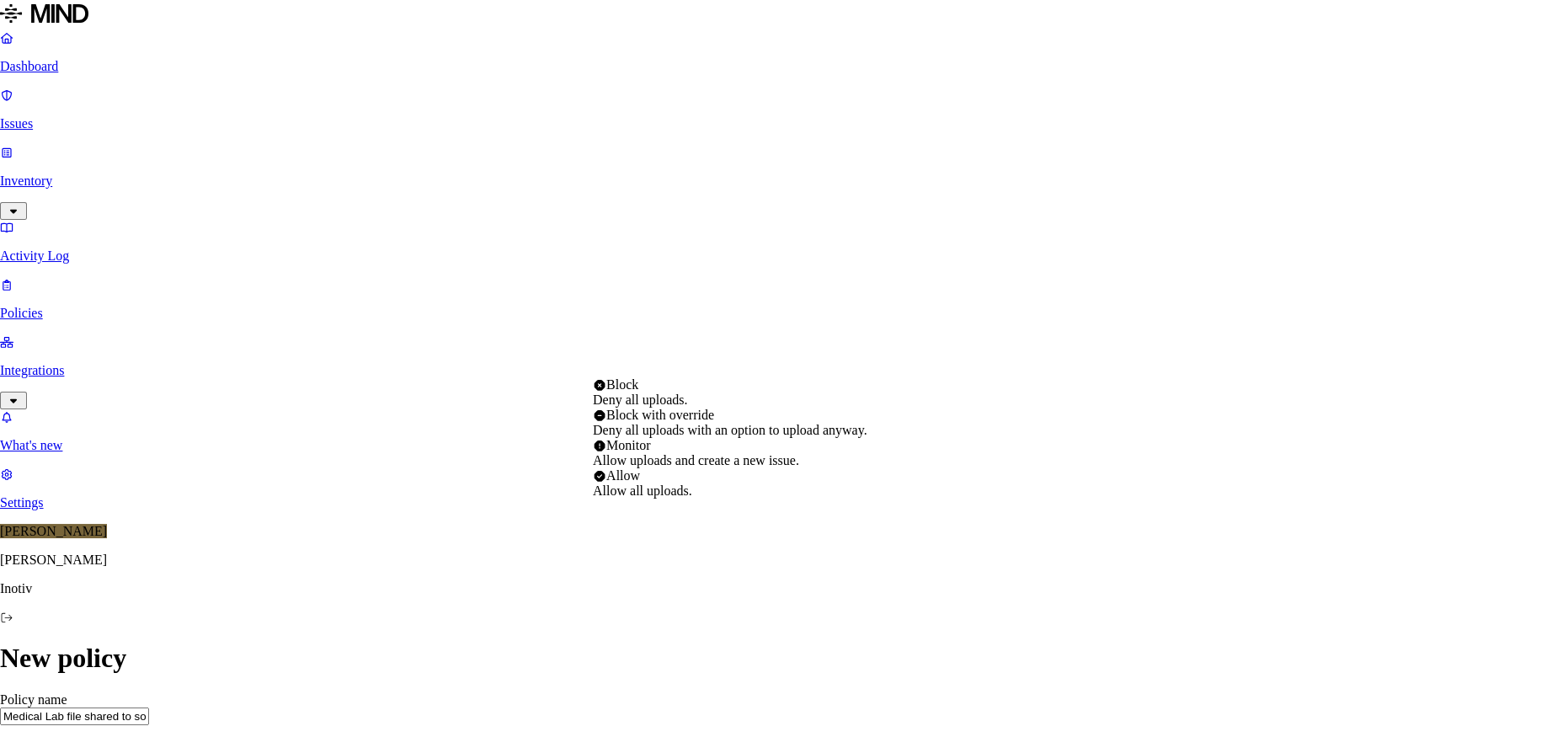
select select "4"
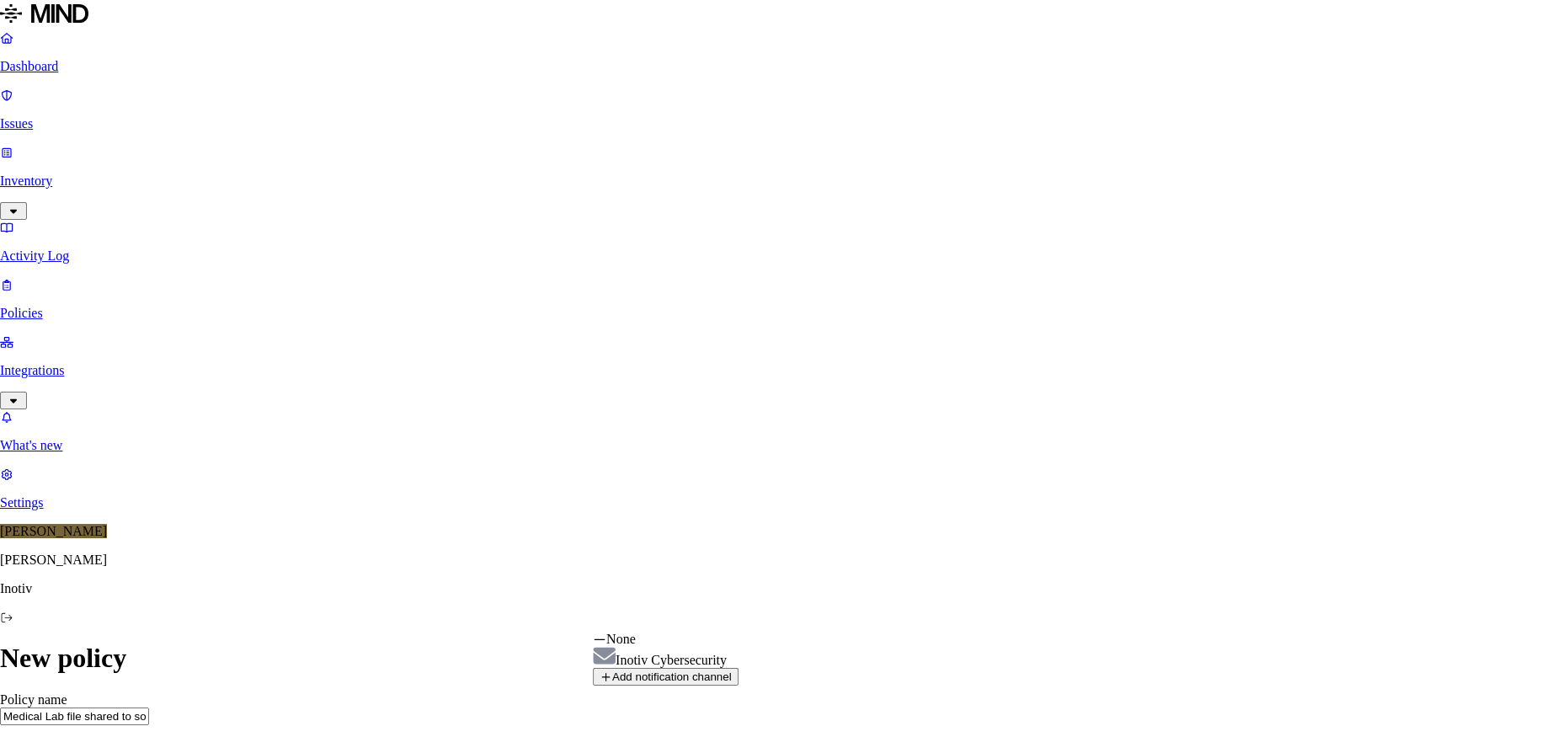
select select "01976605-2a78-77b4-9aaa-9b0277d73b64"
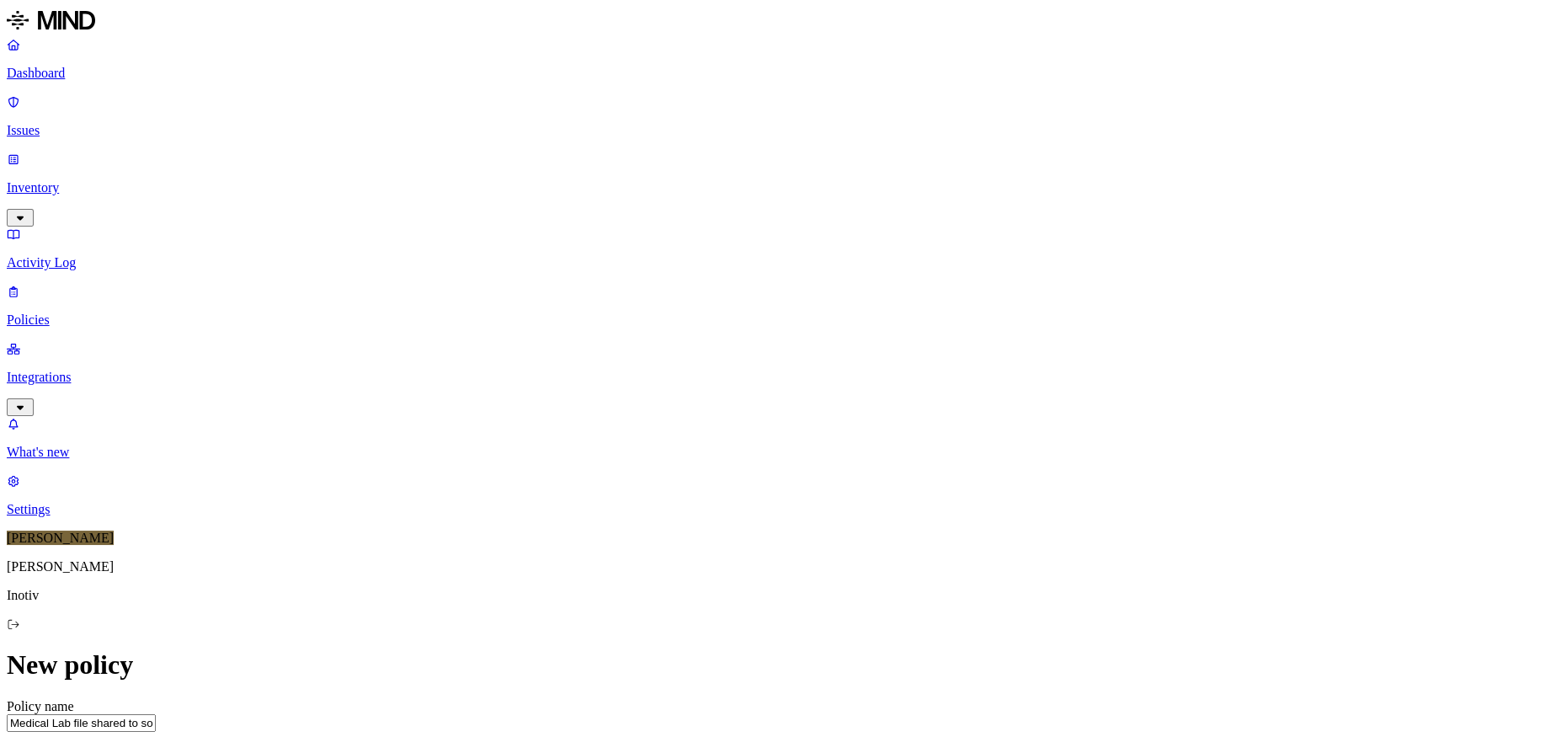
scroll to position [929, 0]
click at [70, 123] on p "Issues" at bounding box center [784, 130] width 1554 height 15
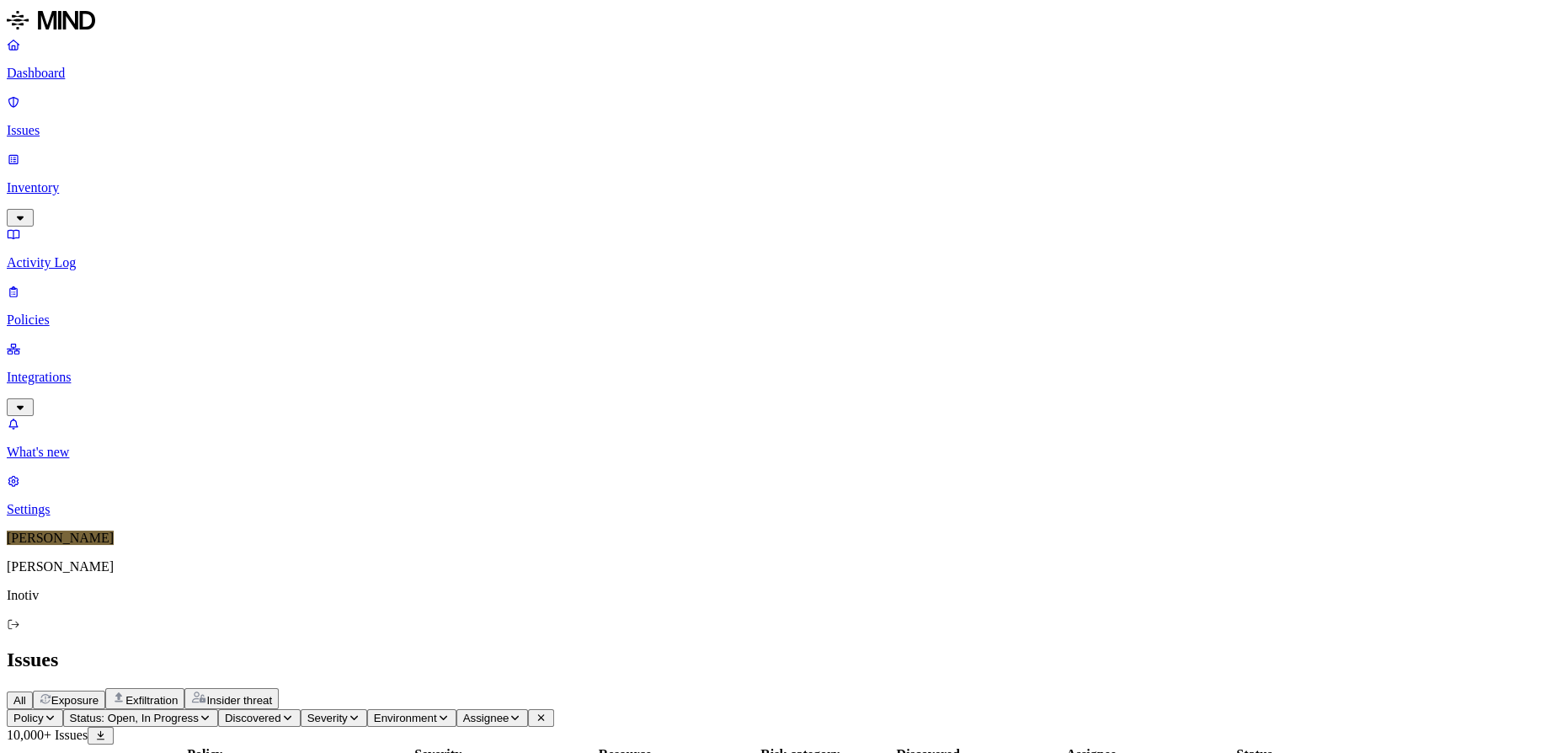
click at [56, 712] on icon "button" at bounding box center [50, 717] width 13 height 10
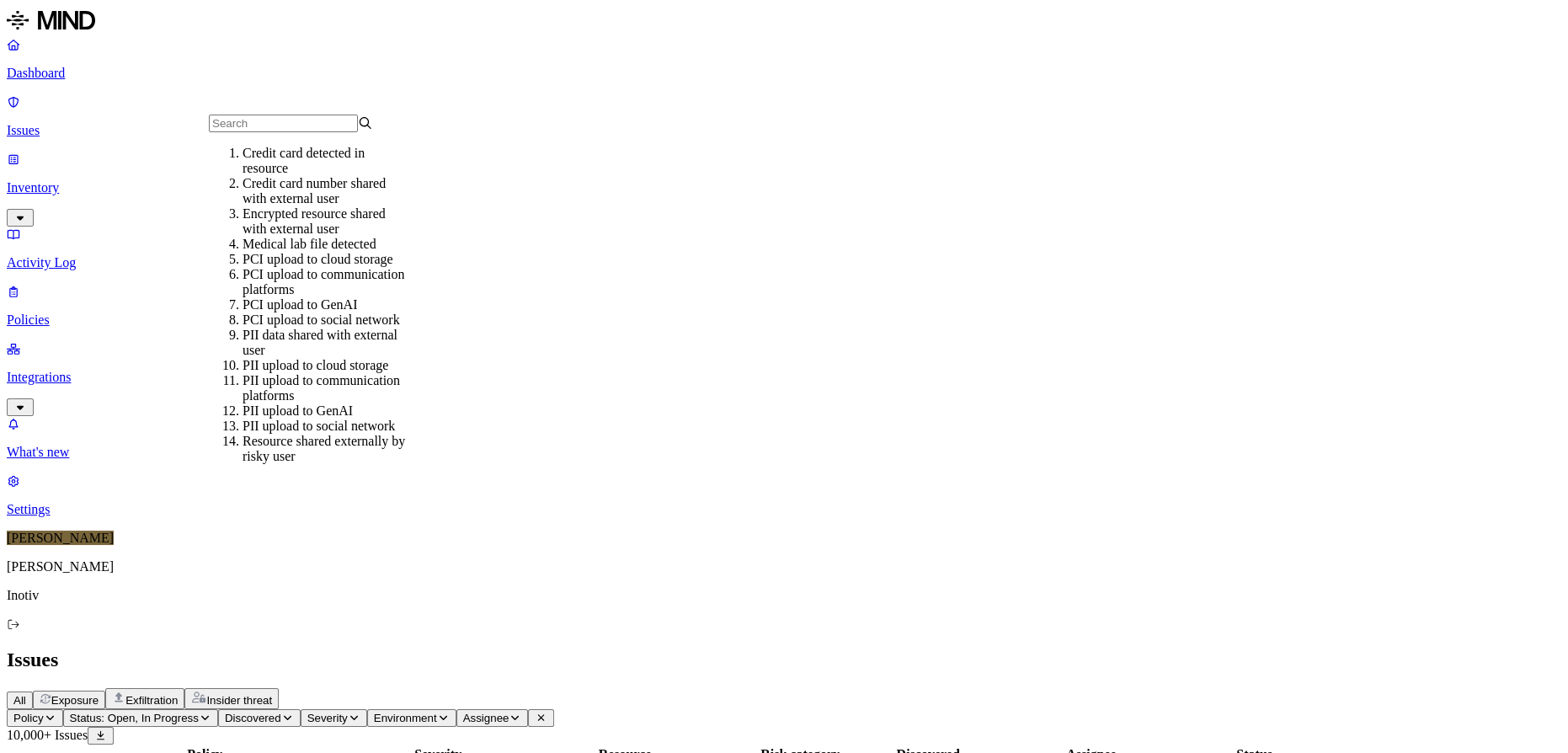
click at [325, 245] on div "Medical lab file detected" at bounding box center [324, 244] width 164 height 15
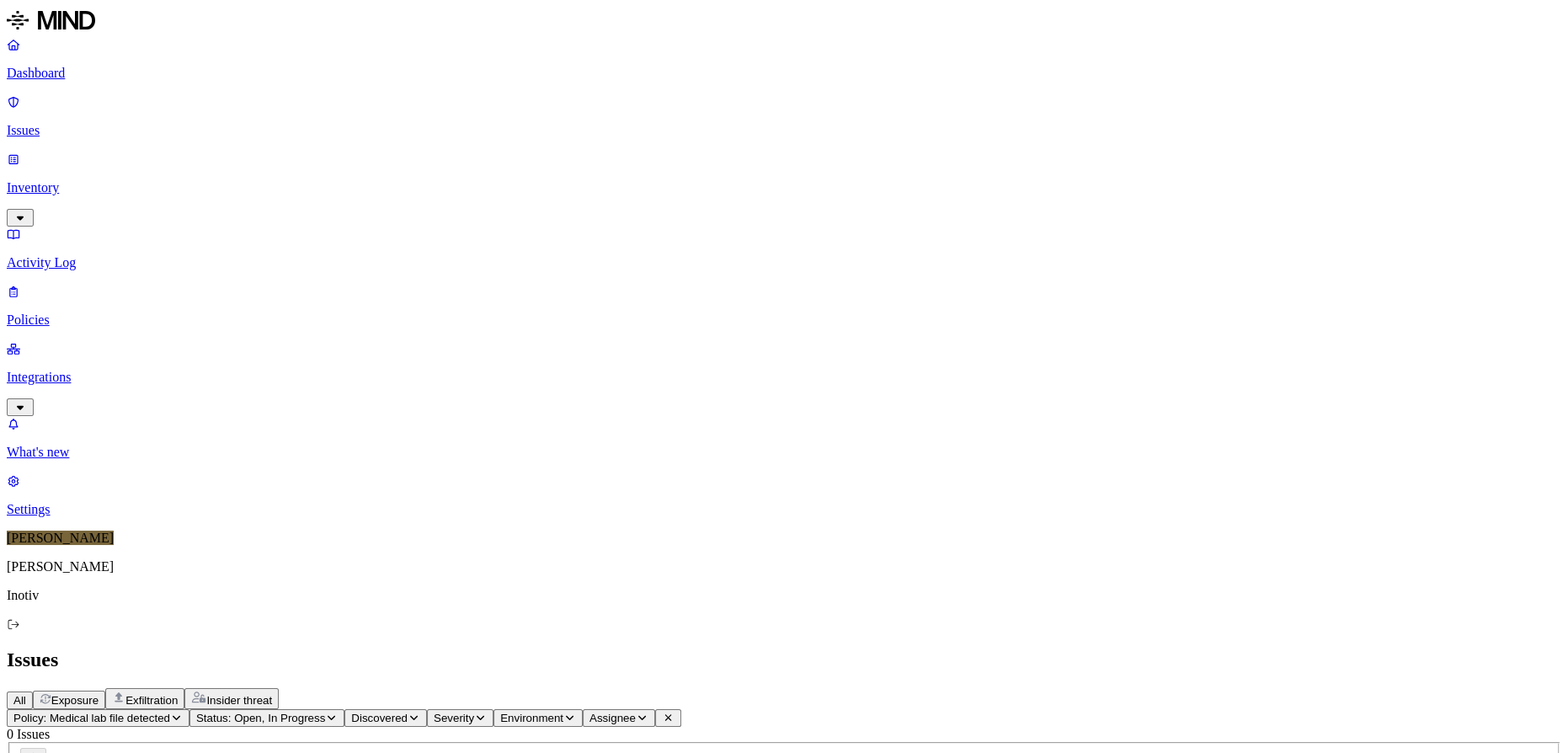
click at [79, 313] on p "Policies" at bounding box center [784, 320] width 1554 height 15
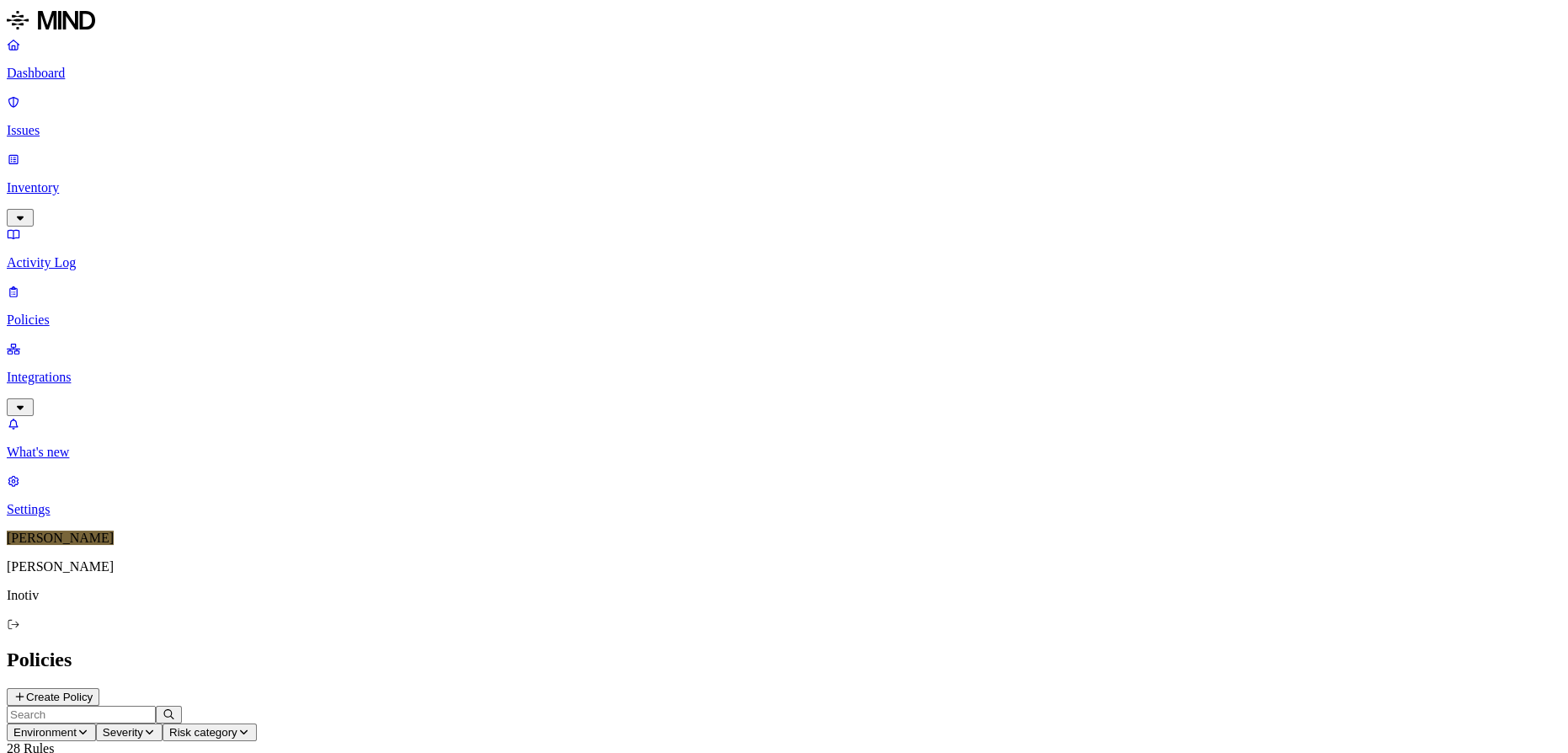
scroll to position [321, 0]
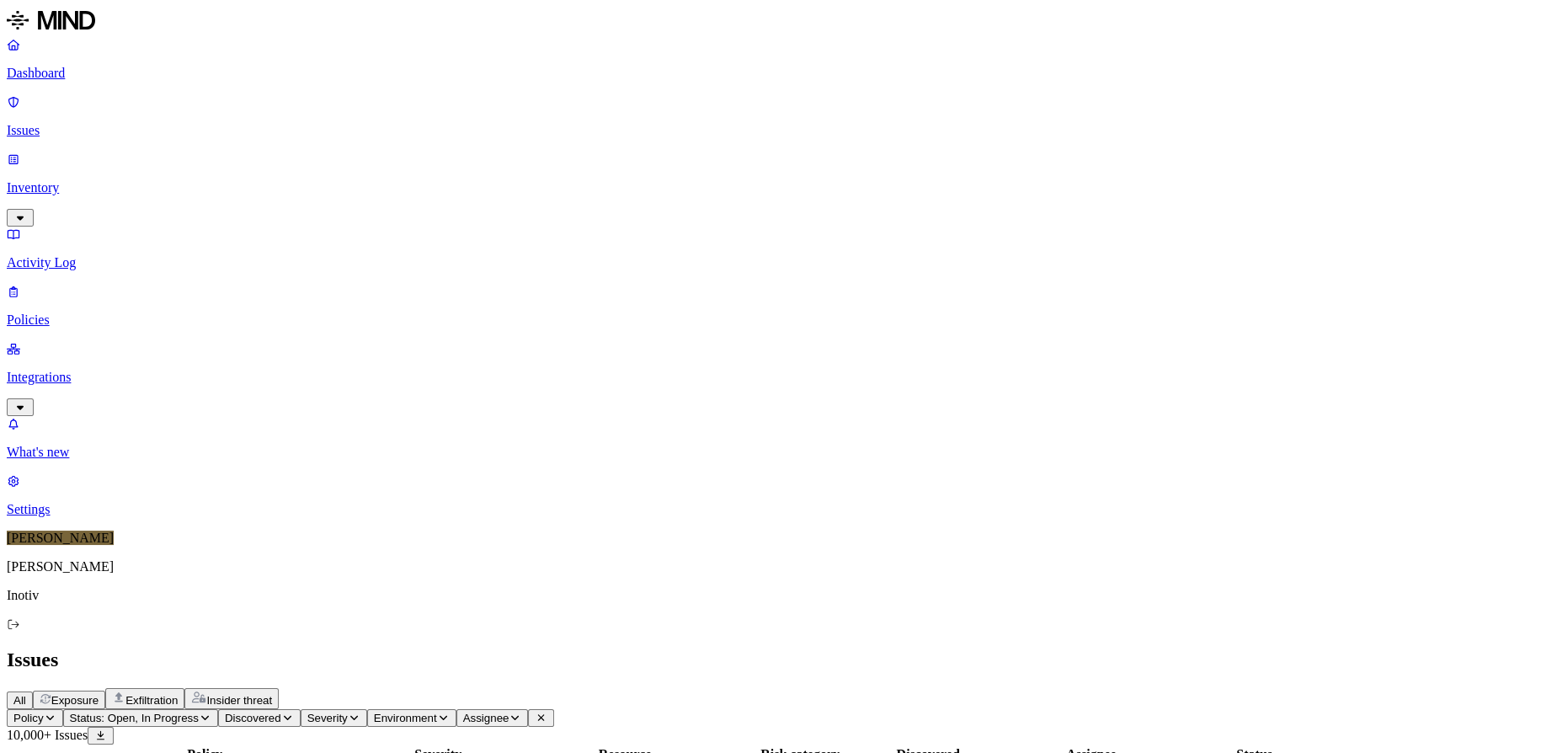
click at [61, 313] on p "Policies" at bounding box center [784, 320] width 1554 height 15
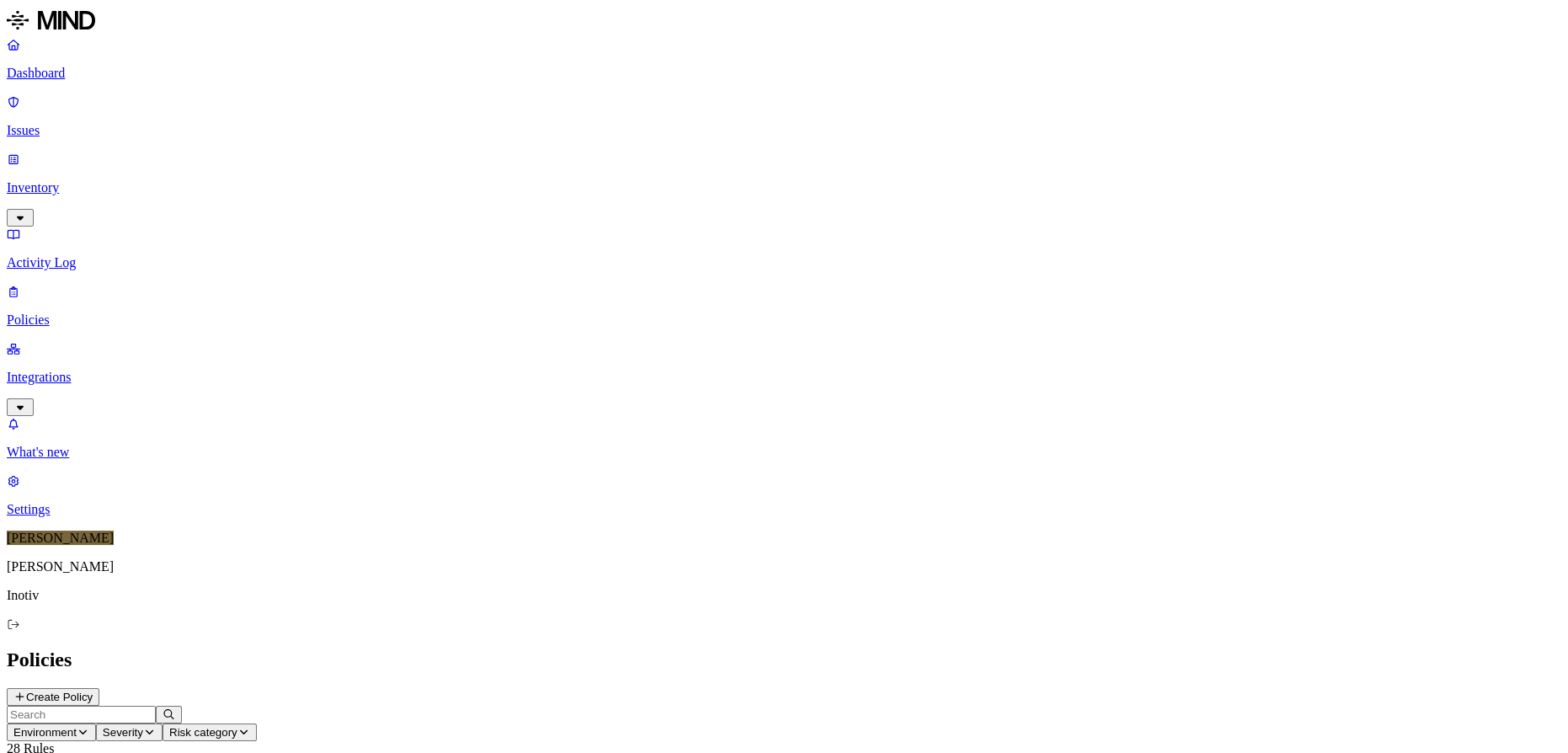
scroll to position [321, 0]
click at [95, 123] on p "Issues" at bounding box center [784, 130] width 1554 height 15
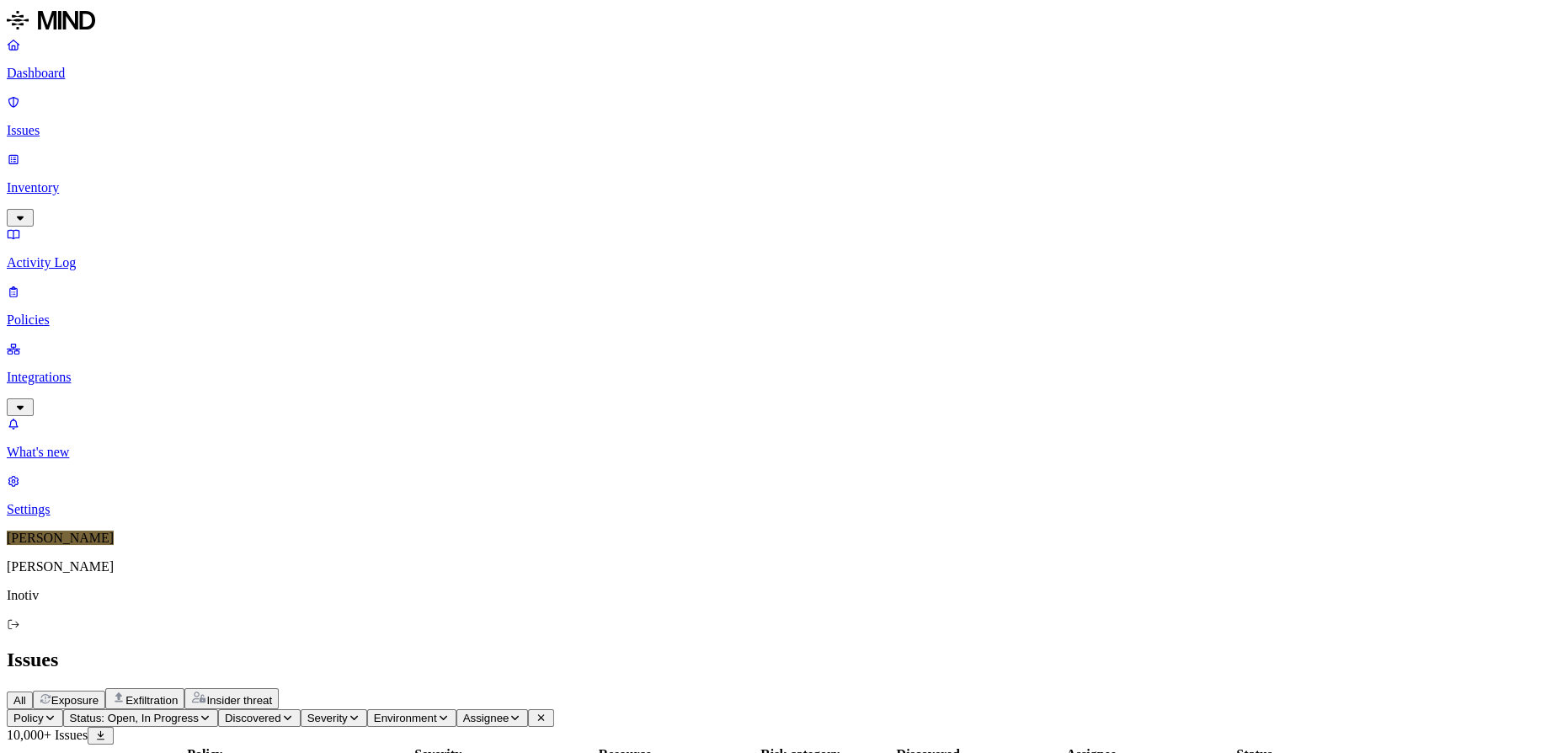
click at [77, 73] on p "Dashboard" at bounding box center [784, 73] width 1554 height 15
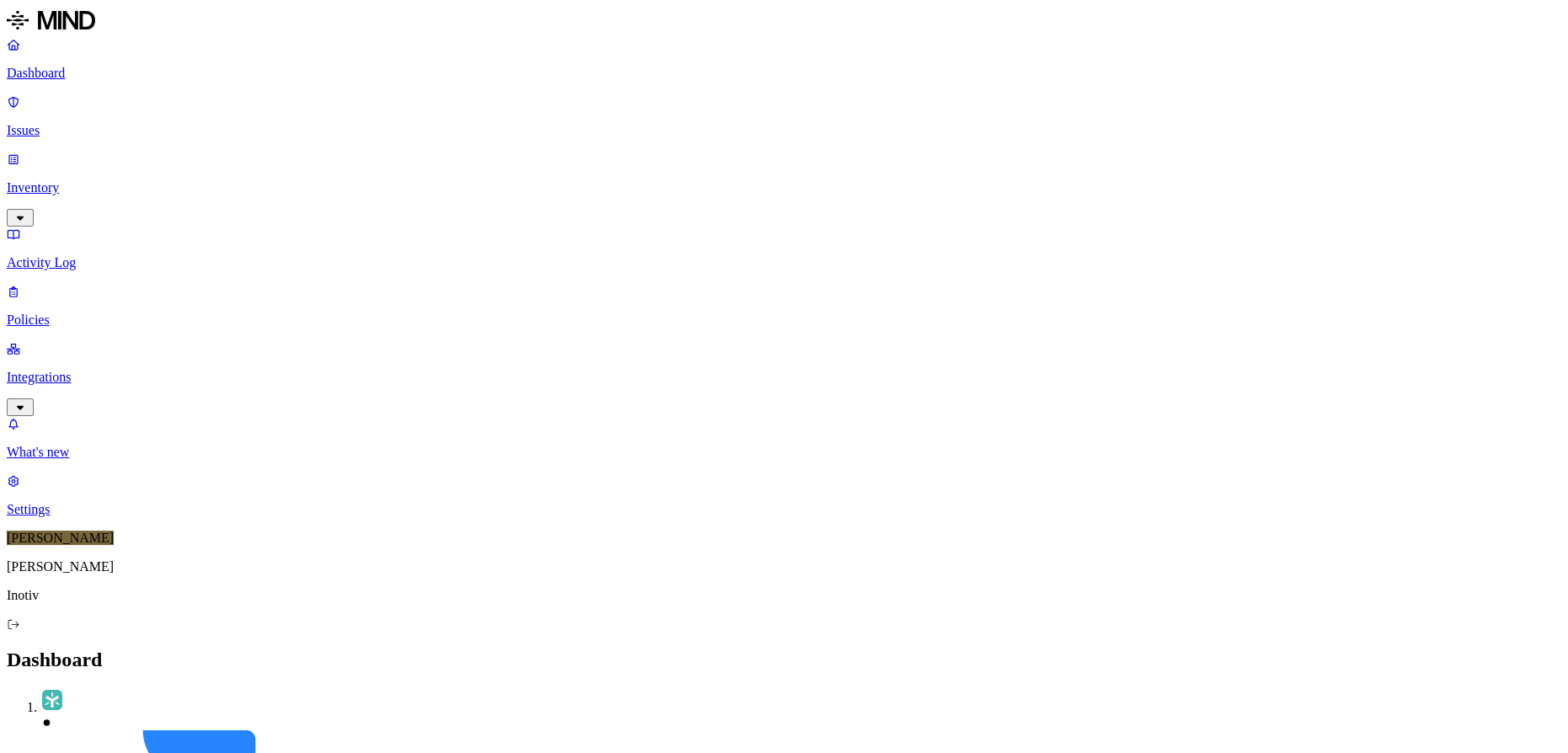
click at [96, 255] on p "Activity Log" at bounding box center [784, 263] width 1554 height 15
click at [61, 313] on p "Policies" at bounding box center [784, 320] width 1554 height 15
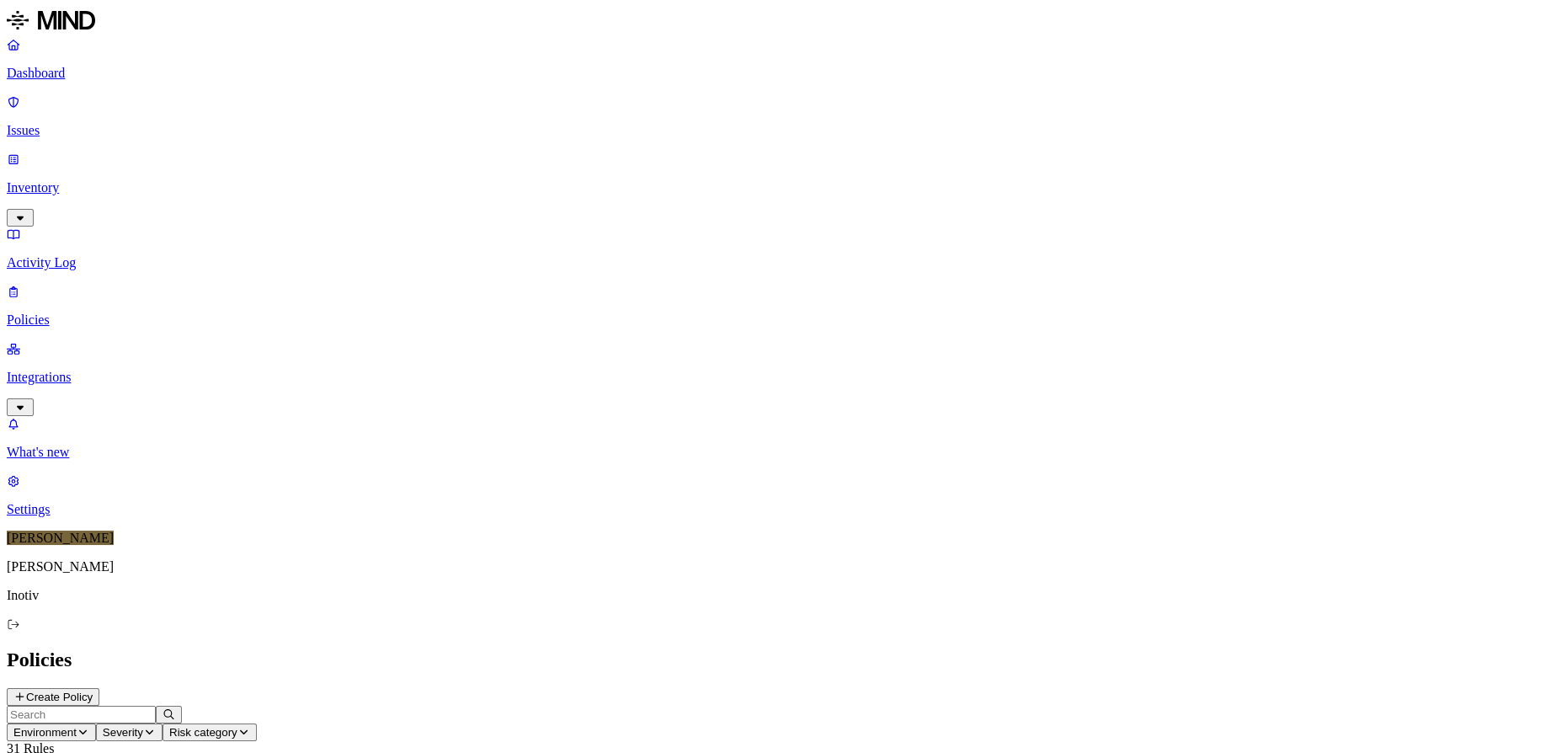
click at [238, 725] on span "Risk category" at bounding box center [204, 732] width 68 height 13
